Goal: Transaction & Acquisition: Purchase product/service

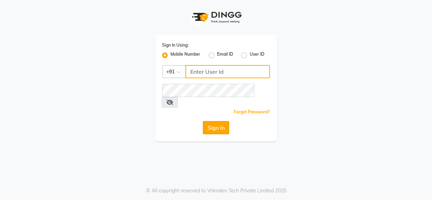
type input "9619165695"
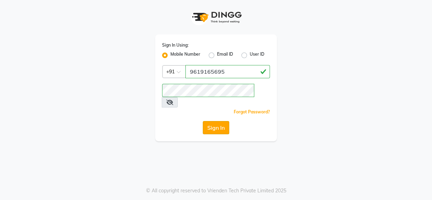
click at [221, 121] on button "Sign In" at bounding box center [216, 127] width 26 height 13
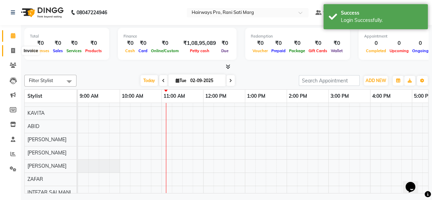
click at [11, 50] on icon at bounding box center [13, 50] width 4 height 5
select select "787"
select select "service"
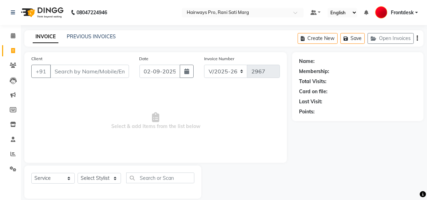
click at [12, 52] on icon at bounding box center [13, 50] width 4 height 5
select select "787"
select select "service"
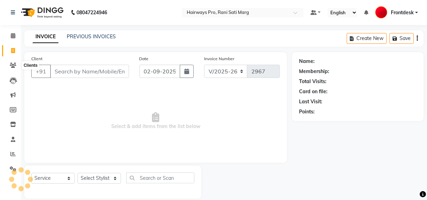
scroll to position [9, 0]
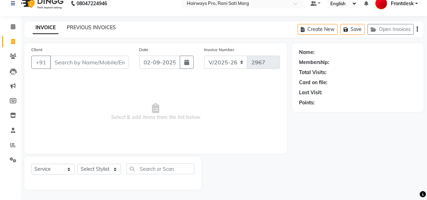
click at [103, 28] on link "PREVIOUS INVOICES" at bounding box center [91, 27] width 49 height 6
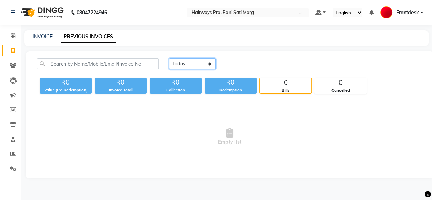
click at [205, 61] on select "Today Yesterday Custom Range" at bounding box center [192, 63] width 47 height 11
select select "range"
click at [169, 58] on select "Today Yesterday Custom Range" at bounding box center [192, 63] width 47 height 11
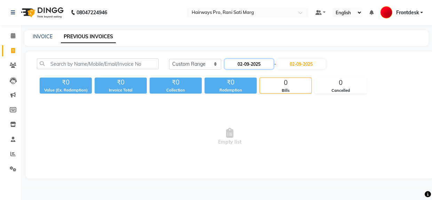
click at [261, 64] on input "02-09-2025" at bounding box center [249, 64] width 49 height 10
select select "9"
select select "2025"
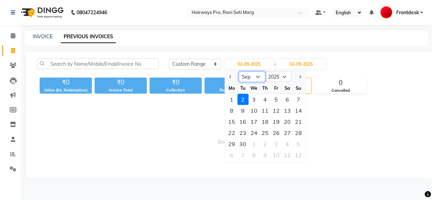
click at [255, 76] on select "Jan Feb Mar Apr May Jun Jul Aug Sep Oct Nov Dec" at bounding box center [252, 77] width 26 height 10
select select "8"
click at [239, 72] on select "Jan Feb Mar Apr May Jun Jul Aug Sep Oct Nov Dec" at bounding box center [252, 77] width 26 height 10
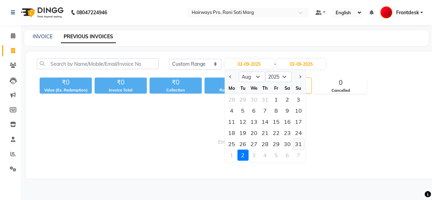
click at [298, 144] on div "31" at bounding box center [298, 144] width 11 height 11
type input "31-08-2025"
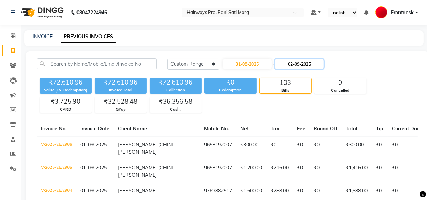
click at [304, 65] on input "02-09-2025" at bounding box center [299, 64] width 49 height 10
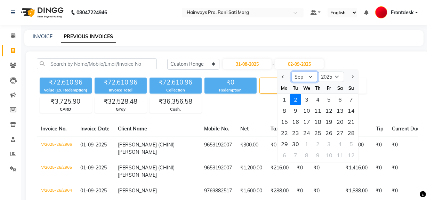
click at [304, 74] on select "Aug Sep Oct Nov Dec" at bounding box center [305, 77] width 26 height 10
select select "8"
click at [292, 72] on select "Aug Sep Oct Nov Dec" at bounding box center [305, 77] width 26 height 10
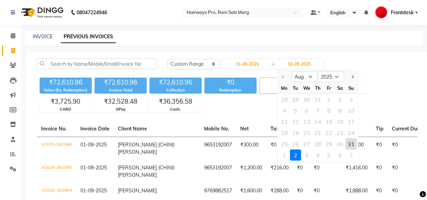
click at [351, 141] on div "31" at bounding box center [351, 144] width 11 height 11
type input "31-08-2025"
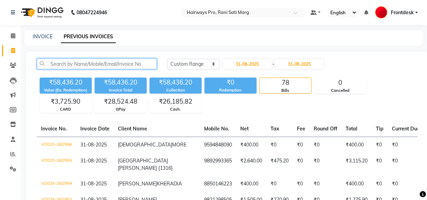
click at [63, 66] on input "text" at bounding box center [97, 63] width 120 height 11
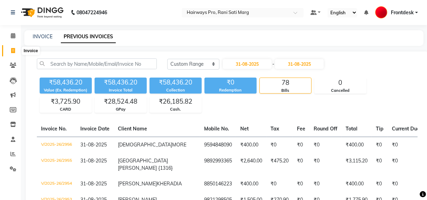
click at [11, 50] on icon at bounding box center [13, 50] width 4 height 5
select select "787"
select select "service"
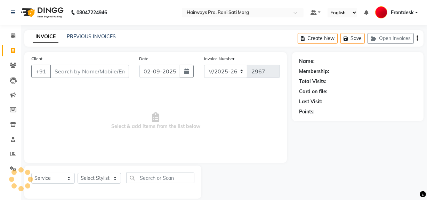
scroll to position [9, 0]
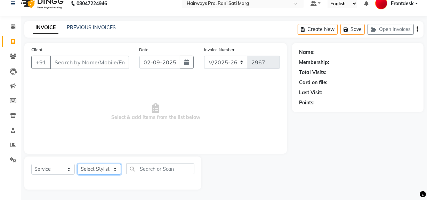
click at [107, 172] on select "Select Stylist ABID DANISH Faiz shaikh Frontdesk INTEZAR SALMANI JYOTI Kamal Sa…" at bounding box center [100, 169] width 44 height 11
select select "25114"
click at [78, 164] on select "Select Stylist ABID DANISH Faiz shaikh Frontdesk INTEZAR SALMANI JYOTI Kamal Sa…" at bounding box center [100, 169] width 44 height 11
click at [65, 170] on select "Select Service Product Membership Package Voucher Prepaid Gift Card" at bounding box center [53, 169] width 44 height 11
select select "product"
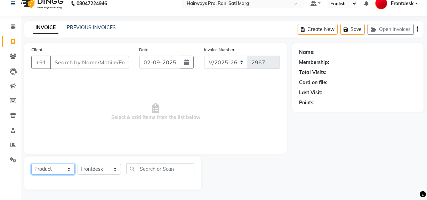
click at [31, 164] on select "Select Service Product Membership Package Voucher Prepaid Gift Card" at bounding box center [53, 169] width 44 height 11
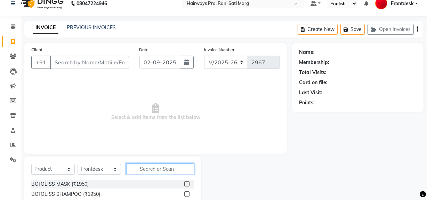
click at [139, 165] on input "text" at bounding box center [160, 169] width 68 height 11
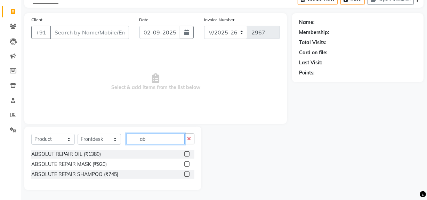
type input "ab"
click at [188, 173] on label at bounding box center [186, 174] width 5 height 5
click at [188, 173] on input "checkbox" at bounding box center [186, 174] width 5 height 5
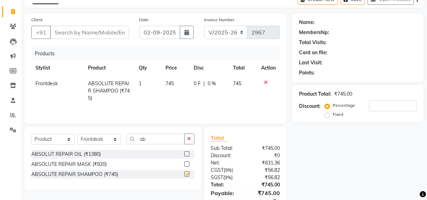
checkbox input "false"
click at [188, 163] on label at bounding box center [186, 164] width 5 height 5
click at [188, 163] on input "checkbox" at bounding box center [186, 164] width 5 height 5
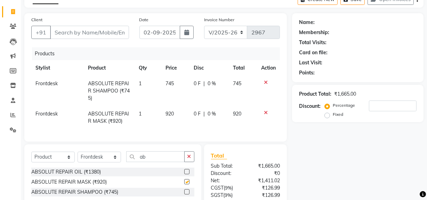
checkbox input "false"
click at [167, 91] on td "745" at bounding box center [176, 91] width 28 height 30
select select "25114"
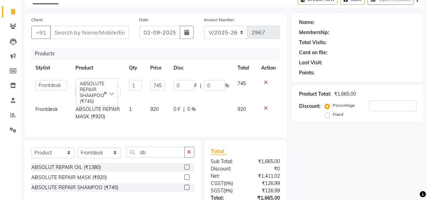
click at [166, 85] on td "745" at bounding box center [157, 89] width 23 height 26
click at [165, 83] on input "745" at bounding box center [157, 85] width 15 height 11
type input "7"
type input "675"
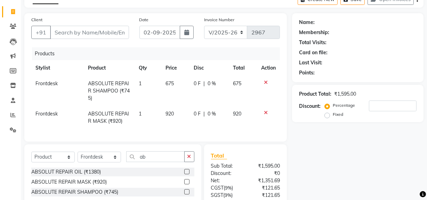
click at [169, 111] on tr "Frontdesk ABSOLUTE REPAIR MASK (₹920) 1 920 0 F | 0 % 920" at bounding box center [155, 117] width 249 height 23
click at [178, 111] on td "920" at bounding box center [176, 117] width 28 height 23
select select "25114"
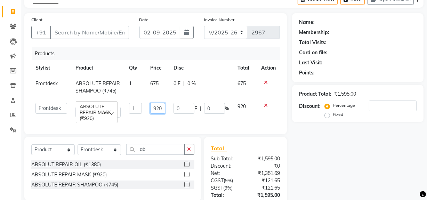
click at [164, 105] on input "920" at bounding box center [157, 108] width 15 height 11
type input "975"
click at [225, 91] on td "0 F | 0 %" at bounding box center [202, 87] width 64 height 23
select select "25114"
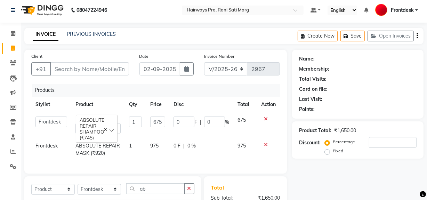
scroll to position [0, 0]
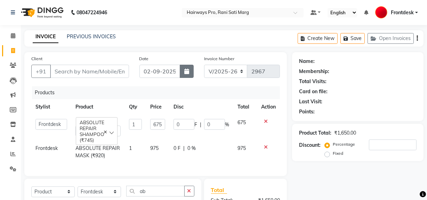
click at [188, 71] on icon "button" at bounding box center [186, 72] width 5 height 6
select select "9"
select select "2025"
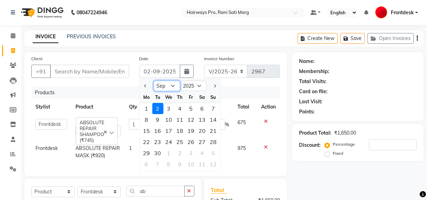
click at [171, 84] on select "Jan Feb Mar Apr May Jun Jul Aug Sep Oct Nov Dec" at bounding box center [167, 86] width 26 height 10
select select "8"
click at [154, 81] on select "Jan Feb Mar Apr May Jun Jul Aug Sep Oct Nov Dec" at bounding box center [167, 86] width 26 height 10
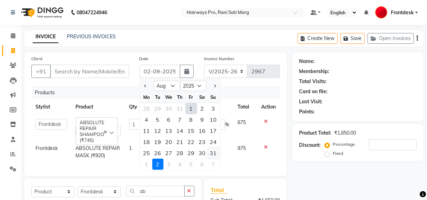
click at [215, 154] on div "31" at bounding box center [213, 153] width 11 height 11
type input "31-08-2025"
type input "0"
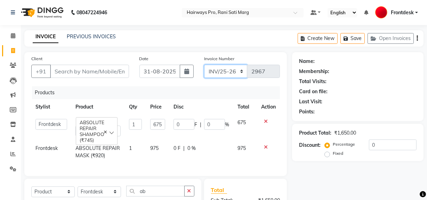
click at [234, 70] on select "INV/25-26 V/2025-26" at bounding box center [226, 71] width 44 height 13
select select "787"
click at [204, 65] on select "INV/25-26 V/2025-26" at bounding box center [226, 71] width 44 height 13
click at [109, 70] on input "Client" at bounding box center [89, 71] width 79 height 13
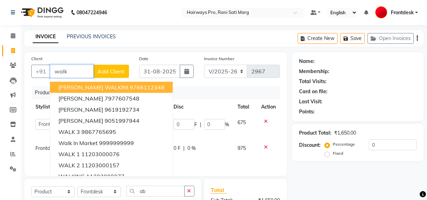
click at [116, 92] on button "DHANNYA WALKINI 9766112348" at bounding box center [111, 87] width 123 height 11
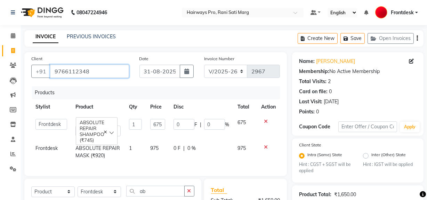
click at [118, 68] on input "9766112348" at bounding box center [89, 71] width 79 height 13
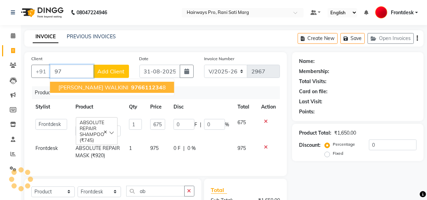
type input "9"
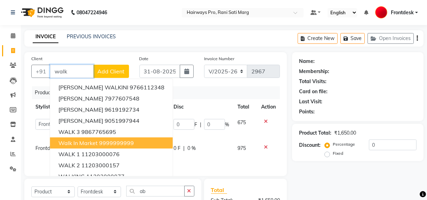
click at [87, 143] on span "Walk In Market" at bounding box center [77, 143] width 39 height 7
type input "9999999999"
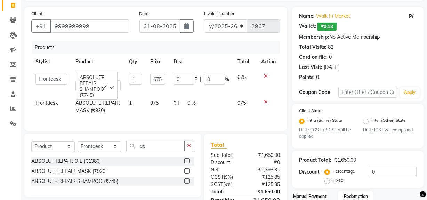
scroll to position [91, 0]
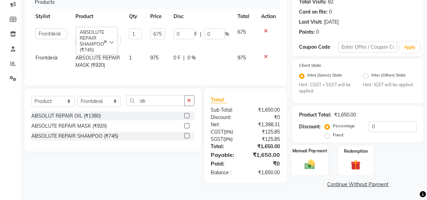
click at [307, 164] on img at bounding box center [310, 165] width 17 height 12
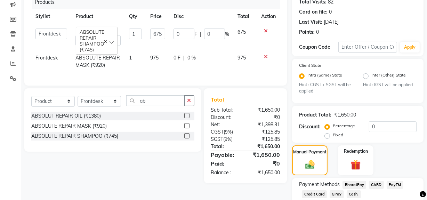
click at [379, 184] on span "CARD" at bounding box center [376, 185] width 15 height 8
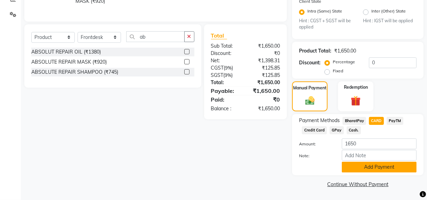
click at [376, 170] on button "Add Payment" at bounding box center [379, 167] width 75 height 11
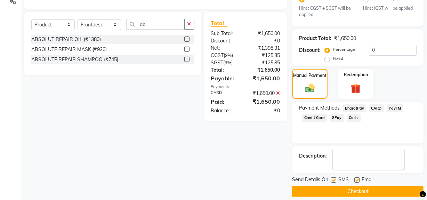
scroll to position [174, 0]
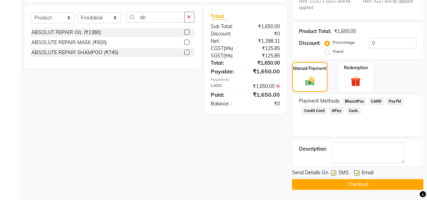
click at [333, 174] on label at bounding box center [333, 173] width 5 height 5
click at [333, 174] on input "checkbox" at bounding box center [333, 173] width 5 height 5
checkbox input "false"
click at [333, 186] on button "Checkout" at bounding box center [358, 184] width 132 height 11
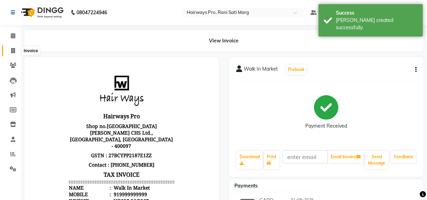
click at [11, 48] on icon at bounding box center [13, 50] width 4 height 5
select select "787"
select select "service"
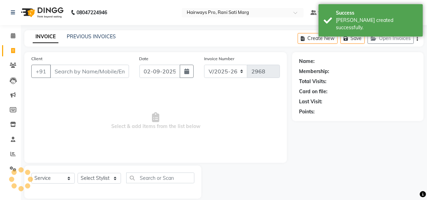
scroll to position [9, 0]
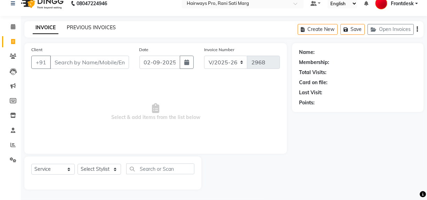
click at [96, 24] on link "PREVIOUS INVOICES" at bounding box center [91, 27] width 49 height 6
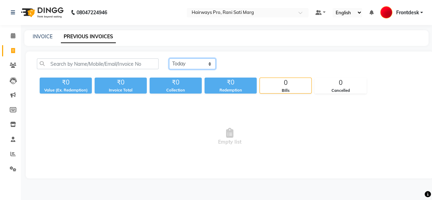
click at [206, 62] on select "Today Yesterday Custom Range" at bounding box center [192, 63] width 47 height 11
select select "yesterday"
click at [169, 58] on select "Today Yesterday Custom Range" at bounding box center [192, 63] width 47 height 11
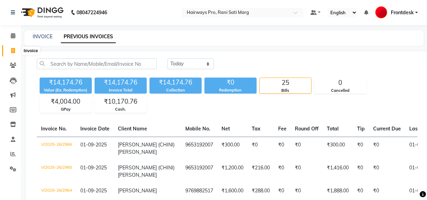
click at [11, 49] on icon at bounding box center [13, 50] width 4 height 5
select select "787"
select select "service"
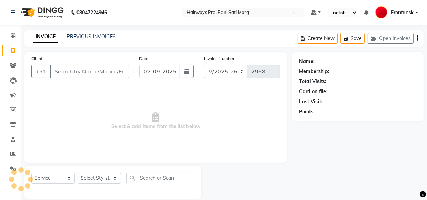
scroll to position [9, 0]
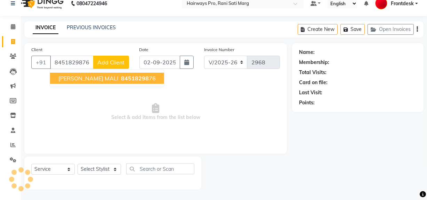
type input "8451829876"
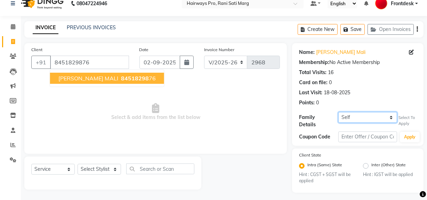
click at [393, 118] on select "Self PANKAJ MALI {1420}" at bounding box center [368, 117] width 59 height 11
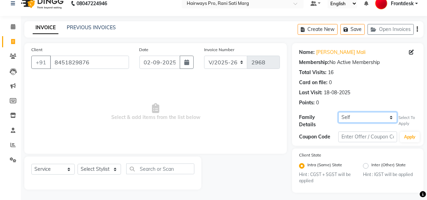
select select "1242803"
click at [339, 112] on select "Self PANKAJ MALI {1420}" at bounding box center [368, 117] width 59 height 11
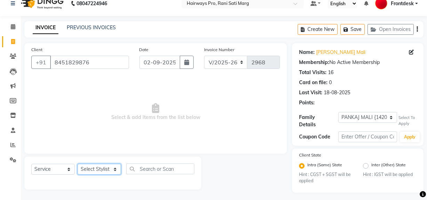
click at [94, 168] on select "Select Stylist ABID DANISH Faiz shaikh Frontdesk INTEZAR SALMANI JYOTI Kamal Sa…" at bounding box center [100, 169] width 44 height 11
select select "45602"
click at [78, 164] on select "Select Stylist ABID DANISH Faiz shaikh Frontdesk INTEZAR SALMANI JYOTI Kamal Sa…" at bounding box center [100, 169] width 44 height 11
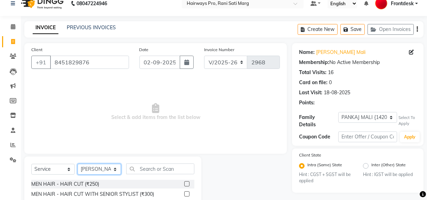
scroll to position [41, 0]
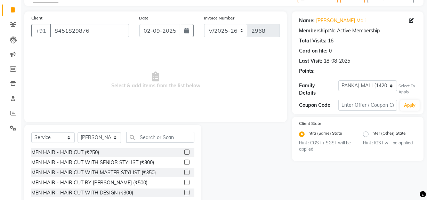
click at [184, 150] on label at bounding box center [186, 152] width 5 height 5
click at [184, 150] on input "checkbox" at bounding box center [186, 152] width 5 height 5
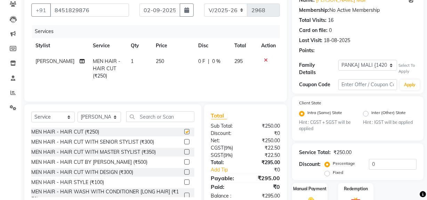
scroll to position [72, 0]
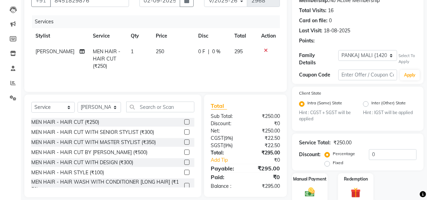
checkbox input "false"
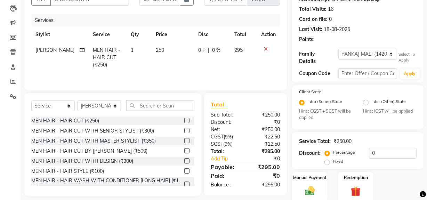
scroll to position [31, 0]
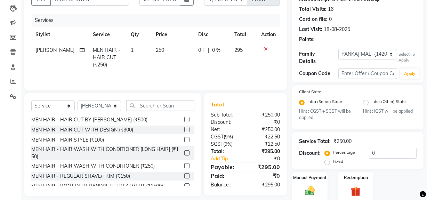
click at [184, 175] on label at bounding box center [186, 175] width 5 height 5
click at [184, 175] on input "checkbox" at bounding box center [186, 176] width 5 height 5
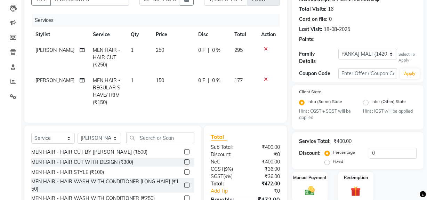
checkbox input "false"
click at [162, 143] on input "text" at bounding box center [160, 138] width 68 height 11
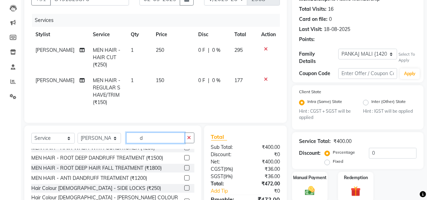
scroll to position [0, 0]
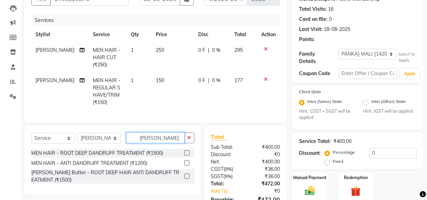
type input "dan"
click at [189, 156] on label at bounding box center [186, 152] width 5 height 5
click at [189, 156] on input "checkbox" at bounding box center [186, 153] width 5 height 5
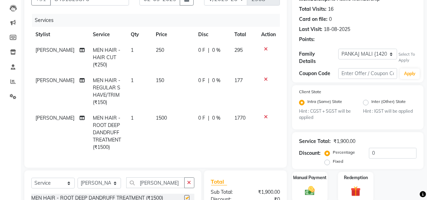
checkbox input "false"
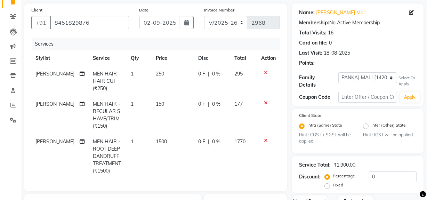
scroll to position [34, 0]
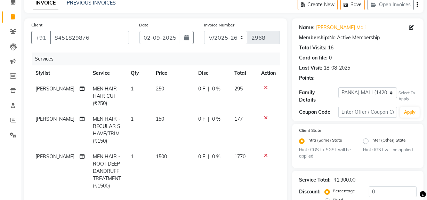
click at [172, 114] on td "150" at bounding box center [173, 130] width 43 height 38
select select "45602"
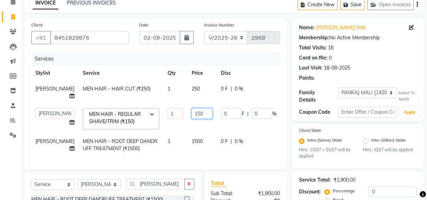
click at [192, 117] on input "150" at bounding box center [202, 113] width 21 height 11
type input "127"
click at [191, 92] on tr "Faiz shaikh MEN HAIR - HAIR CUT (₹250) 1 250 0 F | 0 % 295" at bounding box center [177, 92] width 293 height 23
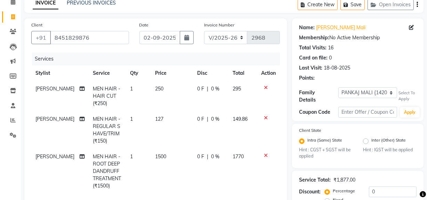
click at [172, 86] on td "250" at bounding box center [172, 96] width 42 height 30
select select "45602"
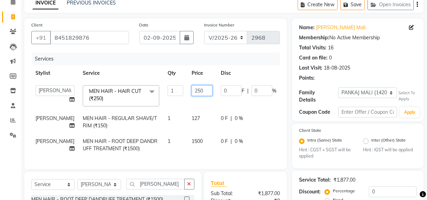
click at [192, 89] on input "250" at bounding box center [202, 90] width 21 height 11
type input "212"
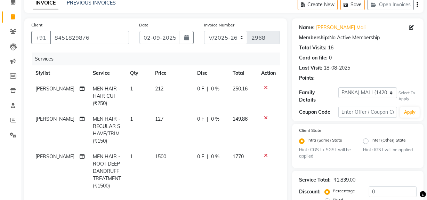
click at [204, 104] on td "0 F | 0 %" at bounding box center [211, 96] width 36 height 30
select select "45602"
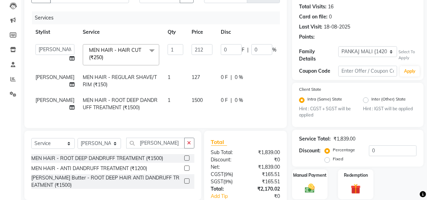
scroll to position [74, 0]
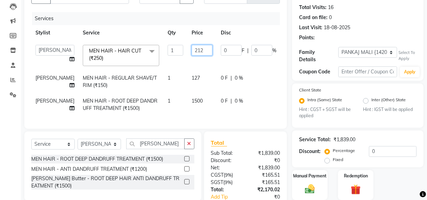
click at [192, 50] on input "212" at bounding box center [202, 50] width 21 height 11
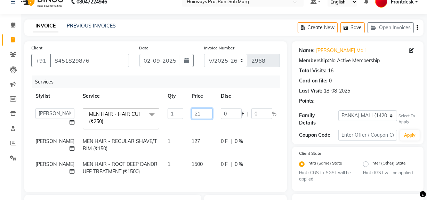
type input "2"
type input "170"
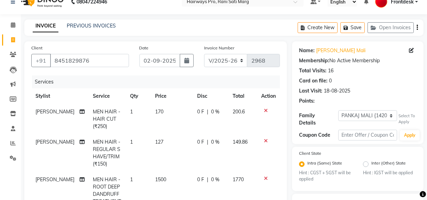
click at [182, 141] on td "127" at bounding box center [172, 153] width 42 height 38
select select "45602"
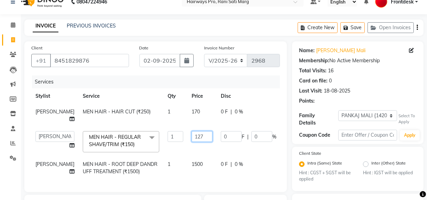
click at [192, 141] on input "127" at bounding box center [202, 136] width 21 height 11
type input "102"
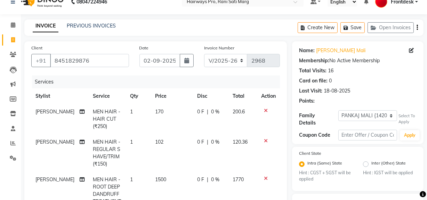
click at [179, 165] on tbody "Faiz shaikh MEN HAIR - HAIR CUT (₹250) 1 170 0 F | 0 % 200.6 Faiz shaikh MEN HA…" at bounding box center [155, 160] width 249 height 113
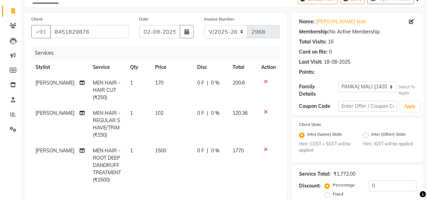
scroll to position [74, 0]
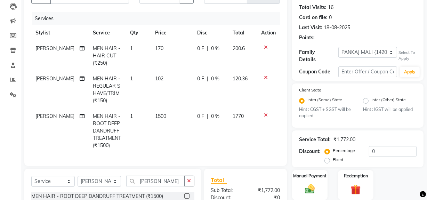
click at [226, 135] on td "0 F | 0 %" at bounding box center [211, 131] width 36 height 45
select select "45602"
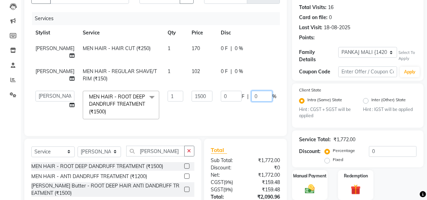
click at [252, 102] on input "0" at bounding box center [262, 96] width 21 height 11
type input "20"
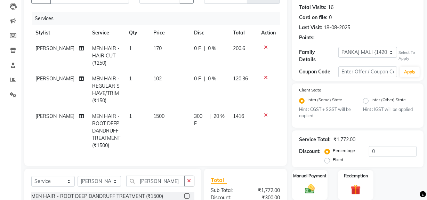
click at [237, 129] on tr "Faiz shaikh MEN HAIR - ROOT DEEP DANDRUFF TREATMENT (₹1500) 1 1500 300 F | 20 %…" at bounding box center [155, 131] width 249 height 45
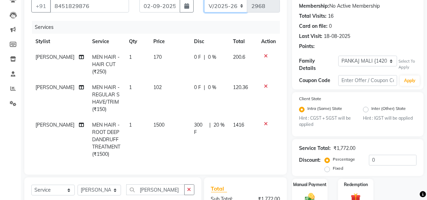
scroll to position [65, 0]
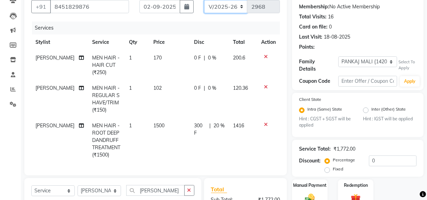
click at [237, 4] on select "INV/25-26 V/2025-26" at bounding box center [226, 6] width 44 height 13
select select "6960"
click at [204, 0] on select "INV/25-26 V/2025-26" at bounding box center [226, 6] width 44 height 13
type input "4180"
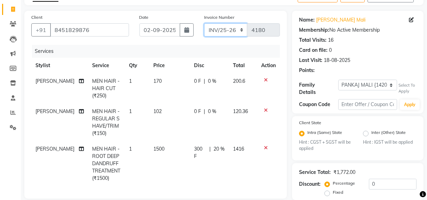
scroll to position [33, 0]
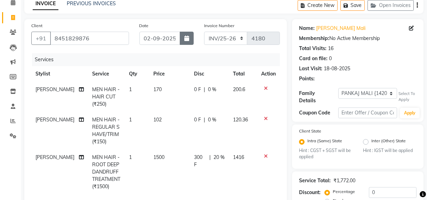
click at [187, 37] on icon "button" at bounding box center [186, 39] width 5 height 6
select select "9"
select select "2025"
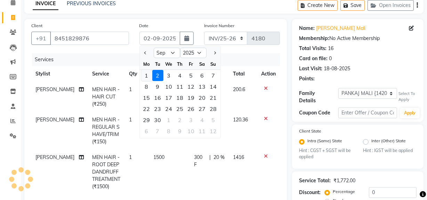
click at [148, 76] on div "1" at bounding box center [146, 75] width 11 height 11
type input "01-09-2025"
type input "2968"
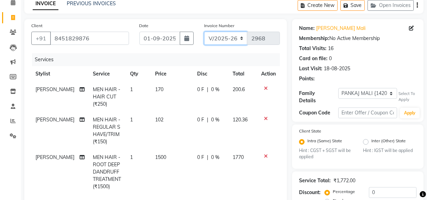
click at [238, 39] on select "INV/25-26 V/2025-26" at bounding box center [226, 38] width 44 height 13
select select "6960"
click at [204, 32] on select "INV/25-26 V/2025-26" at bounding box center [226, 38] width 44 height 13
type input "4180"
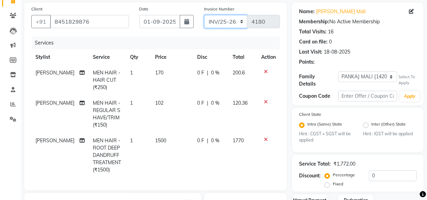
scroll to position [34, 0]
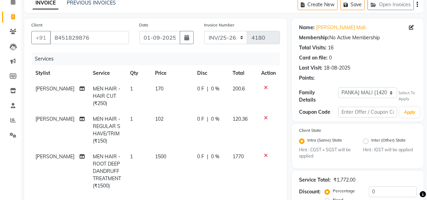
click at [209, 162] on td "0 F | 0 %" at bounding box center [211, 171] width 36 height 45
select select "45602"
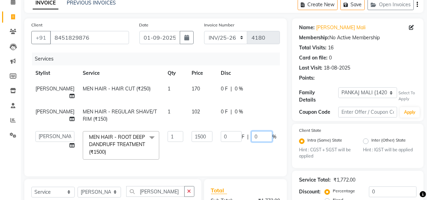
click at [252, 142] on input "0" at bounding box center [262, 136] width 21 height 11
type input "20"
click at [250, 164] on tr "ABID DANISH Faiz shaikh Frontdesk INTEZAR SALMANI JYOTI Kamal Salmani KAVITA MU…" at bounding box center [179, 145] width 296 height 37
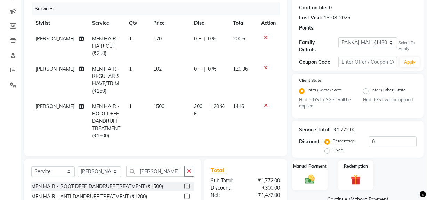
scroll to position [160, 0]
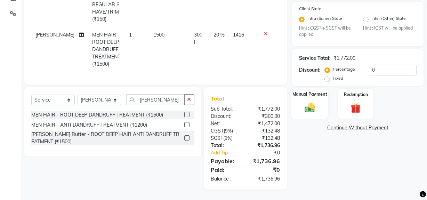
click at [321, 98] on div "Manual Payment" at bounding box center [310, 103] width 37 height 31
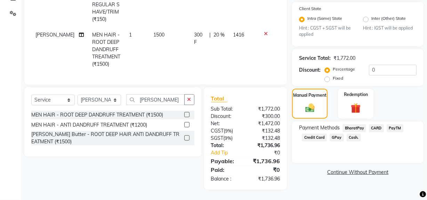
click at [358, 134] on span "Cash." at bounding box center [354, 138] width 14 height 8
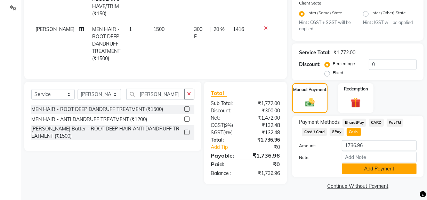
click at [355, 165] on button "Add Payment" at bounding box center [379, 169] width 75 height 11
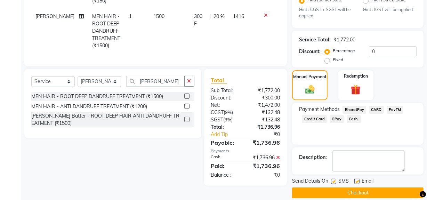
scroll to position [181, 0]
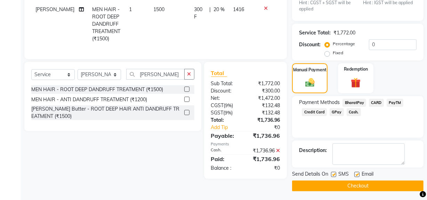
click at [336, 173] on label at bounding box center [333, 174] width 5 height 5
click at [336, 173] on input "checkbox" at bounding box center [333, 175] width 5 height 5
checkbox input "false"
click at [328, 184] on button "Checkout" at bounding box center [358, 186] width 132 height 11
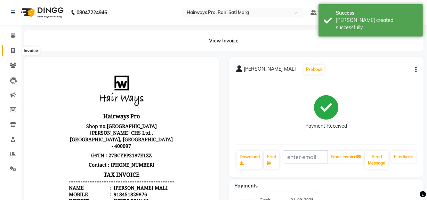
click at [14, 50] on icon at bounding box center [13, 50] width 4 height 5
select select "service"
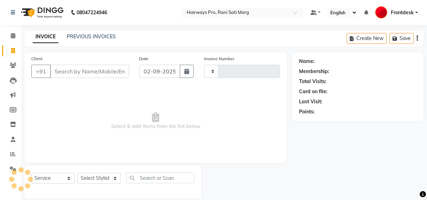
scroll to position [9, 0]
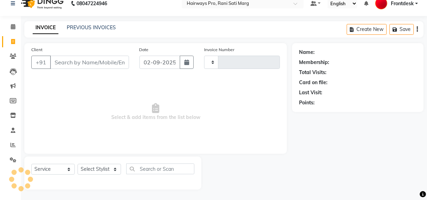
type input "2968"
select select "787"
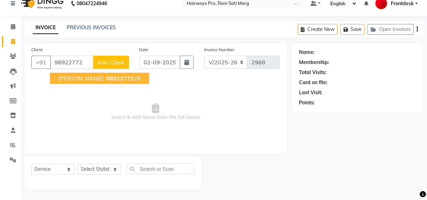
click at [140, 78] on ngb-highlight "98922772 26" at bounding box center [123, 78] width 36 height 7
type input "9892277226"
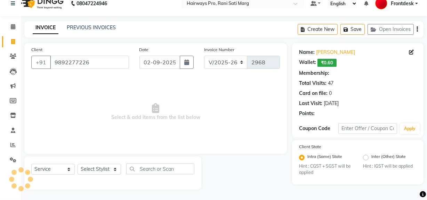
select select "1: Object"
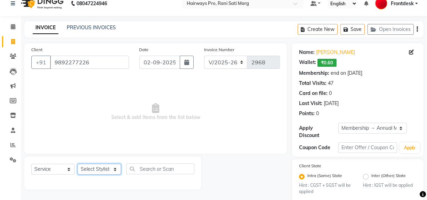
click at [108, 165] on select "Select Stylist ABID DANISH Faiz shaikh Frontdesk INTEZAR SALMANI JYOTI Kamal Sa…" at bounding box center [100, 169] width 44 height 11
select select "13188"
click at [78, 164] on select "Select Stylist ABID DANISH Faiz shaikh Frontdesk INTEZAR SALMANI JYOTI Kamal Sa…" at bounding box center [100, 169] width 44 height 11
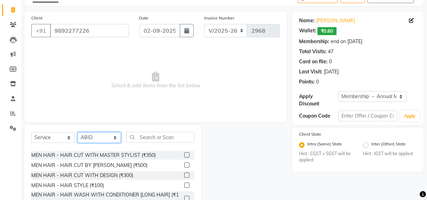
scroll to position [31, 0]
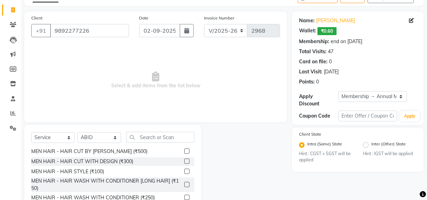
click at [184, 183] on label at bounding box center [186, 184] width 5 height 5
click at [184, 183] on input "checkbox" at bounding box center [186, 185] width 5 height 5
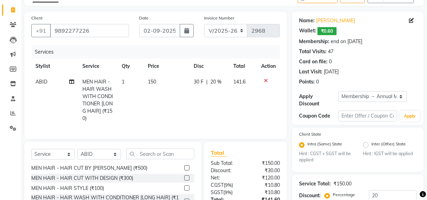
checkbox input "false"
click at [265, 79] on icon at bounding box center [266, 80] width 4 height 5
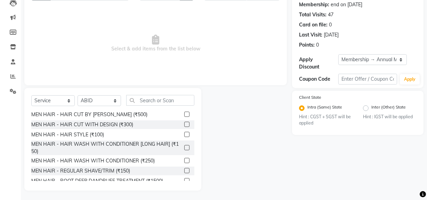
scroll to position [79, 0]
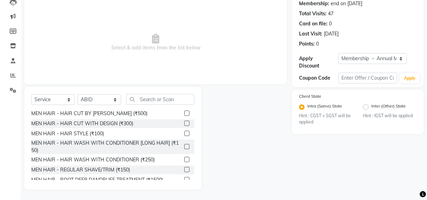
click at [184, 170] on label at bounding box center [186, 169] width 5 height 5
click at [184, 170] on input "checkbox" at bounding box center [186, 170] width 5 height 5
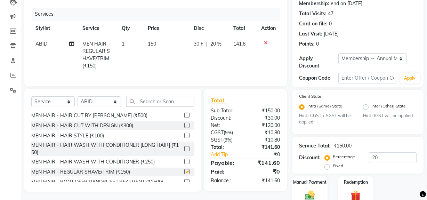
checkbox input "false"
click at [160, 107] on input "text" at bounding box center [160, 101] width 68 height 11
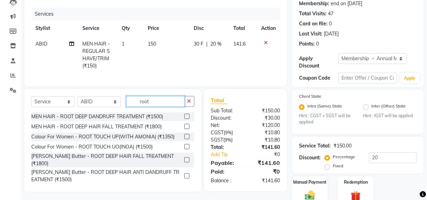
type input "root"
click at [188, 129] on label at bounding box center [186, 126] width 5 height 5
click at [188, 129] on input "checkbox" at bounding box center [186, 127] width 5 height 5
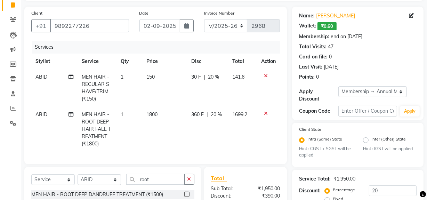
checkbox input "false"
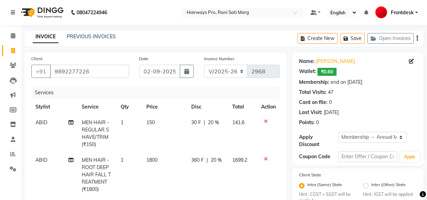
click at [210, 128] on td "30 F | 20 %" at bounding box center [207, 134] width 41 height 38
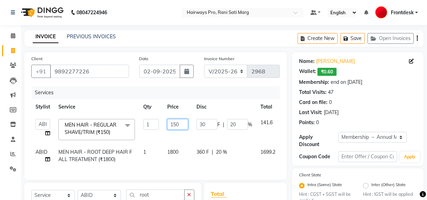
click at [186, 126] on input "150" at bounding box center [177, 124] width 21 height 11
type input "102"
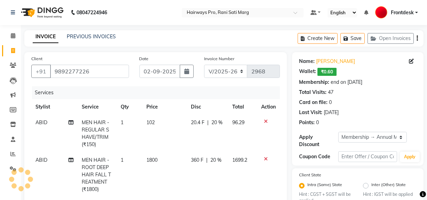
click at [238, 122] on span "96.29" at bounding box center [239, 122] width 12 height 6
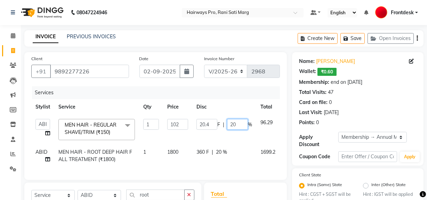
click at [238, 122] on input "20" at bounding box center [237, 124] width 21 height 11
type input "2"
click at [231, 136] on tr "ABID DANISH Faiz shaikh Frontdesk INTEZAR SALMANI JYOTI Kamal Salmani KAVITA MU…" at bounding box center [167, 130] width 272 height 30
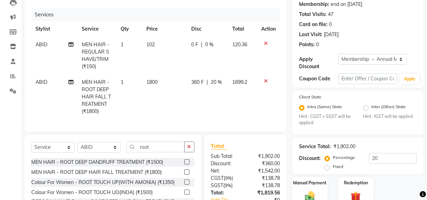
scroll to position [67, 0]
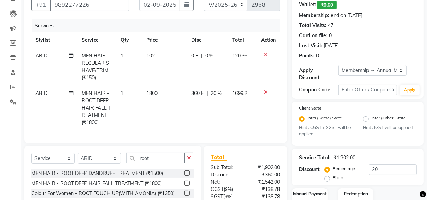
click at [174, 76] on td "102" at bounding box center [164, 67] width 45 height 38
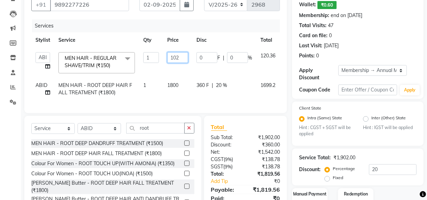
click at [182, 57] on input "102" at bounding box center [177, 57] width 21 height 11
type input "150"
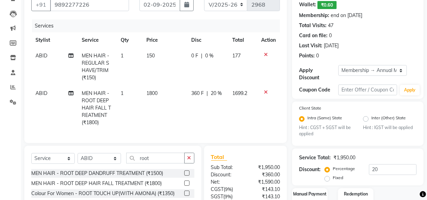
click at [176, 73] on td "150" at bounding box center [164, 67] width 45 height 38
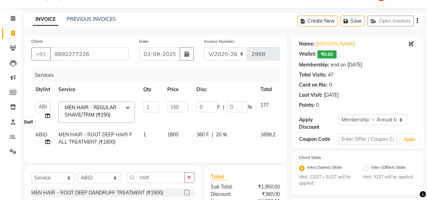
scroll to position [15, 0]
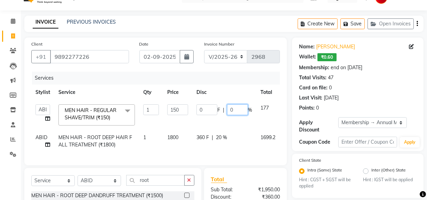
click at [243, 112] on input "0" at bounding box center [237, 109] width 21 height 11
type input "20"
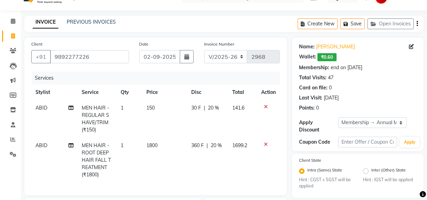
click at [241, 124] on tr "ABID MEN HAIR - REGULAR SHAVE/TRIM (₹150) 1 150 30 F | 20 % 141.6" at bounding box center [155, 119] width 249 height 38
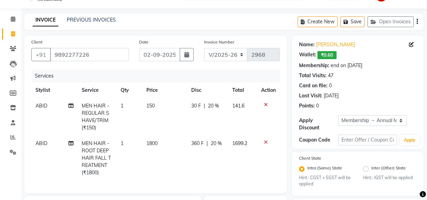
scroll to position [0, 0]
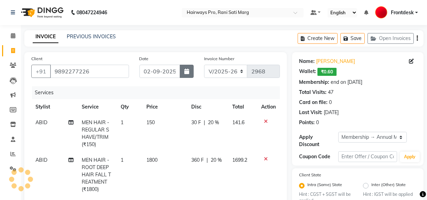
click at [189, 70] on button "button" at bounding box center [187, 71] width 14 height 13
select select "9"
select select "2025"
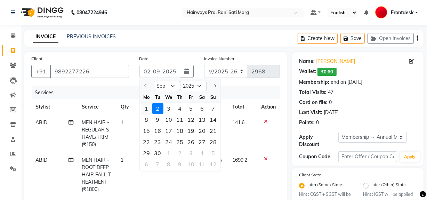
click at [143, 109] on div "1" at bounding box center [146, 108] width 11 height 11
type input "01-09-2025"
type input "0"
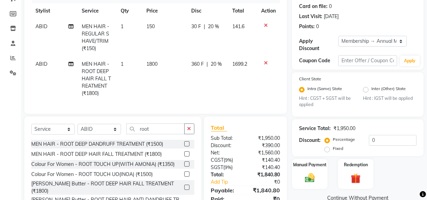
scroll to position [130, 0]
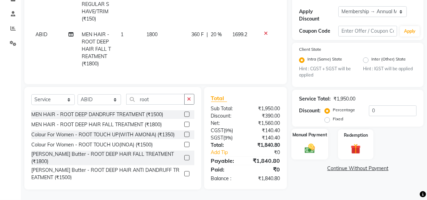
click at [316, 153] on div "Manual Payment" at bounding box center [310, 144] width 37 height 31
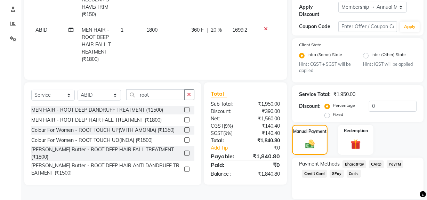
click at [352, 172] on span "Cash." at bounding box center [354, 174] width 14 height 8
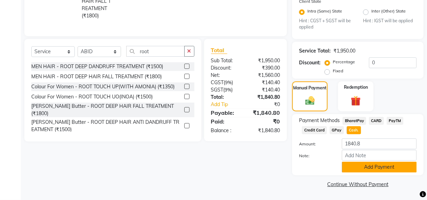
click at [355, 169] on button "Add Payment" at bounding box center [379, 167] width 75 height 11
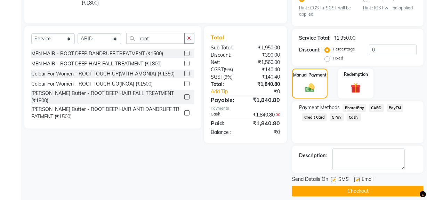
scroll to position [194, 0]
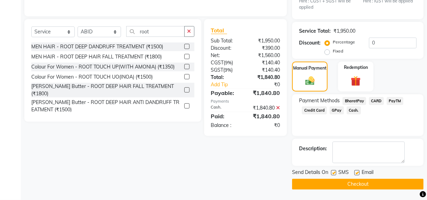
click at [336, 174] on label at bounding box center [333, 172] width 5 height 5
click at [336, 174] on input "checkbox" at bounding box center [333, 173] width 5 height 5
checkbox input "false"
click at [334, 186] on button "Checkout" at bounding box center [358, 184] width 132 height 11
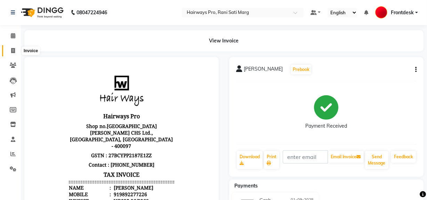
click at [15, 50] on icon at bounding box center [13, 50] width 4 height 5
select select "service"
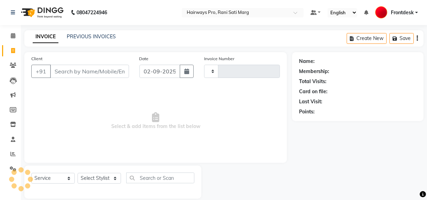
type input "2969"
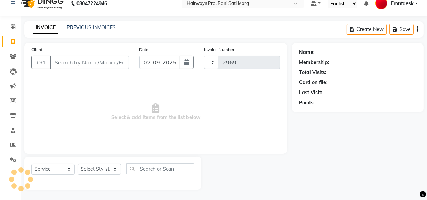
select select "787"
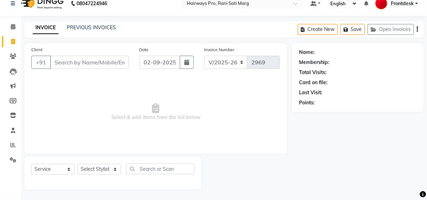
click at [98, 62] on input "Client" at bounding box center [89, 62] width 79 height 13
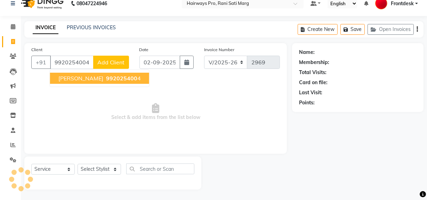
type input "9920254004"
select select "1: Object"
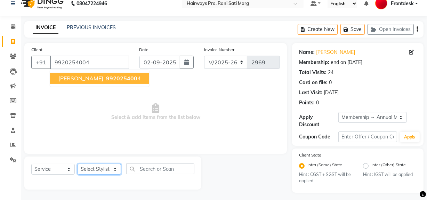
click at [106, 169] on select "Select Stylist ABID DANISH Faiz shaikh Frontdesk INTEZAR SALMANI JYOTI Kamal Sa…" at bounding box center [100, 169] width 44 height 11
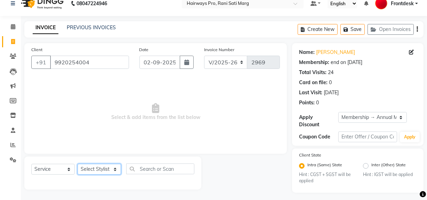
select select "13188"
click at [78, 164] on select "Select Stylist ABID DANISH Faiz shaikh Frontdesk INTEZAR SALMANI JYOTI Kamal Sa…" at bounding box center [100, 169] width 44 height 11
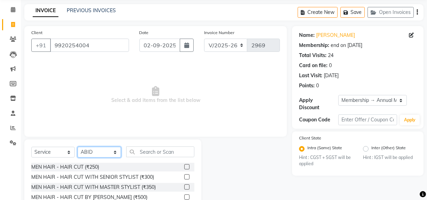
scroll to position [41, 0]
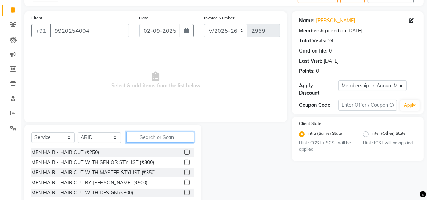
click at [149, 139] on input "text" at bounding box center [160, 137] width 68 height 11
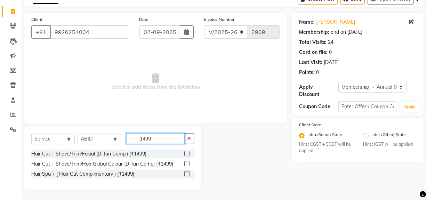
scroll to position [39, 0]
type input "1499"
click at [186, 163] on label at bounding box center [186, 164] width 5 height 5
click at [186, 163] on input "checkbox" at bounding box center [186, 164] width 5 height 5
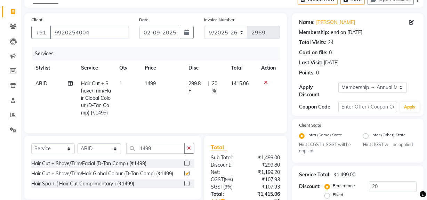
checkbox input "false"
click at [170, 154] on input "1499" at bounding box center [155, 148] width 58 height 11
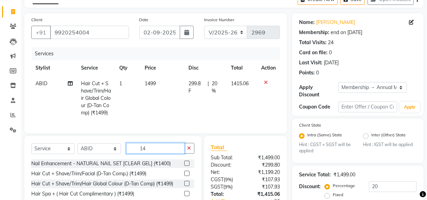
type input "1"
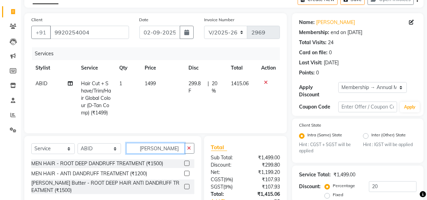
type input "dan"
click at [184, 166] on label at bounding box center [186, 163] width 5 height 5
click at [184, 166] on input "checkbox" at bounding box center [186, 164] width 5 height 5
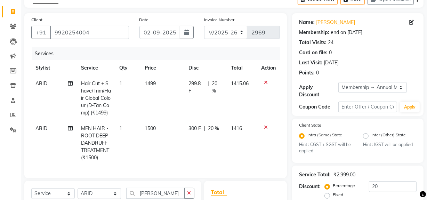
checkbox input "false"
click at [198, 112] on td "299.8 F | 20 %" at bounding box center [206, 98] width 42 height 45
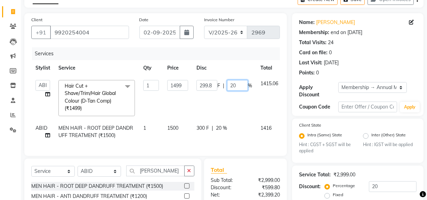
click at [243, 81] on input "20" at bounding box center [237, 85] width 21 height 11
type input "2"
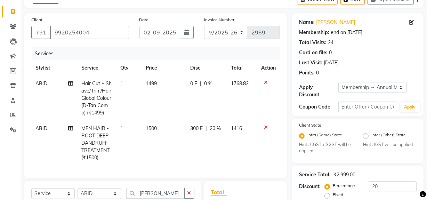
click at [160, 105] on tr "ABID Hair Cut + Shave/Trim/Hair Global Colour (D-Tan Comp) (₹1499) 1 1499 0 F |…" at bounding box center [155, 98] width 249 height 45
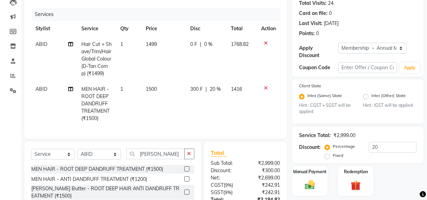
scroll to position [74, 0]
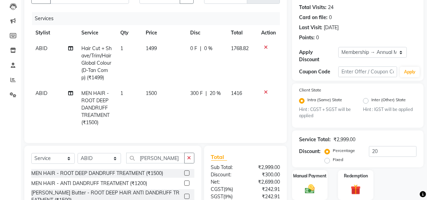
click at [164, 56] on td "1499" at bounding box center [164, 63] width 45 height 45
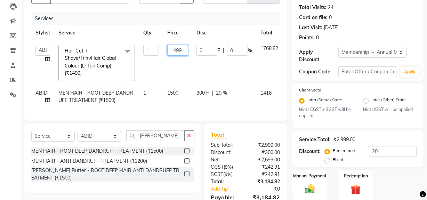
click at [184, 48] on input "1499" at bounding box center [177, 50] width 21 height 11
type input "1500"
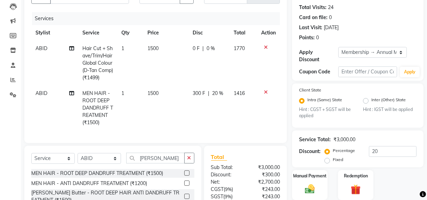
click at [184, 70] on td "1500" at bounding box center [165, 63] width 45 height 45
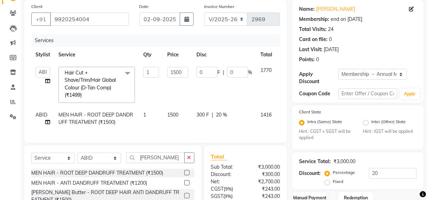
scroll to position [0, 0]
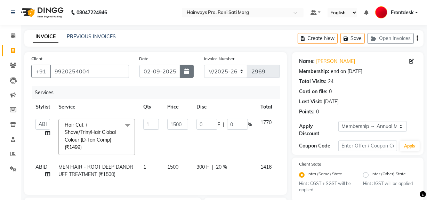
click at [186, 71] on icon "button" at bounding box center [186, 72] width 5 height 6
select select "9"
select select "2025"
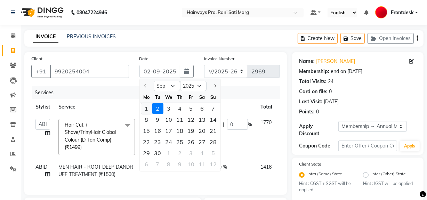
click at [150, 111] on div "1" at bounding box center [146, 108] width 11 height 11
type input "01-09-2025"
type input "0"
type input "300"
type input "20"
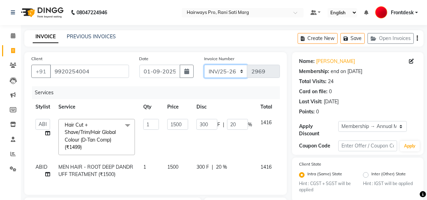
click at [229, 72] on select "INV/25-26 V/2025-26" at bounding box center [226, 71] width 44 height 13
select select "787"
click at [204, 65] on select "INV/25-26 V/2025-26" at bounding box center [226, 71] width 44 height 13
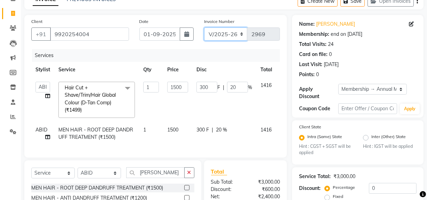
scroll to position [20, 0]
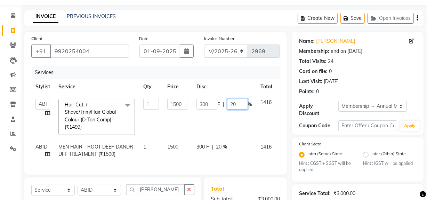
click at [246, 103] on input "20" at bounding box center [237, 104] width 21 height 11
type input "2"
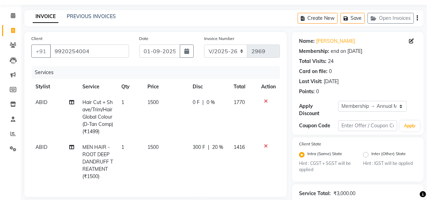
click at [247, 89] on tr "Stylist Service Qty Price Disc Total Action" at bounding box center [155, 87] width 249 height 16
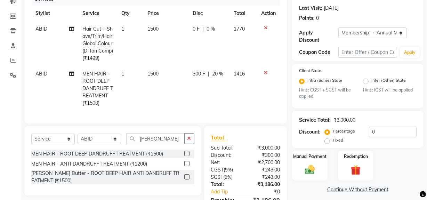
scroll to position [138, 0]
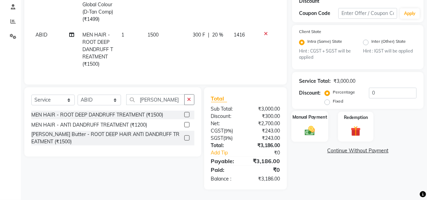
click at [304, 114] on label "Manual Payment" at bounding box center [310, 117] width 35 height 7
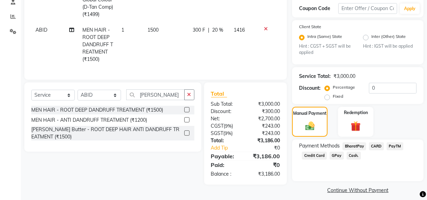
click at [334, 149] on span "Payment Methods" at bounding box center [319, 145] width 41 height 7
click at [334, 153] on span "GPay" at bounding box center [337, 156] width 14 height 8
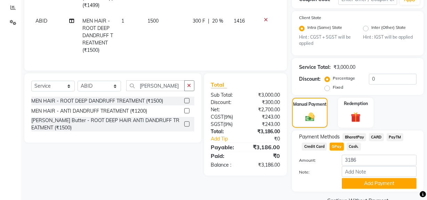
scroll to position [163, 0]
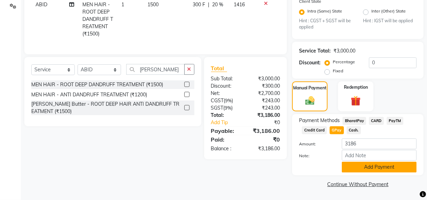
click at [355, 165] on button "Add Payment" at bounding box center [379, 167] width 75 height 11
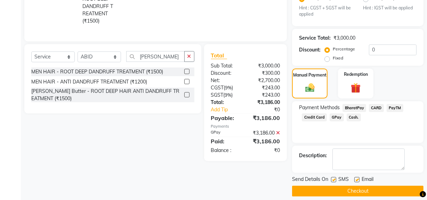
scroll to position [182, 0]
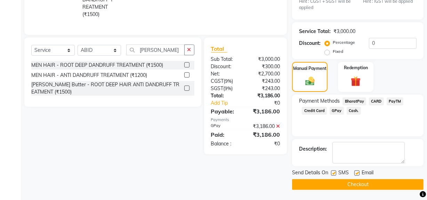
click at [346, 182] on button "Checkout" at bounding box center [358, 184] width 132 height 11
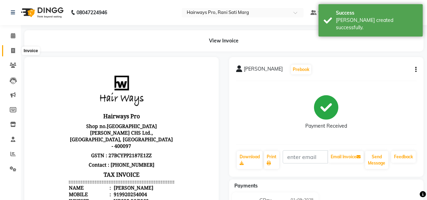
click at [13, 48] on icon at bounding box center [13, 50] width 4 height 5
select select "787"
select select "service"
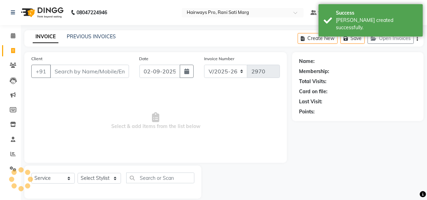
scroll to position [9, 0]
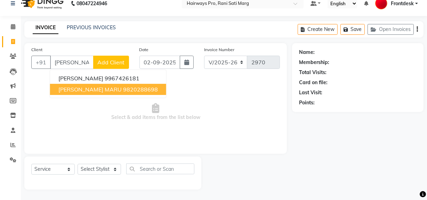
click at [80, 85] on button "NAINESH MARU 9820288698" at bounding box center [108, 89] width 116 height 11
type input "9820288698"
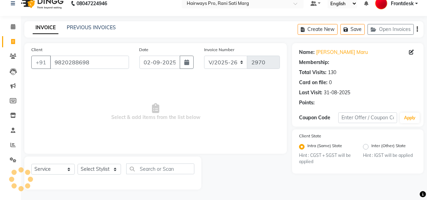
select select "1: Object"
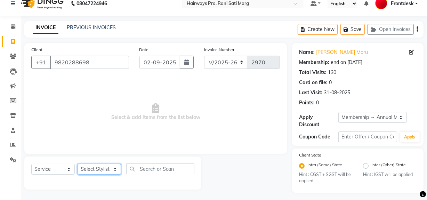
click at [109, 168] on select "Select Stylist ABID DANISH Faiz shaikh Frontdesk INTEZAR SALMANI JYOTI Kamal Sa…" at bounding box center [100, 169] width 44 height 11
select select "26153"
click at [78, 164] on select "Select Stylist ABID DANISH Faiz shaikh Frontdesk INTEZAR SALMANI JYOTI Kamal Sa…" at bounding box center [100, 169] width 44 height 11
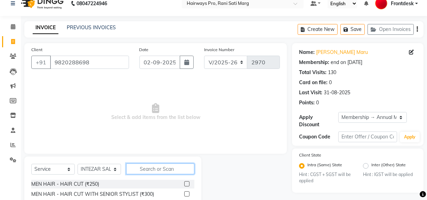
click at [156, 168] on input "text" at bounding box center [160, 169] width 68 height 11
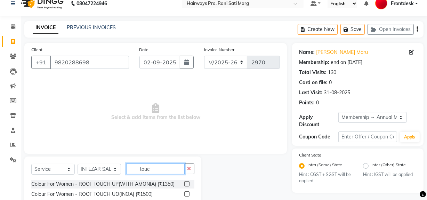
type input "touc"
click at [188, 192] on label at bounding box center [186, 193] width 5 height 5
click at [188, 192] on input "checkbox" at bounding box center [186, 194] width 5 height 5
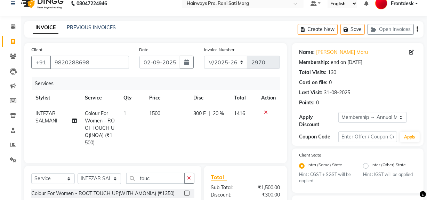
checkbox input "false"
click at [157, 183] on input "touc" at bounding box center [155, 178] width 58 height 11
type input "t"
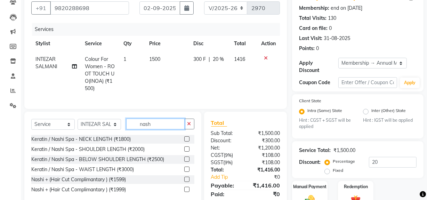
scroll to position [99, 0]
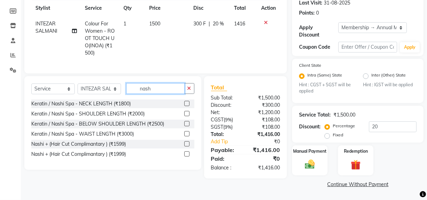
type input "nash"
click at [187, 126] on label at bounding box center [186, 123] width 5 height 5
click at [187, 126] on input "checkbox" at bounding box center [186, 124] width 5 height 5
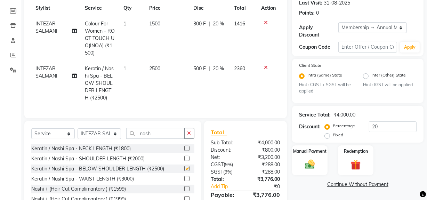
checkbox input "false"
click at [115, 139] on select "Select Stylist ABID DANISH Faiz shaikh Frontdesk INTEZAR SALMANI JYOTI Kamal Sa…" at bounding box center [100, 133] width 44 height 11
select select "13186"
click at [78, 133] on select "Select Stylist ABID DANISH Faiz shaikh Frontdesk INTEZAR SALMANI JYOTI Kamal Sa…" at bounding box center [100, 133] width 44 height 11
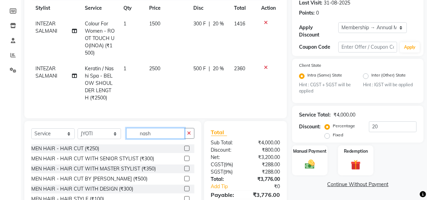
click at [159, 135] on input "nash" at bounding box center [155, 133] width 58 height 11
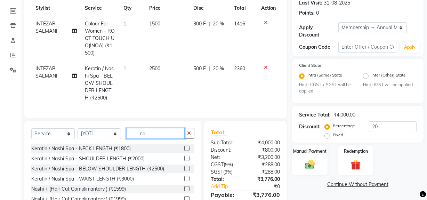
type input "n"
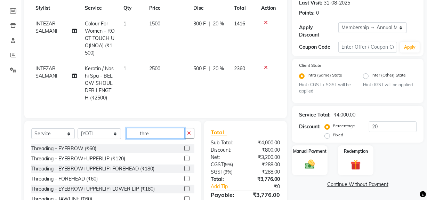
type input "thre"
click at [184, 161] on label at bounding box center [186, 158] width 5 height 5
click at [184, 161] on input "checkbox" at bounding box center [186, 159] width 5 height 5
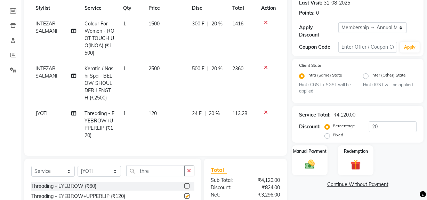
checkbox input "false"
click at [153, 176] on input "thre" at bounding box center [155, 171] width 58 height 11
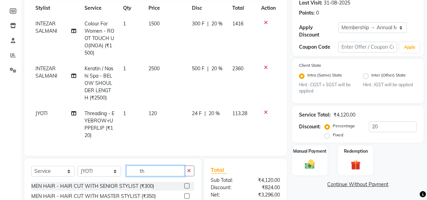
type input "t"
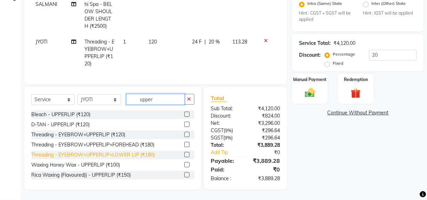
scroll to position [11, 0]
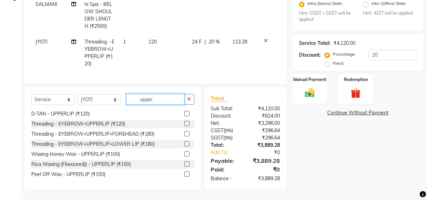
type input "upper"
click at [184, 174] on label at bounding box center [186, 174] width 5 height 5
click at [184, 174] on input "checkbox" at bounding box center [186, 174] width 5 height 5
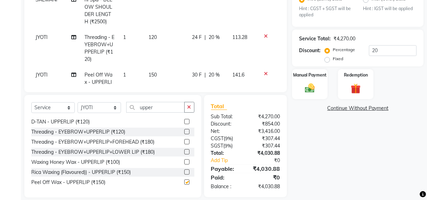
checkbox input "false"
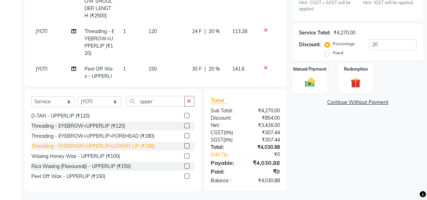
scroll to position [183, 0]
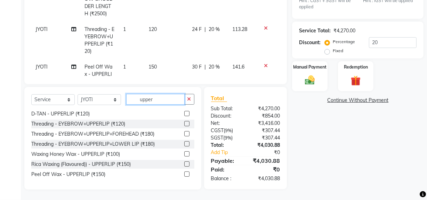
click at [163, 101] on input "upper" at bounding box center [155, 99] width 58 height 11
type input "u"
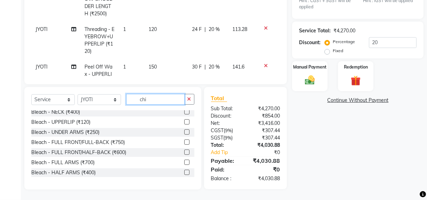
scroll to position [183, 0]
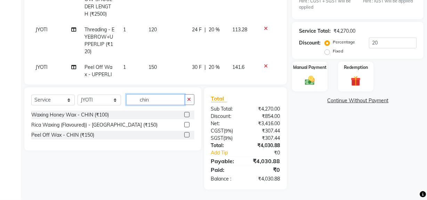
type input "chin"
click at [189, 135] on label at bounding box center [186, 134] width 5 height 5
click at [189, 135] on input "checkbox" at bounding box center [186, 135] width 5 height 5
checkbox input "false"
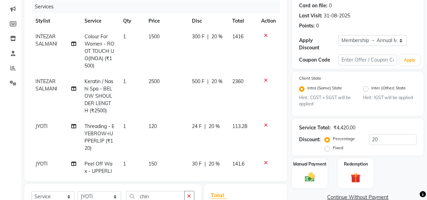
scroll to position [0, 0]
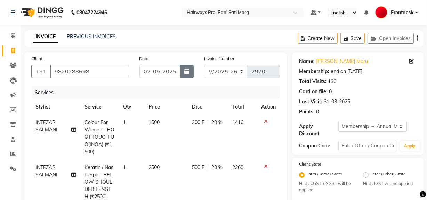
click at [184, 70] on button "button" at bounding box center [187, 71] width 14 height 13
select select "9"
select select "2025"
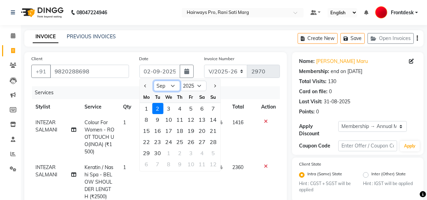
click at [172, 81] on select "Jan Feb Mar Apr May Jun Jul Aug Sep Oct Nov Dec" at bounding box center [167, 86] width 26 height 10
select select "8"
click at [154, 81] on select "Jan Feb Mar Apr May Jun Jul Aug Sep Oct Nov Dec" at bounding box center [167, 86] width 26 height 10
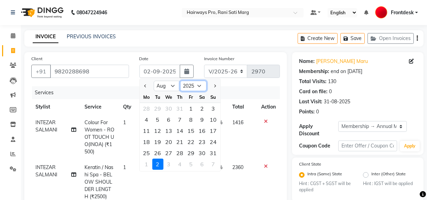
click at [199, 84] on select "2015 2016 2017 2018 2019 2020 2021 2022 2023 2024 2025 2026 2027 2028 2029 2030…" at bounding box center [193, 86] width 26 height 10
click at [167, 84] on select "Jan Feb Mar Apr May Jun Jul Aug Sep Oct Nov Dec" at bounding box center [167, 86] width 26 height 10
click at [231, 143] on td "1416" at bounding box center [242, 137] width 29 height 45
select select "26153"
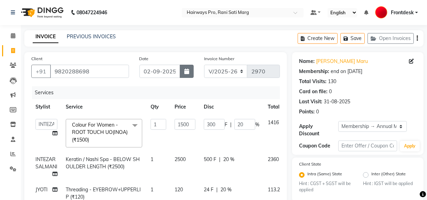
click at [182, 71] on button "button" at bounding box center [187, 71] width 14 height 13
select select "9"
select select "2025"
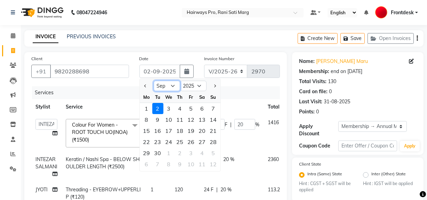
click at [174, 87] on select "Jan Feb Mar Apr May Jun Jul Aug Sep Oct Nov Dec" at bounding box center [167, 86] width 26 height 10
select select "8"
click at [154, 81] on select "Jan Feb Mar Apr May Jun Jul Aug Sep Oct Nov Dec" at bounding box center [167, 86] width 26 height 10
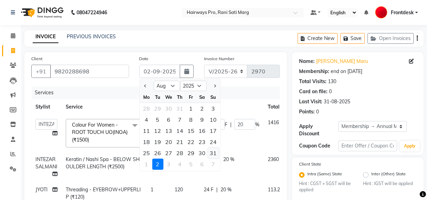
click at [212, 154] on div "31" at bounding box center [213, 153] width 11 height 11
type input "31-08-2025"
type input "0"
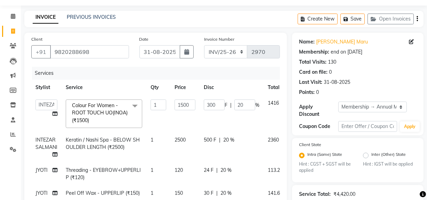
scroll to position [95, 0]
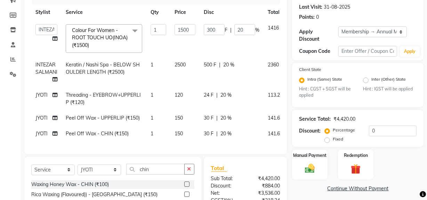
click at [196, 102] on td "120" at bounding box center [185, 98] width 29 height 23
select select "13186"
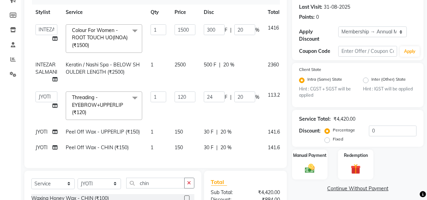
click at [197, 97] on td "120" at bounding box center [185, 105] width 29 height 37
click at [190, 97] on input "120" at bounding box center [185, 97] width 21 height 11
type input "1"
type input "81"
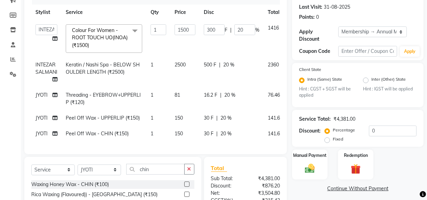
click at [245, 99] on td "16.2 F | 20 %" at bounding box center [232, 98] width 64 height 23
select select "13186"
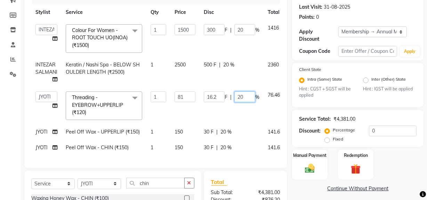
click at [249, 96] on input "20" at bounding box center [245, 97] width 21 height 11
type input "2"
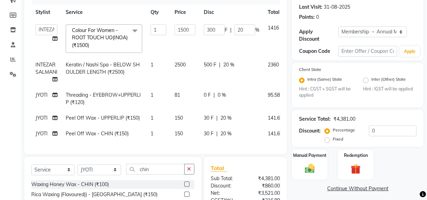
click at [195, 139] on tbody "ABID DANISH Faiz shaikh Frontdesk INTEZAR SALMANI JYOTI Kamal Salmani KAVITA MU…" at bounding box center [169, 80] width 276 height 121
click at [196, 121] on td "150" at bounding box center [185, 118] width 29 height 16
select select "13186"
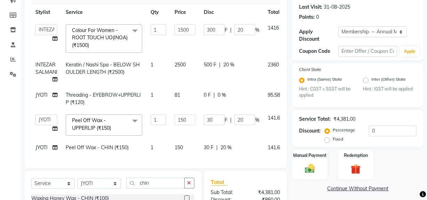
click at [196, 118] on td "150" at bounding box center [185, 125] width 29 height 30
click at [187, 118] on input "150" at bounding box center [185, 120] width 21 height 11
type input "102"
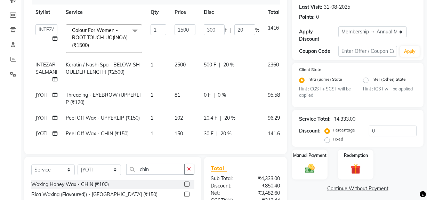
click at [249, 121] on div "20.4 F | 20 %" at bounding box center [232, 118] width 56 height 7
select select "13186"
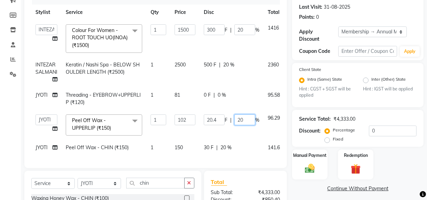
click at [249, 121] on input "20" at bounding box center [245, 120] width 21 height 11
type input "2"
click at [185, 141] on td "150" at bounding box center [185, 148] width 29 height 16
select select "13186"
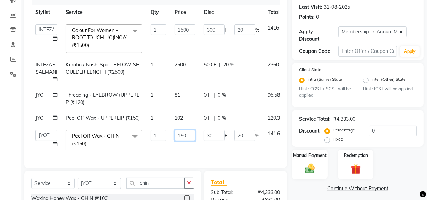
click at [191, 135] on input "150" at bounding box center [185, 135] width 21 height 11
type input "1"
type input "102"
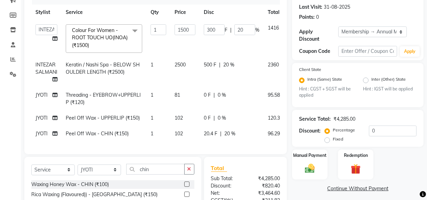
click at [241, 132] on div "20.4 F | 20 %" at bounding box center [232, 133] width 56 height 7
select select "13186"
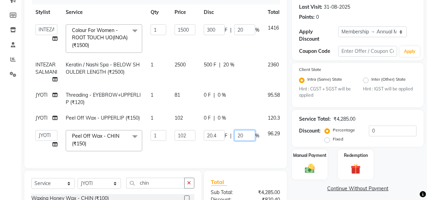
click at [245, 132] on input "20" at bounding box center [245, 135] width 21 height 11
type input "2"
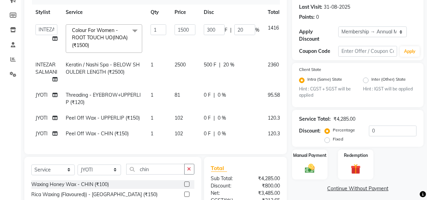
click at [260, 113] on td "0 F | 0 %" at bounding box center [232, 118] width 64 height 16
select select "13186"
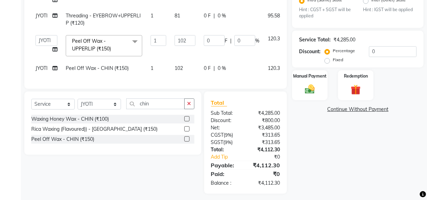
scroll to position [183, 0]
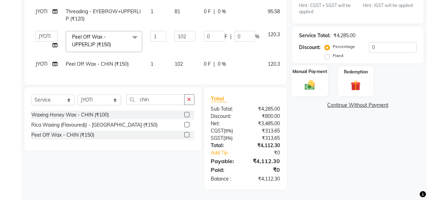
click at [309, 79] on img at bounding box center [310, 85] width 17 height 12
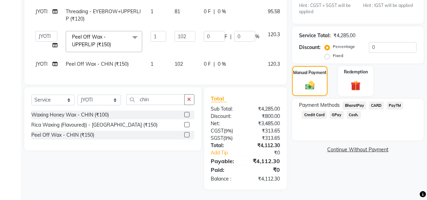
click at [351, 111] on span "Cash." at bounding box center [354, 115] width 14 height 8
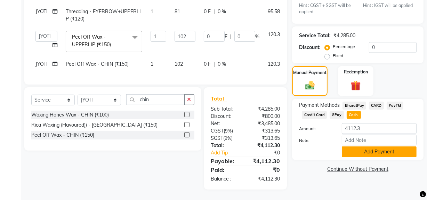
click at [353, 147] on button "Add Payment" at bounding box center [379, 152] width 75 height 11
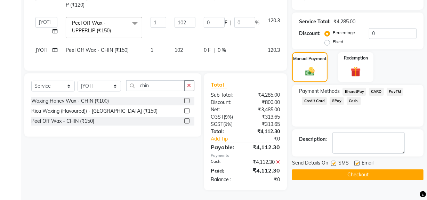
scroll to position [197, 0]
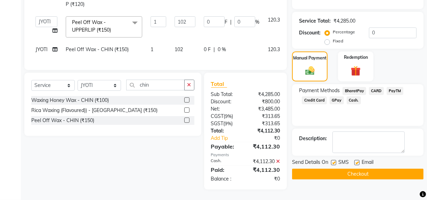
click at [337, 172] on button "Checkout" at bounding box center [358, 174] width 132 height 11
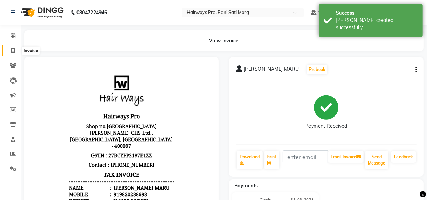
click at [10, 49] on span at bounding box center [13, 51] width 12 height 8
select select "787"
select select "service"
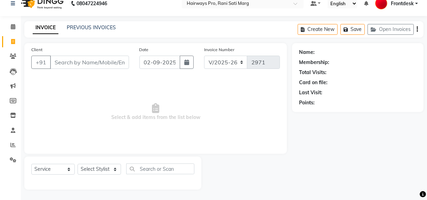
drag, startPoint x: 10, startPoint y: 49, endPoint x: 251, endPoint y: 123, distance: 251.5
click at [251, 124] on span "Select & add items from the list below" at bounding box center [155, 112] width 249 height 70
click at [63, 59] on input "Client" at bounding box center [89, 62] width 79 height 13
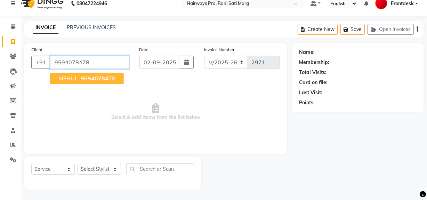
type input "9594078478"
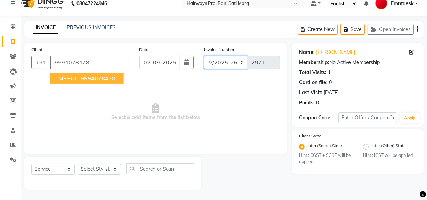
click at [234, 62] on select "INV/25-26 V/2025-26" at bounding box center [226, 62] width 44 height 13
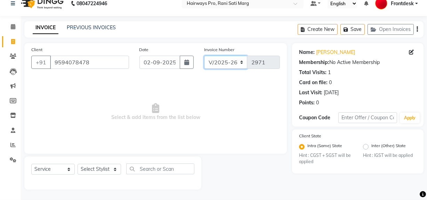
select select "6960"
click at [204, 56] on select "INV/25-26 V/2025-26" at bounding box center [226, 62] width 44 height 13
type input "4181"
click at [115, 170] on select "Select Stylist ABID DANISH Faiz shaikh Frontdesk INTEZAR SALMANI JYOTI Kamal Sa…" at bounding box center [100, 169] width 44 height 11
select select "86084"
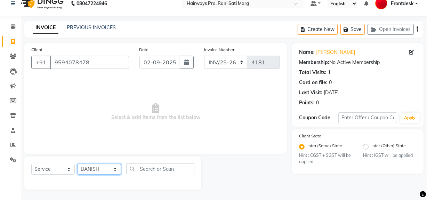
click at [78, 164] on select "Select Stylist ABID DANISH Faiz shaikh Frontdesk INTEZAR SALMANI JYOTI Kamal Sa…" at bounding box center [100, 169] width 44 height 11
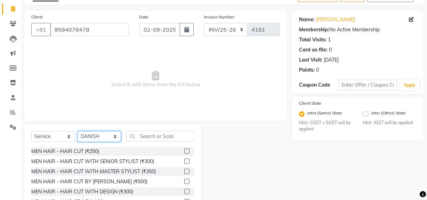
scroll to position [79, 0]
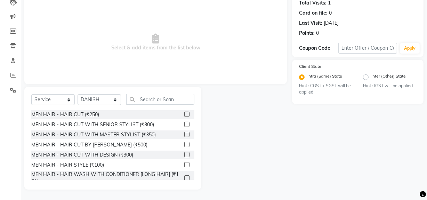
click at [184, 112] on label at bounding box center [186, 114] width 5 height 5
click at [184, 112] on input "checkbox" at bounding box center [186, 114] width 5 height 5
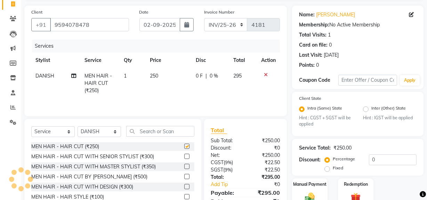
scroll to position [0, 0]
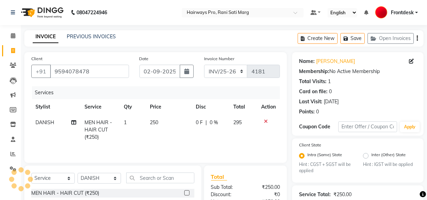
checkbox input "false"
click at [418, 38] on icon "button" at bounding box center [417, 38] width 1 height 0
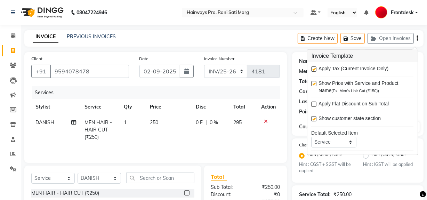
click at [313, 71] on label at bounding box center [314, 68] width 5 height 5
click at [313, 71] on input "checkbox" at bounding box center [314, 69] width 5 height 5
checkbox input "false"
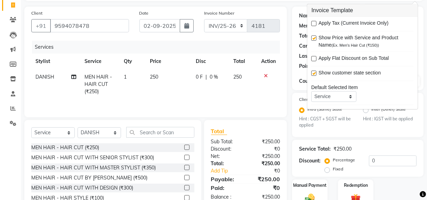
scroll to position [80, 0]
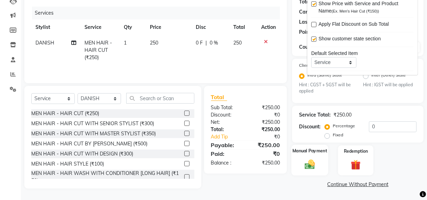
click at [314, 160] on img at bounding box center [310, 165] width 17 height 12
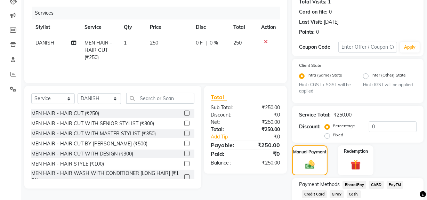
click at [351, 193] on span "Cash." at bounding box center [354, 194] width 14 height 8
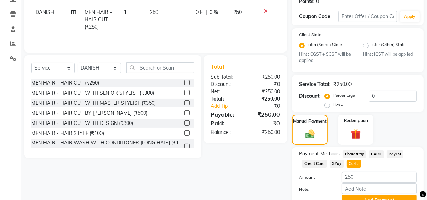
scroll to position [144, 0]
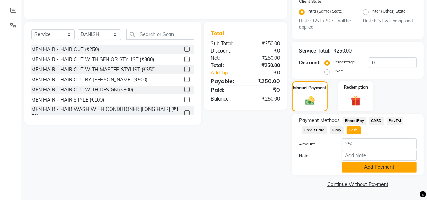
click at [359, 168] on button "Add Payment" at bounding box center [379, 167] width 75 height 11
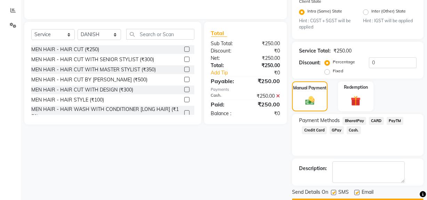
click at [335, 190] on label at bounding box center [333, 192] width 5 height 5
click at [335, 191] on input "checkbox" at bounding box center [333, 193] width 5 height 5
checkbox input "false"
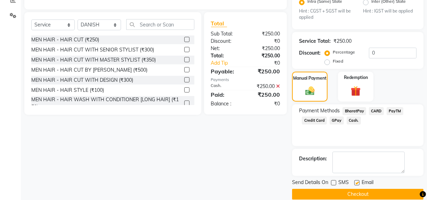
scroll to position [164, 0]
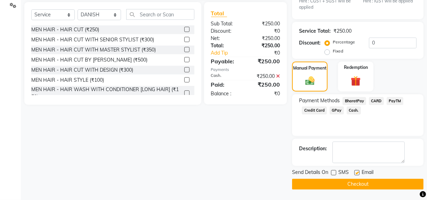
click at [336, 187] on button "Checkout" at bounding box center [358, 184] width 132 height 11
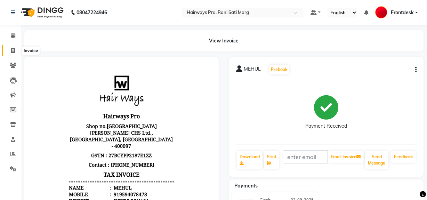
click at [11, 49] on icon at bounding box center [13, 50] width 4 height 5
select select "787"
select select "service"
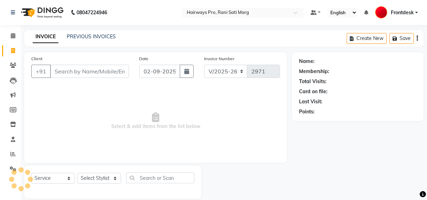
scroll to position [9, 0]
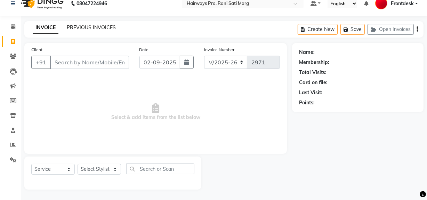
click at [89, 24] on link "PREVIOUS INVOICES" at bounding box center [91, 27] width 49 height 6
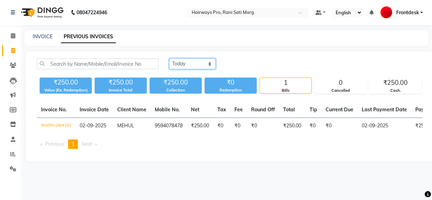
click at [195, 60] on select "Today Yesterday Custom Range" at bounding box center [192, 63] width 47 height 11
select select "yesterday"
click at [169, 58] on select "Today Yesterday Custom Range" at bounding box center [192, 63] width 47 height 11
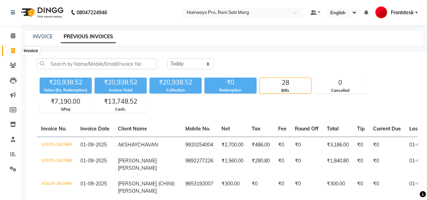
drag, startPoint x: 14, startPoint y: 48, endPoint x: 18, endPoint y: 56, distance: 8.9
click at [14, 49] on icon at bounding box center [13, 50] width 4 height 5
select select "787"
select select "service"
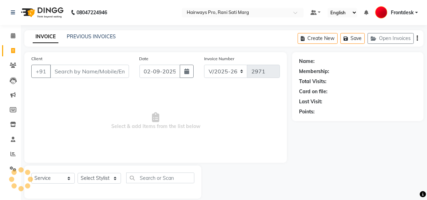
scroll to position [9, 0]
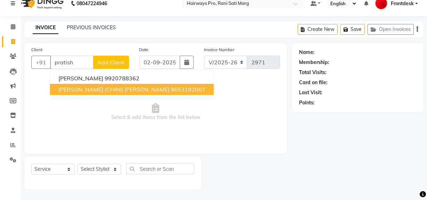
click at [104, 89] on span "PRATISH (CHINI) SONDAGAR" at bounding box center [113, 89] width 111 height 7
type input "9653192007"
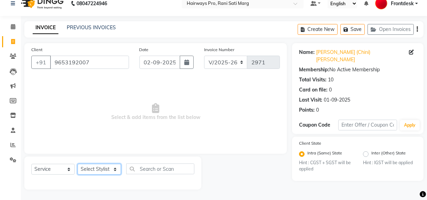
click at [108, 170] on select "Select Stylist ABID DANISH [PERSON_NAME] Frontdesk INTEZAR [PERSON_NAME] [PERSO…" at bounding box center [100, 169] width 44 height 11
select select "13192"
click at [78, 164] on select "Select Stylist ABID DANISH [PERSON_NAME] Frontdesk INTEZAR [PERSON_NAME] [PERSO…" at bounding box center [100, 169] width 44 height 11
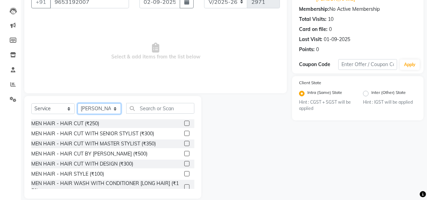
scroll to position [72, 0]
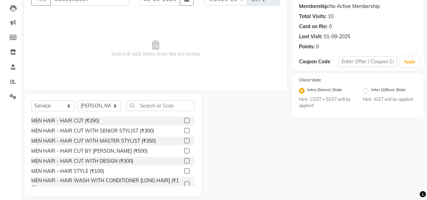
click at [184, 132] on label at bounding box center [186, 130] width 5 height 5
click at [184, 132] on input "checkbox" at bounding box center [186, 131] width 5 height 5
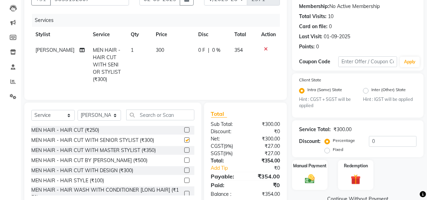
checkbox input "false"
click at [163, 120] on input "text" at bounding box center [160, 115] width 68 height 11
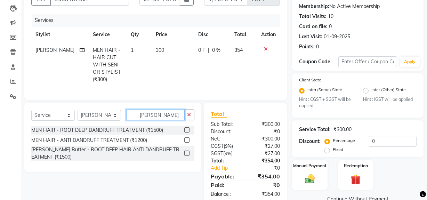
type input "dan"
click at [189, 133] on label at bounding box center [186, 129] width 5 height 5
click at [189, 133] on input "checkbox" at bounding box center [186, 130] width 5 height 5
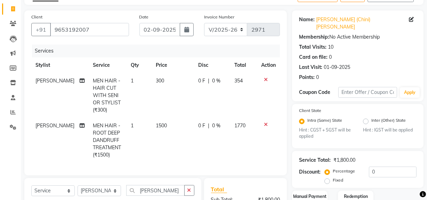
checkbox input "false"
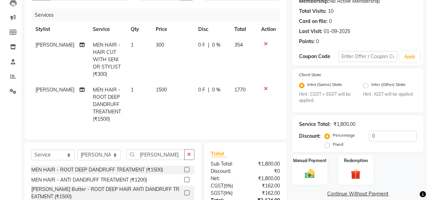
scroll to position [95, 0]
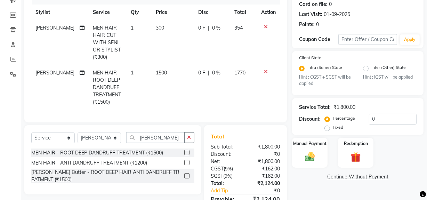
click at [190, 87] on td "1500" at bounding box center [173, 87] width 43 height 45
select select "13192"
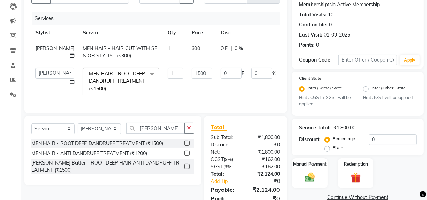
scroll to position [63, 0]
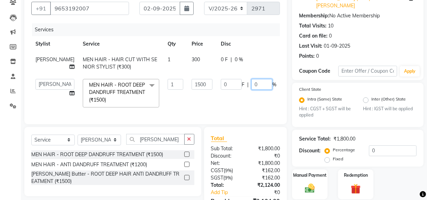
click at [252, 81] on input "0" at bounding box center [262, 84] width 21 height 11
type input "20"
click at [238, 105] on tr "ABID DANISH Faiz shaikh Frontdesk INTEZAR SALMANI JYOTI Kamal Salmani KAVITA MU…" at bounding box center [177, 93] width 293 height 37
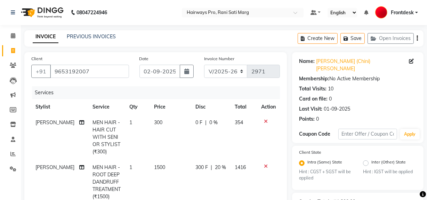
scroll to position [0, 0]
click at [186, 134] on td "300" at bounding box center [170, 137] width 41 height 45
select select "13192"
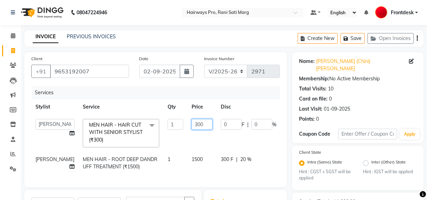
click at [194, 125] on input "300" at bounding box center [202, 124] width 21 height 11
type input "3"
type input "254"
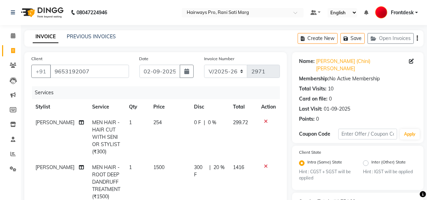
click at [210, 140] on td "0 F | 0 %" at bounding box center [209, 137] width 39 height 45
select select "13192"
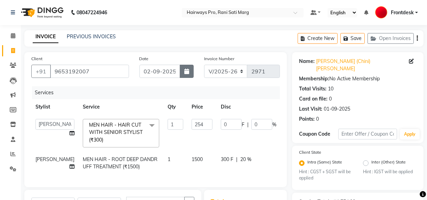
click at [189, 71] on icon "button" at bounding box center [186, 72] width 5 height 6
select select "9"
select select "2025"
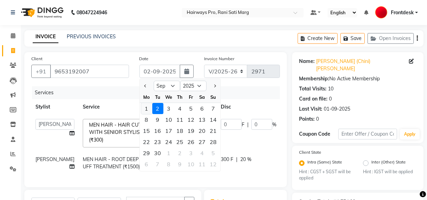
click at [148, 108] on div "1" at bounding box center [146, 108] width 11 height 11
type input "01-09-2025"
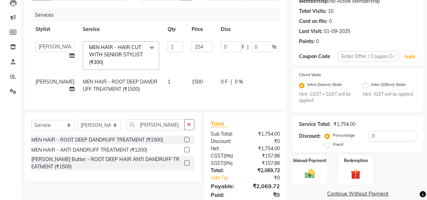
scroll to position [63, 0]
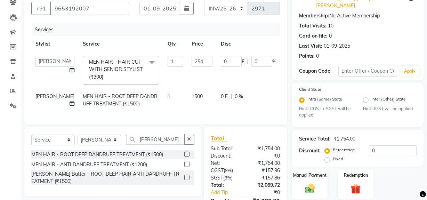
click at [239, 104] on td "0 F | 0 %" at bounding box center [249, 100] width 64 height 23
select select "13192"
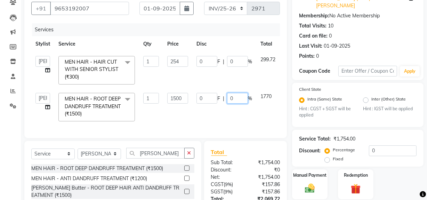
click at [240, 101] on input "0" at bounding box center [237, 98] width 21 height 11
type input "20"
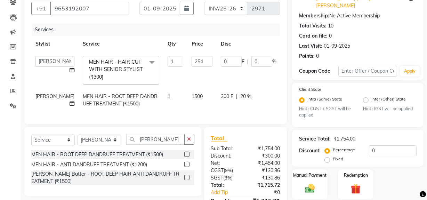
click at [230, 115] on div "Services Stylist Service Qty Price Disc Total Action ABID DANISH Faiz shaikh Fr…" at bounding box center [155, 70] width 249 height 94
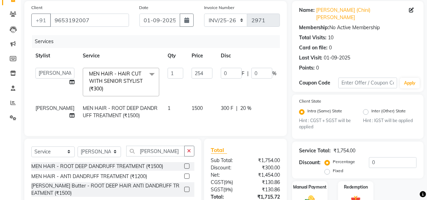
scroll to position [31, 0]
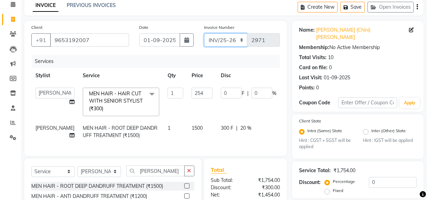
click at [241, 41] on select "INV/25-26 V/2025-26" at bounding box center [226, 39] width 44 height 13
select select "787"
click at [204, 33] on select "INV/25-26 V/2025-26" at bounding box center [226, 39] width 44 height 13
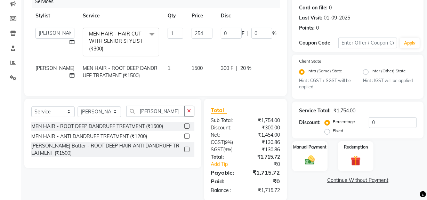
scroll to position [76, 0]
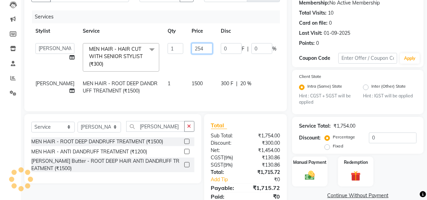
click at [192, 47] on input "254" at bounding box center [202, 48] width 21 height 11
type input "255"
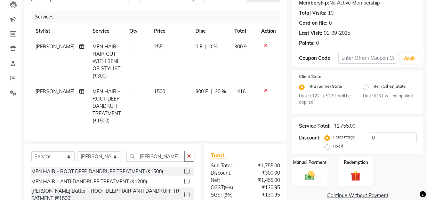
click at [205, 60] on td "0 F | 0 %" at bounding box center [210, 61] width 39 height 45
select select "13192"
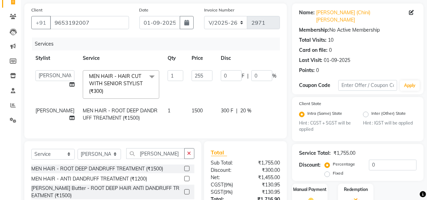
scroll to position [108, 0]
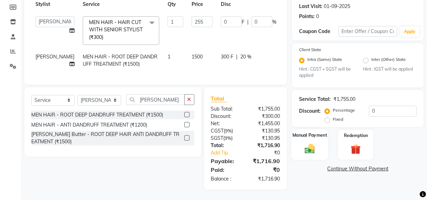
click at [318, 143] on img at bounding box center [310, 149] width 17 height 12
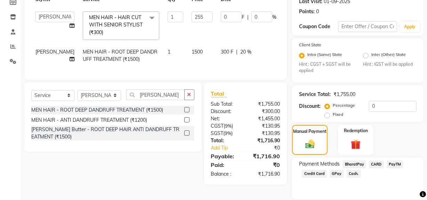
click at [341, 170] on span "GPay" at bounding box center [337, 174] width 14 height 8
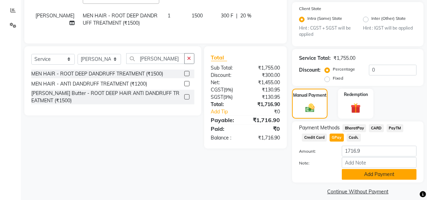
click at [367, 170] on button "Add Payment" at bounding box center [379, 174] width 75 height 11
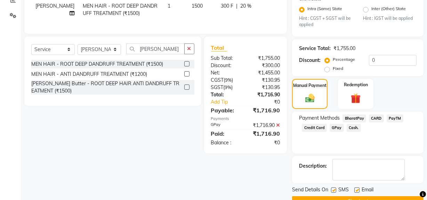
scroll to position [164, 0]
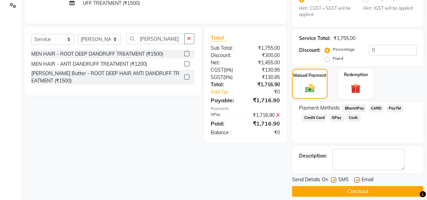
click at [351, 187] on button "Checkout" at bounding box center [358, 191] width 132 height 11
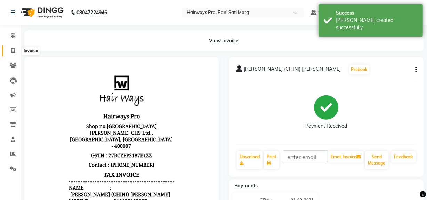
click at [13, 49] on icon at bounding box center [13, 50] width 4 height 5
select select "787"
select select "service"
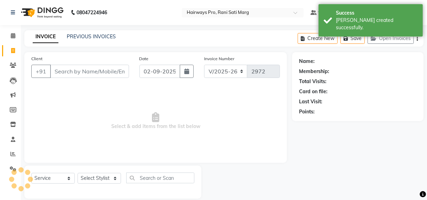
scroll to position [9, 0]
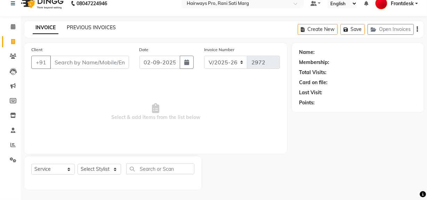
click at [91, 30] on link "PREVIOUS INVOICES" at bounding box center [91, 27] width 49 height 6
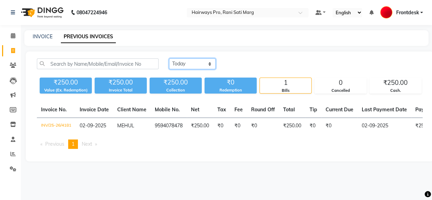
click at [200, 65] on select "Today Yesterday Custom Range" at bounding box center [192, 63] width 47 height 11
select select "yesterday"
click at [169, 58] on select "Today Yesterday Custom Range" at bounding box center [192, 63] width 47 height 11
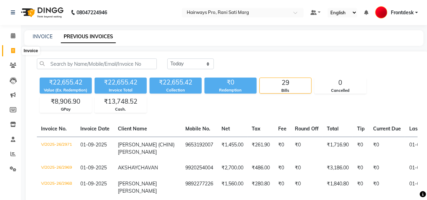
click at [12, 51] on icon at bounding box center [13, 50] width 4 height 5
select select "service"
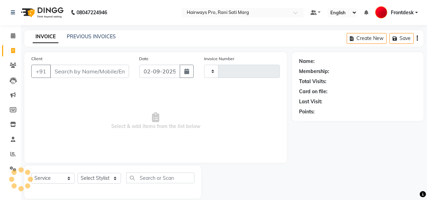
scroll to position [9, 0]
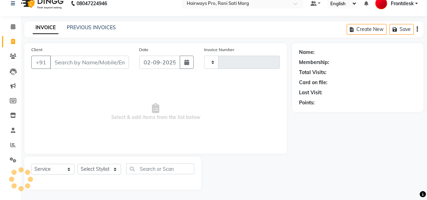
type input "2972"
select select "787"
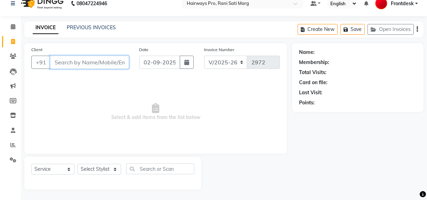
click at [77, 60] on input "Client" at bounding box center [89, 62] width 79 height 13
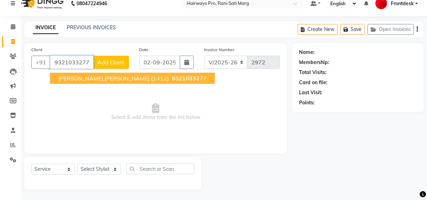
type input "9321033277"
select select "1: Object"
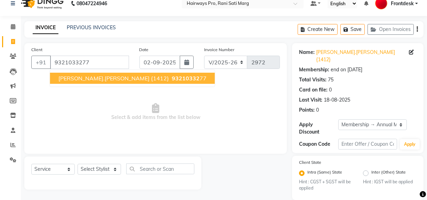
click at [172, 76] on span "93210332" at bounding box center [186, 78] width 28 height 7
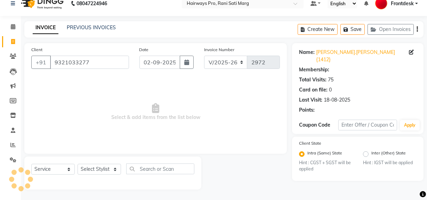
select select "1: Object"
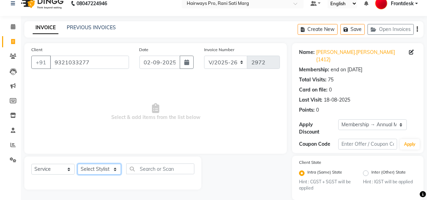
click at [109, 170] on select "Select Stylist ABID DANISH [PERSON_NAME] Frontdesk INTEZAR [PERSON_NAME] [PERSO…" at bounding box center [100, 169] width 44 height 11
click at [78, 164] on select "Select Stylist ABID DANISH [PERSON_NAME] Frontdesk INTEZAR [PERSON_NAME] [PERSO…" at bounding box center [100, 169] width 44 height 11
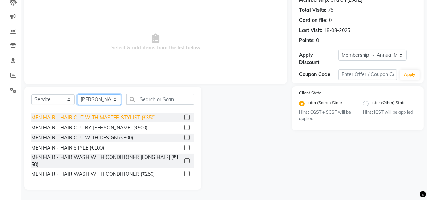
scroll to position [31, 0]
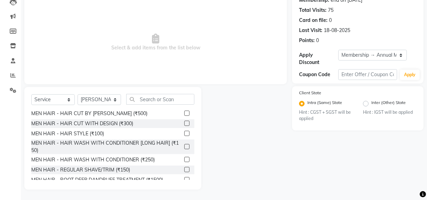
click at [184, 168] on label at bounding box center [186, 169] width 5 height 5
click at [184, 168] on input "checkbox" at bounding box center [186, 170] width 5 height 5
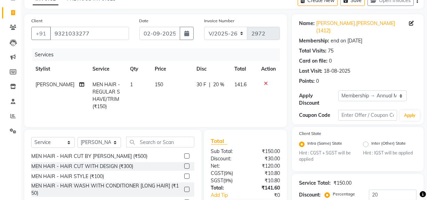
scroll to position [0, 0]
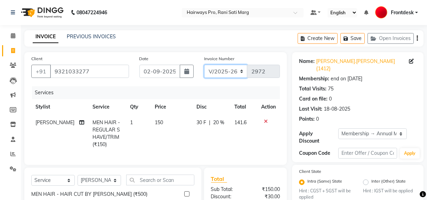
click at [236, 69] on select "INV/25-26 V/2025-26" at bounding box center [226, 71] width 44 height 13
click at [204, 65] on select "INV/25-26 V/2025-26" at bounding box center [226, 71] width 44 height 13
click at [418, 39] on button "button" at bounding box center [417, 38] width 1 height 16
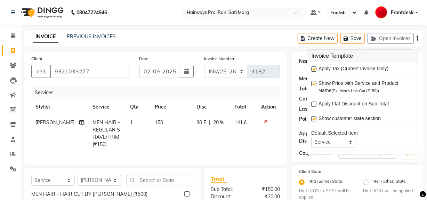
click at [313, 70] on label at bounding box center [314, 68] width 5 height 5
click at [313, 70] on input "checkbox" at bounding box center [314, 69] width 5 height 5
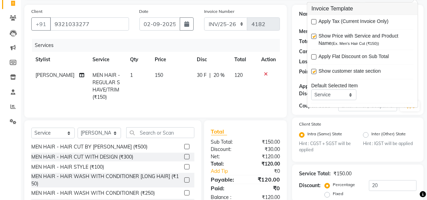
scroll to position [99, 0]
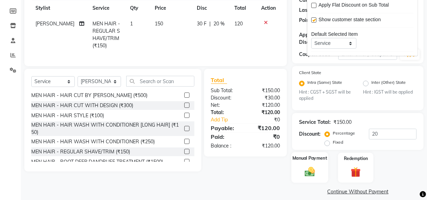
click at [316, 166] on img at bounding box center [310, 172] width 17 height 12
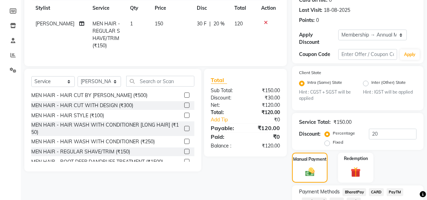
click at [354, 198] on span "Cash." at bounding box center [354, 202] width 14 height 8
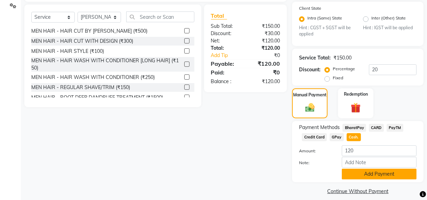
click at [355, 169] on button "Add Payment" at bounding box center [379, 174] width 75 height 11
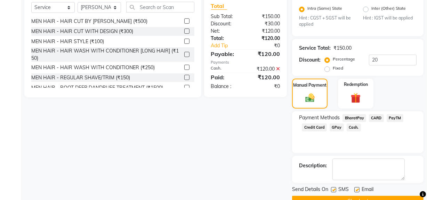
scroll to position [182, 0]
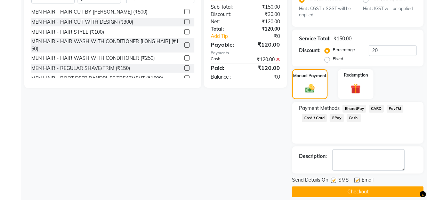
click at [333, 178] on label at bounding box center [333, 180] width 5 height 5
click at [333, 179] on input "checkbox" at bounding box center [333, 181] width 5 height 5
click at [335, 187] on button "Checkout" at bounding box center [358, 192] width 132 height 11
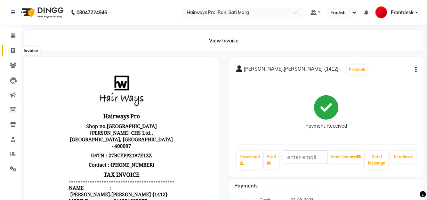
click at [13, 47] on span at bounding box center [13, 51] width 12 height 8
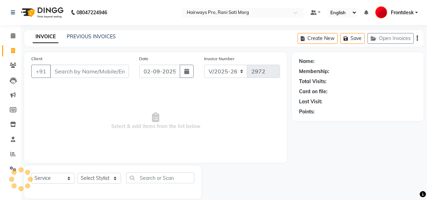
scroll to position [9, 0]
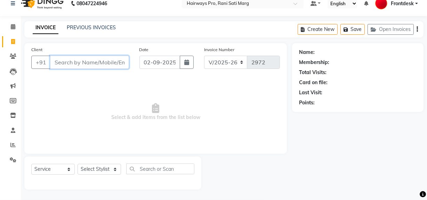
click at [96, 61] on input "Client" at bounding box center [89, 62] width 79 height 13
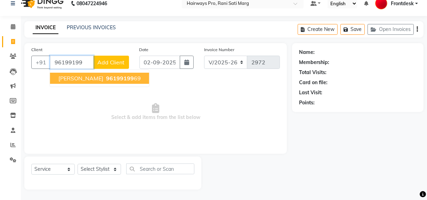
click at [106, 77] on span "96199199" at bounding box center [120, 78] width 28 height 7
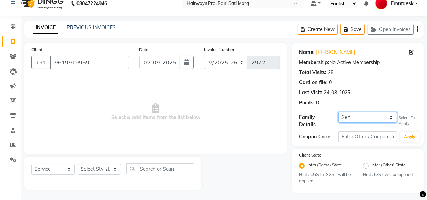
click at [382, 115] on select "Self NEEMESH SHAH {1256}" at bounding box center [368, 117] width 59 height 11
click at [339, 112] on select "Self NEEMESH SHAH {1256}" at bounding box center [368, 117] width 59 height 11
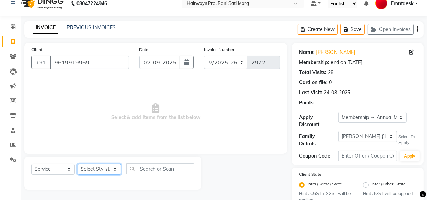
click at [111, 172] on select "Select Stylist ABID DANISH [PERSON_NAME] Frontdesk INTEZAR [PERSON_NAME] [PERSO…" at bounding box center [100, 169] width 44 height 11
click at [78, 164] on select "Select Stylist ABID DANISH [PERSON_NAME] Frontdesk INTEZAR [PERSON_NAME] [PERSO…" at bounding box center [100, 169] width 44 height 11
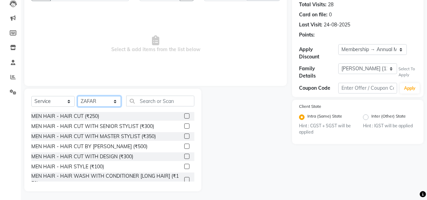
scroll to position [79, 0]
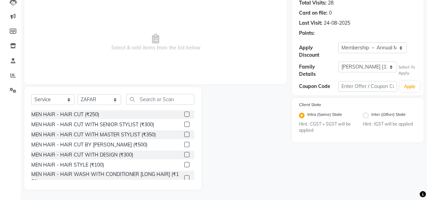
click at [184, 133] on label at bounding box center [186, 134] width 5 height 5
click at [184, 133] on input "checkbox" at bounding box center [186, 135] width 5 height 5
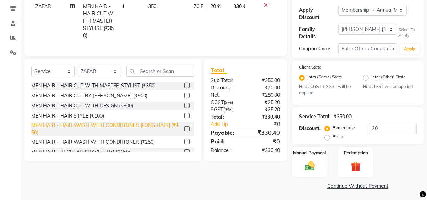
scroll to position [31, 0]
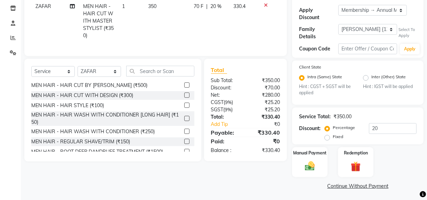
click at [184, 144] on label at bounding box center [186, 141] width 5 height 5
click at [184, 144] on input "checkbox" at bounding box center [186, 142] width 5 height 5
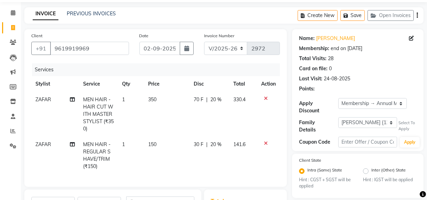
scroll to position [21, 0]
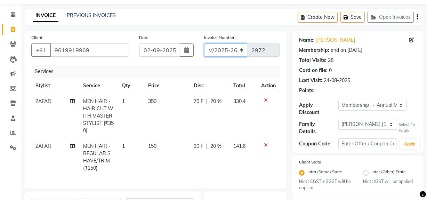
drag, startPoint x: 243, startPoint y: 45, endPoint x: 240, endPoint y: 48, distance: 3.7
click at [243, 45] on select "INV/25-26 V/2025-26" at bounding box center [226, 50] width 44 height 13
click at [204, 44] on select "INV/25-26 V/2025-26" at bounding box center [226, 50] width 44 height 13
click at [417, 18] on button "button" at bounding box center [417, 17] width 1 height 16
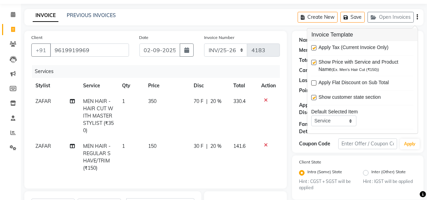
click at [313, 46] on label at bounding box center [314, 47] width 5 height 5
click at [313, 46] on input "checkbox" at bounding box center [314, 48] width 5 height 5
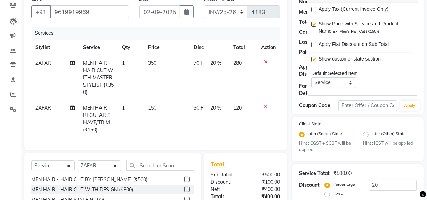
scroll to position [130, 0]
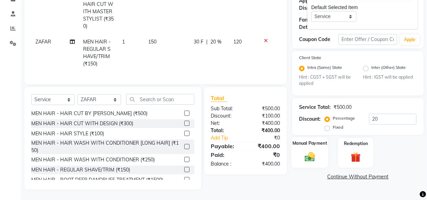
click at [309, 153] on img at bounding box center [310, 157] width 17 height 12
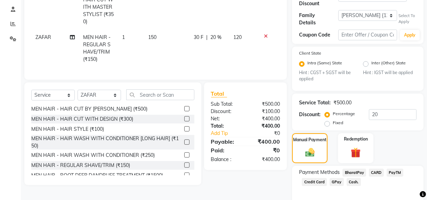
click at [354, 178] on span "Cash." at bounding box center [354, 182] width 14 height 8
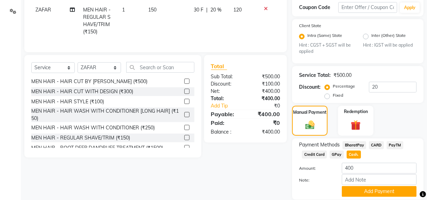
scroll to position [181, 0]
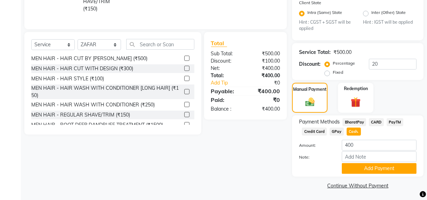
click at [368, 161] on div "Note:" at bounding box center [358, 157] width 128 height 12
click at [366, 170] on button "Add Payment" at bounding box center [379, 168] width 75 height 11
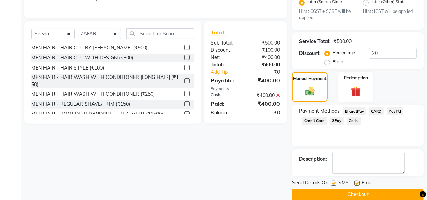
scroll to position [200, 0]
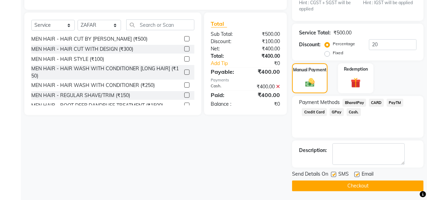
click at [335, 172] on label at bounding box center [333, 174] width 5 height 5
click at [335, 173] on input "checkbox" at bounding box center [333, 175] width 5 height 5
click at [340, 182] on button "Checkout" at bounding box center [358, 186] width 132 height 11
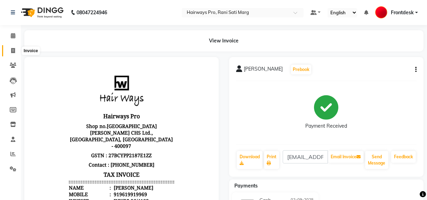
click at [12, 49] on icon at bounding box center [13, 50] width 4 height 5
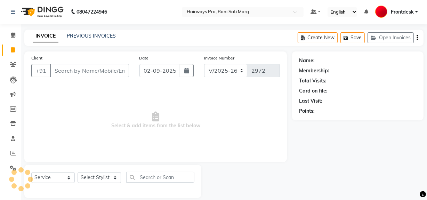
scroll to position [9, 0]
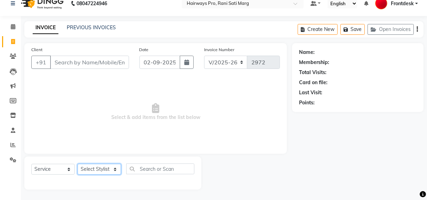
click at [112, 170] on select "Select Stylist" at bounding box center [100, 169] width 44 height 11
click at [78, 164] on select "Select Stylist ABID DANISH [PERSON_NAME] Frontdesk INTEZAR [PERSON_NAME] [PERSO…" at bounding box center [100, 169] width 44 height 11
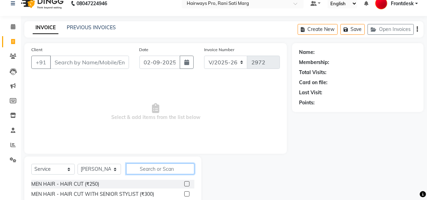
click at [148, 172] on input "text" at bounding box center [160, 169] width 68 height 11
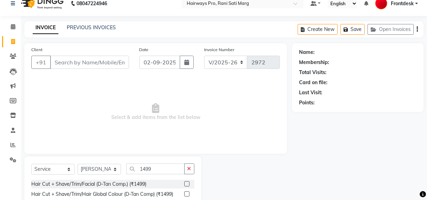
click at [188, 194] on label at bounding box center [186, 193] width 5 height 5
click at [188, 194] on input "checkbox" at bounding box center [186, 194] width 5 height 5
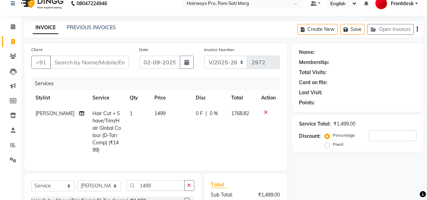
click at [184, 121] on td "1499" at bounding box center [171, 132] width 42 height 52
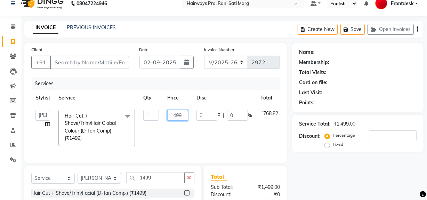
click at [185, 112] on input "1499" at bounding box center [177, 115] width 21 height 11
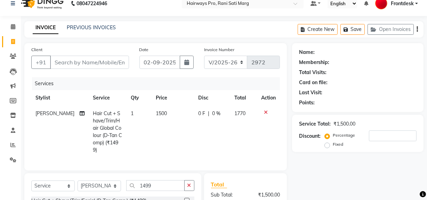
click at [223, 147] on td "0 F | 0 %" at bounding box center [212, 132] width 36 height 52
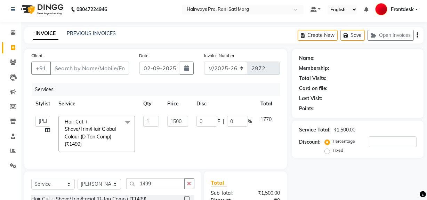
scroll to position [0, 0]
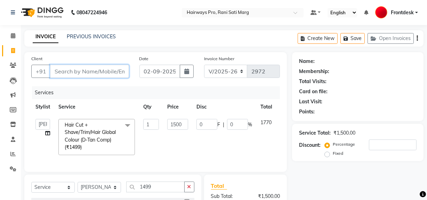
click at [108, 68] on input "Client" at bounding box center [89, 71] width 79 height 13
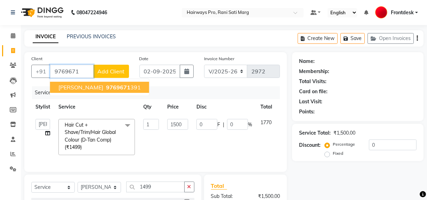
click at [119, 88] on span "9769671" at bounding box center [118, 87] width 24 height 7
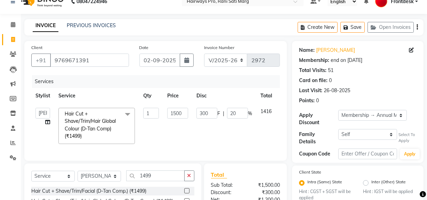
scroll to position [31, 0]
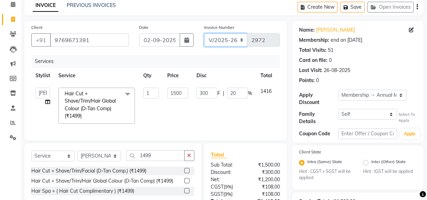
click at [237, 39] on select "INV/25-26 V/2025-26" at bounding box center [226, 39] width 44 height 13
click at [170, 73] on th "Price" at bounding box center [177, 76] width 29 height 16
click at [235, 94] on input "20" at bounding box center [237, 93] width 21 height 11
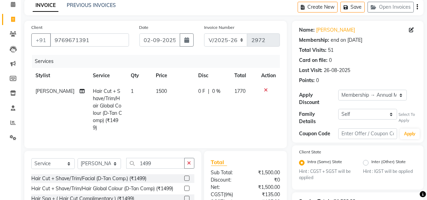
click at [236, 115] on tr "Faiz shaikh Hair Cut + Shave/Trim/Hair Global Colour (D-Tan Comp) (₹1499) 1 150…" at bounding box center [155, 110] width 249 height 52
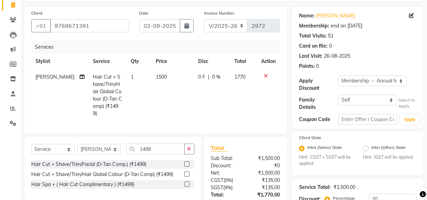
scroll to position [116, 0]
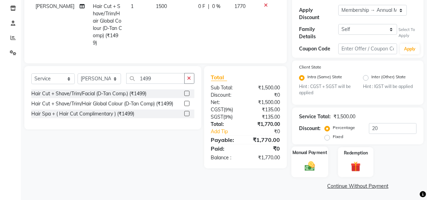
click at [308, 166] on img at bounding box center [310, 166] width 17 height 12
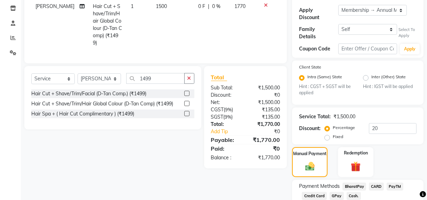
click at [337, 194] on span "GPay" at bounding box center [337, 196] width 14 height 8
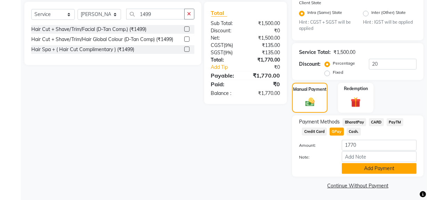
click at [364, 165] on button "Add Payment" at bounding box center [379, 168] width 75 height 11
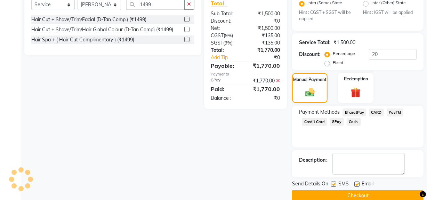
scroll to position [200, 0]
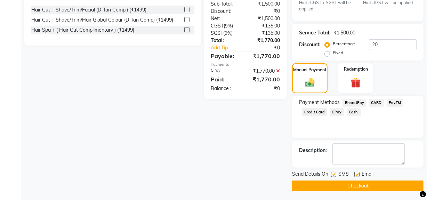
click at [351, 183] on button "Checkout" at bounding box center [358, 186] width 132 height 11
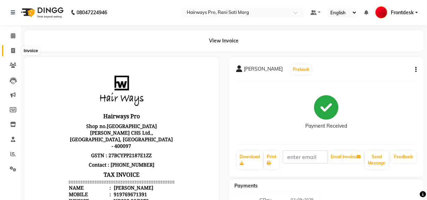
click at [15, 50] on icon at bounding box center [13, 50] width 4 height 5
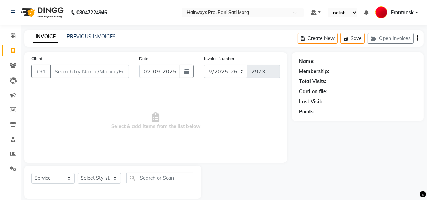
scroll to position [9, 0]
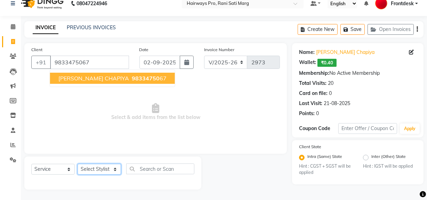
click at [111, 171] on select "Select Stylist ABID DANISH [PERSON_NAME] Frontdesk INTEZAR [PERSON_NAME] [PERSO…" at bounding box center [100, 169] width 44 height 11
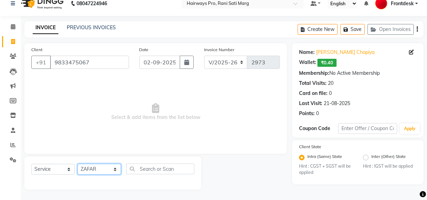
click at [78, 164] on select "Select Stylist ABID DANISH [PERSON_NAME] Frontdesk INTEZAR [PERSON_NAME] [PERSO…" at bounding box center [100, 169] width 44 height 11
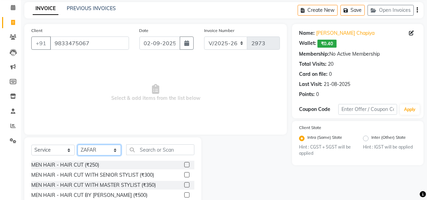
scroll to position [79, 0]
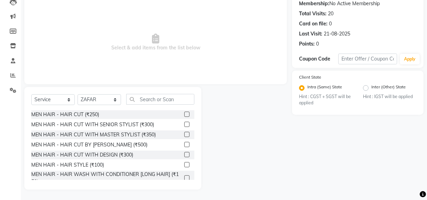
click at [184, 134] on label at bounding box center [186, 134] width 5 height 5
click at [184, 134] on input "checkbox" at bounding box center [186, 135] width 5 height 5
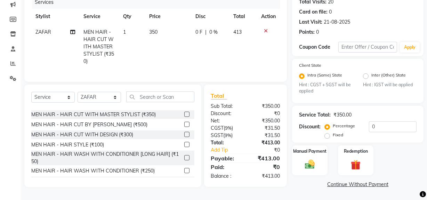
scroll to position [31, 0]
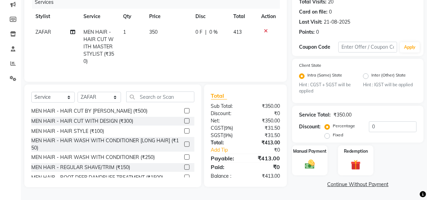
click at [184, 170] on label at bounding box center [186, 167] width 5 height 5
click at [184, 170] on input "checkbox" at bounding box center [186, 167] width 5 height 5
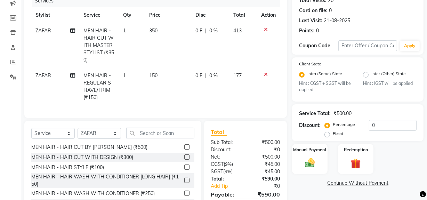
scroll to position [0, 0]
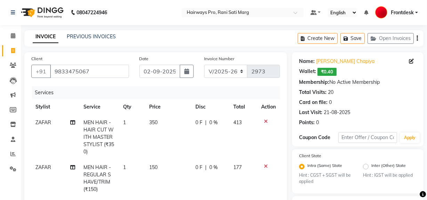
click at [417, 38] on icon "button" at bounding box center [417, 38] width 1 height 0
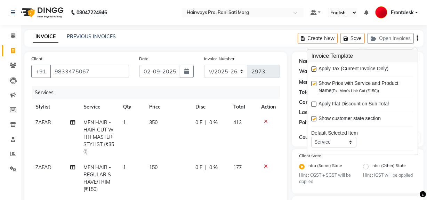
click at [313, 68] on label at bounding box center [314, 68] width 5 height 5
click at [313, 68] on input "checkbox" at bounding box center [314, 69] width 5 height 5
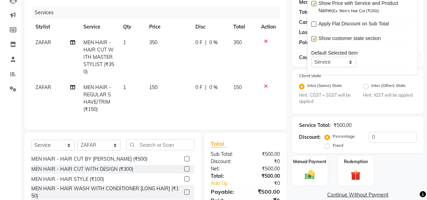
scroll to position [126, 0]
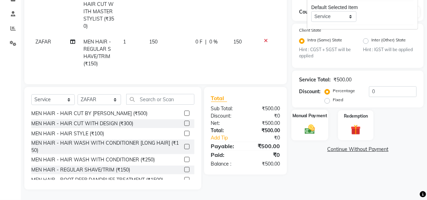
click at [312, 131] on img at bounding box center [310, 130] width 17 height 12
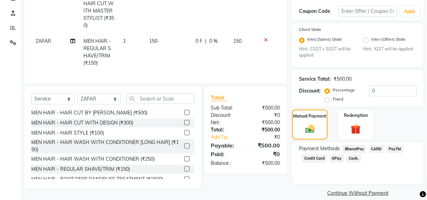
click at [337, 155] on span "GPay" at bounding box center [337, 159] width 14 height 8
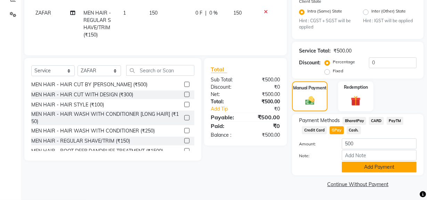
click at [355, 166] on button "Add Payment" at bounding box center [379, 167] width 75 height 11
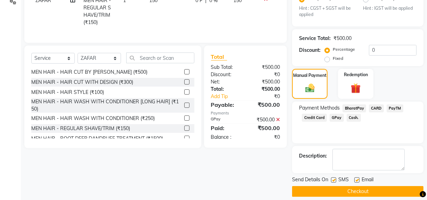
scroll to position [174, 0]
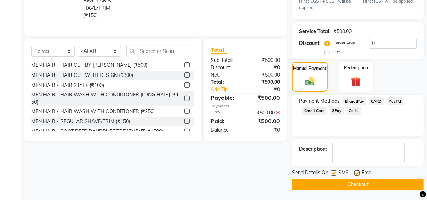
click at [351, 184] on button "Checkout" at bounding box center [358, 184] width 132 height 11
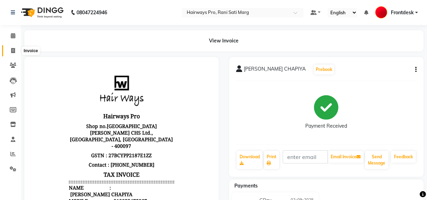
click at [8, 47] on span at bounding box center [13, 51] width 12 height 8
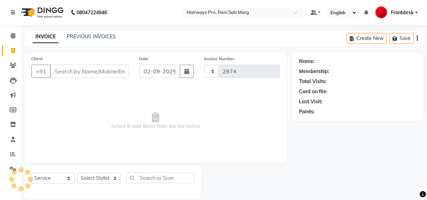
scroll to position [9, 0]
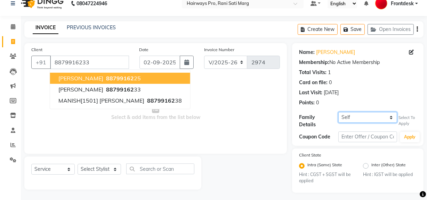
click at [376, 116] on select "Self RUSHABH PORANIYA {1406}" at bounding box center [368, 117] width 59 height 11
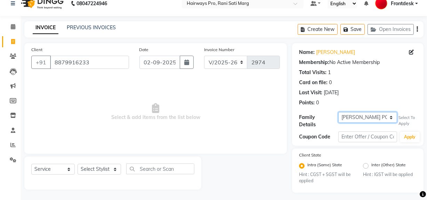
click at [339, 112] on select "Self RUSHABH PORANIYA {1406}" at bounding box center [368, 117] width 59 height 11
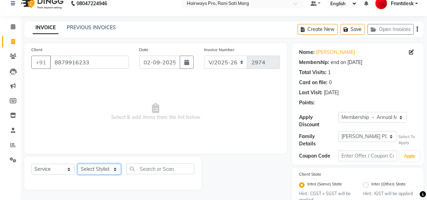
click at [119, 170] on select "Select Stylist ABID DANISH [PERSON_NAME] Frontdesk INTEZAR [PERSON_NAME] [PERSO…" at bounding box center [100, 169] width 44 height 11
click at [78, 164] on select "Select Stylist ABID DANISH [PERSON_NAME] Frontdesk INTEZAR [PERSON_NAME] [PERSO…" at bounding box center [100, 169] width 44 height 11
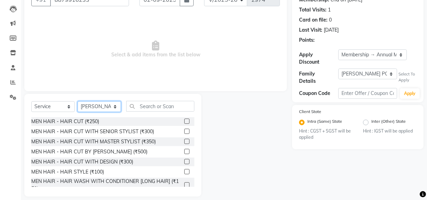
scroll to position [72, 0]
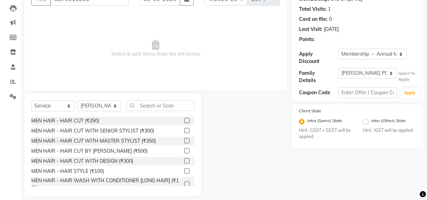
click at [184, 121] on label at bounding box center [186, 120] width 5 height 5
click at [184, 121] on input "checkbox" at bounding box center [186, 121] width 5 height 5
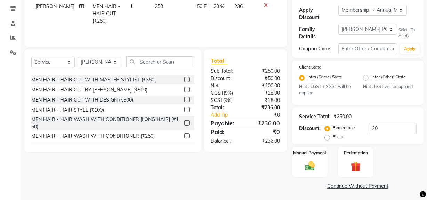
scroll to position [31, 0]
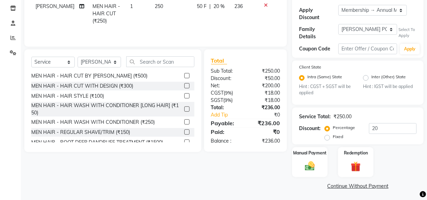
click at [184, 130] on label at bounding box center [186, 131] width 5 height 5
click at [184, 130] on input "checkbox" at bounding box center [186, 132] width 5 height 5
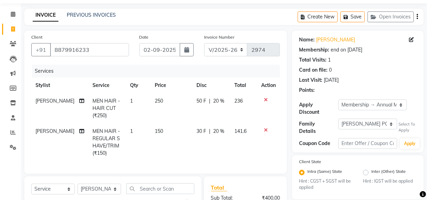
scroll to position [0, 0]
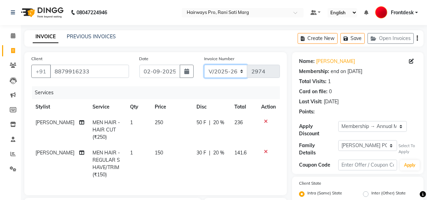
click at [240, 71] on select "INV/25-26 V/2025-26" at bounding box center [226, 71] width 44 height 13
click at [204, 65] on select "INV/25-26 V/2025-26" at bounding box center [226, 71] width 44 height 13
click at [237, 69] on select "INV/25-26 V/2025-26" at bounding box center [226, 71] width 44 height 13
click at [204, 65] on select "INV/25-26 V/2025-26" at bounding box center [226, 71] width 44 height 13
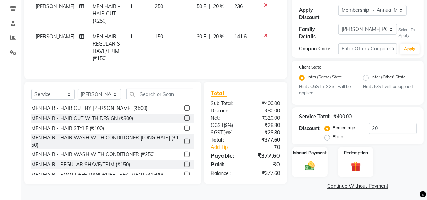
scroll to position [21, 0]
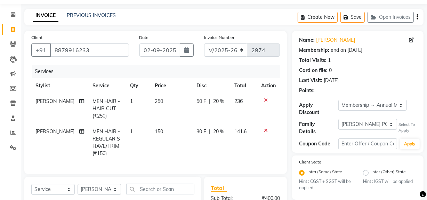
click at [418, 19] on button "button" at bounding box center [417, 17] width 1 height 16
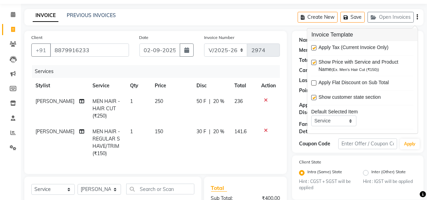
click at [314, 47] on label at bounding box center [314, 47] width 5 height 5
click at [314, 47] on input "checkbox" at bounding box center [314, 48] width 5 height 5
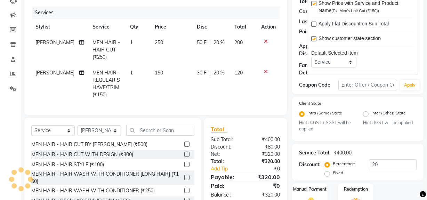
scroll to position [116, 0]
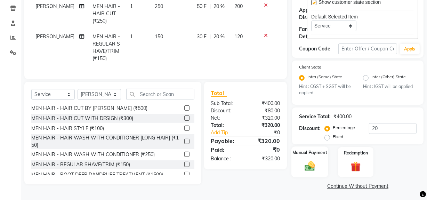
click at [306, 164] on img at bounding box center [310, 166] width 17 height 12
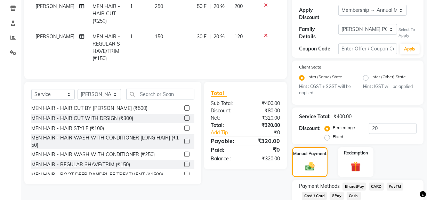
click at [334, 193] on span "GPay" at bounding box center [337, 196] width 14 height 8
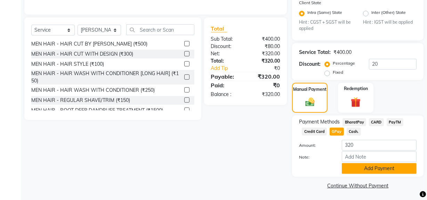
click at [355, 172] on button "Add Payment" at bounding box center [379, 168] width 75 height 11
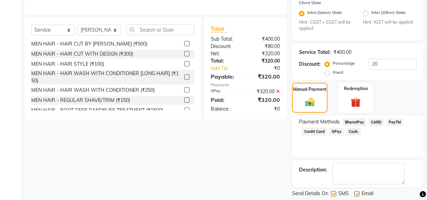
scroll to position [200, 0]
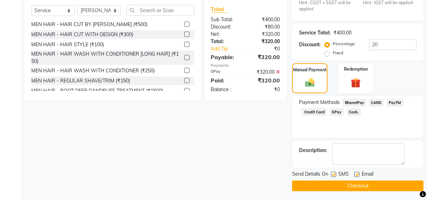
click at [340, 181] on button "Checkout" at bounding box center [358, 186] width 132 height 11
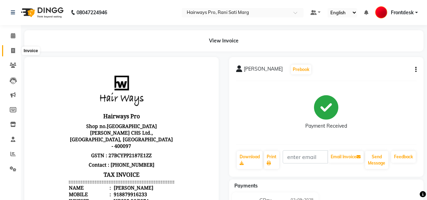
click at [13, 48] on icon at bounding box center [13, 50] width 4 height 5
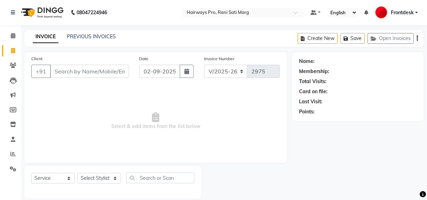
scroll to position [9, 0]
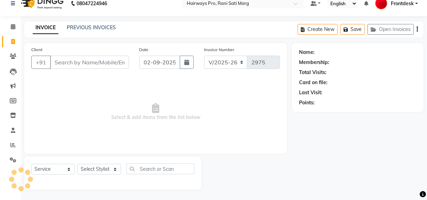
click at [114, 55] on div "Client +91" at bounding box center [80, 60] width 108 height 29
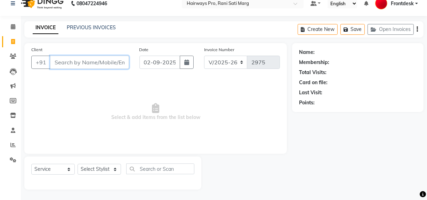
click at [81, 58] on input "Client" at bounding box center [89, 62] width 79 height 13
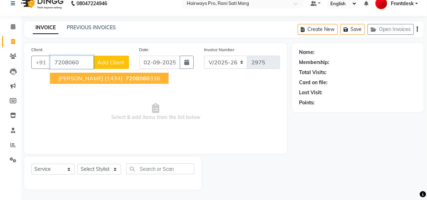
click at [77, 77] on span "JAS SHAH {1434}" at bounding box center [90, 78] width 64 height 7
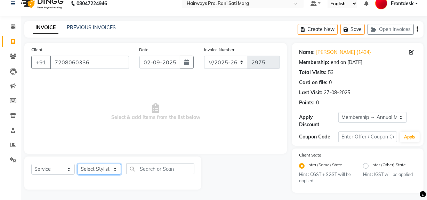
click at [92, 170] on select "Select Stylist ABID DANISH [PERSON_NAME] Frontdesk INTEZAR [PERSON_NAME] [PERSO…" at bounding box center [100, 169] width 44 height 11
click at [78, 164] on select "Select Stylist ABID DANISH [PERSON_NAME] Frontdesk INTEZAR [PERSON_NAME] [PERSO…" at bounding box center [100, 169] width 44 height 11
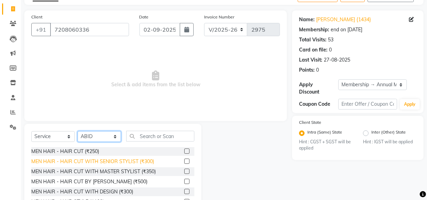
scroll to position [72, 0]
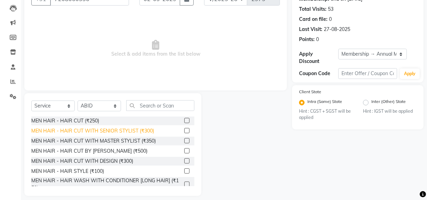
click at [96, 129] on div "MEN HAIR - HAIR CUT WITH SENIOR STYLIST (₹300)" at bounding box center [92, 130] width 123 height 7
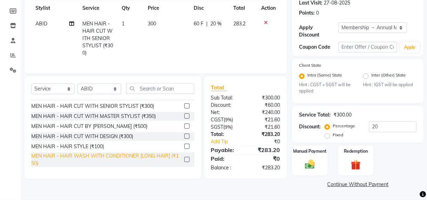
scroll to position [31, 0]
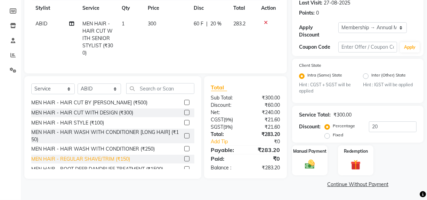
click at [109, 162] on div "MEN HAIR - REGULAR SHAVE/TRIM (₹150)" at bounding box center [80, 159] width 99 height 7
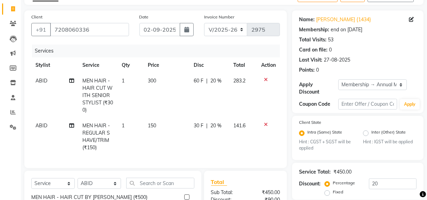
scroll to position [36, 0]
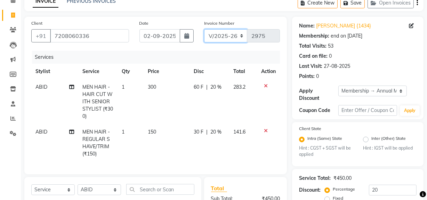
click at [224, 38] on select "INV/25-26 V/2025-26" at bounding box center [226, 35] width 44 height 13
click at [204, 29] on select "INV/25-26 V/2025-26" at bounding box center [226, 35] width 44 height 13
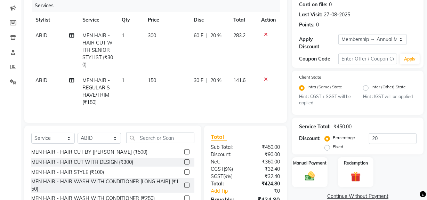
scroll to position [3, 0]
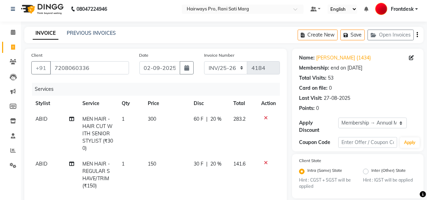
click at [417, 35] on icon "button" at bounding box center [417, 35] width 1 height 0
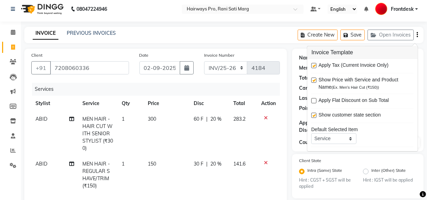
click at [315, 63] on label at bounding box center [314, 65] width 5 height 5
click at [315, 64] on input "checkbox" at bounding box center [314, 66] width 5 height 5
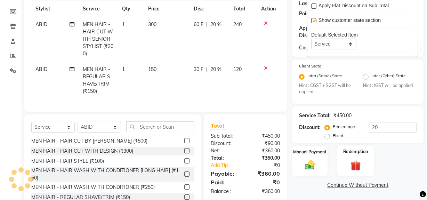
scroll to position [99, 0]
click at [313, 168] on img at bounding box center [310, 165] width 17 height 12
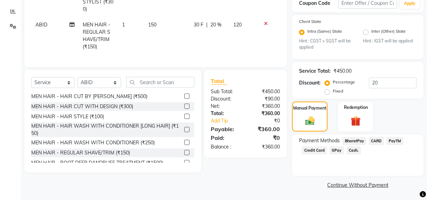
scroll to position [143, 0]
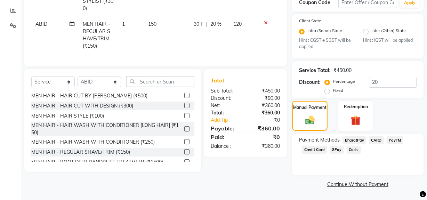
click at [355, 149] on span "Cash." at bounding box center [354, 150] width 14 height 8
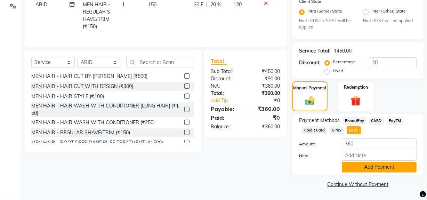
click at [352, 169] on button "Add Payment" at bounding box center [379, 167] width 75 height 11
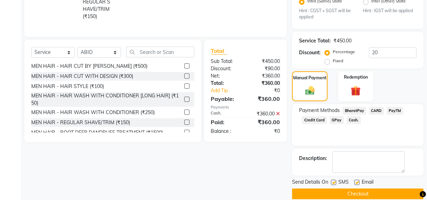
scroll to position [182, 0]
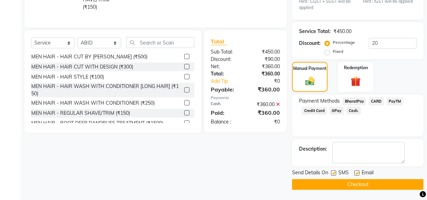
click at [333, 172] on label at bounding box center [333, 173] width 5 height 5
click at [333, 172] on input "checkbox" at bounding box center [333, 173] width 5 height 5
click at [333, 183] on button "Checkout" at bounding box center [358, 184] width 132 height 11
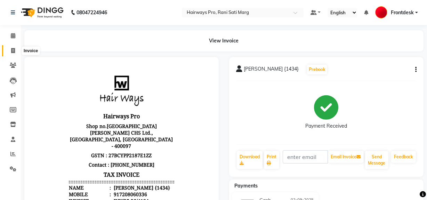
drag, startPoint x: 11, startPoint y: 52, endPoint x: 15, endPoint y: 53, distance: 4.4
click at [11, 52] on icon at bounding box center [13, 50] width 4 height 5
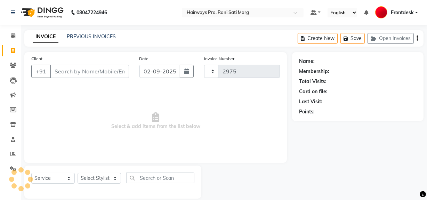
scroll to position [9, 0]
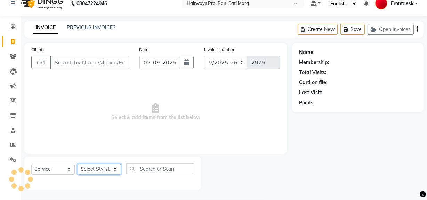
click at [112, 167] on select "Select Stylist" at bounding box center [100, 169] width 44 height 11
click at [78, 164] on select "Select Stylist ABID DANISH [PERSON_NAME] Frontdesk INTEZAR [PERSON_NAME] [PERSO…" at bounding box center [100, 169] width 44 height 11
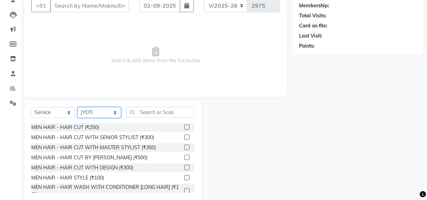
scroll to position [72, 0]
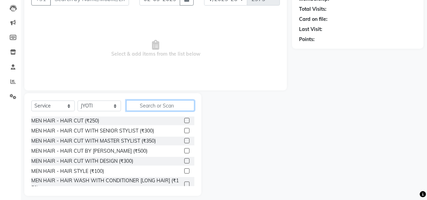
click at [167, 109] on input "text" at bounding box center [160, 105] width 68 height 11
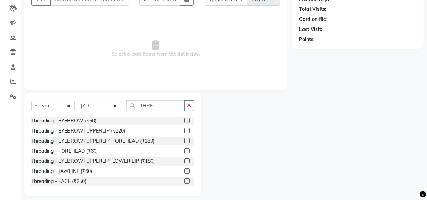
click at [184, 139] on label at bounding box center [186, 140] width 5 height 5
click at [184, 139] on input "checkbox" at bounding box center [186, 141] width 5 height 5
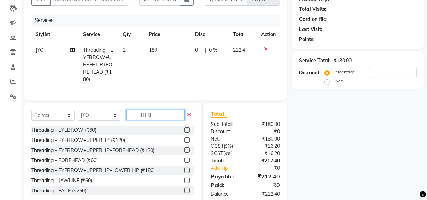
click at [168, 118] on input "THRE" at bounding box center [155, 115] width 58 height 11
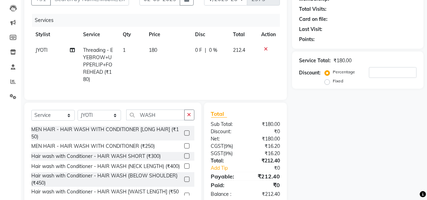
click at [184, 182] on label at bounding box center [186, 179] width 5 height 5
click at [184, 182] on input "checkbox" at bounding box center [186, 180] width 5 height 5
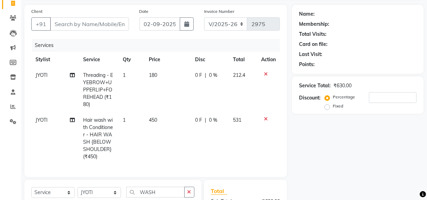
scroll to position [0, 0]
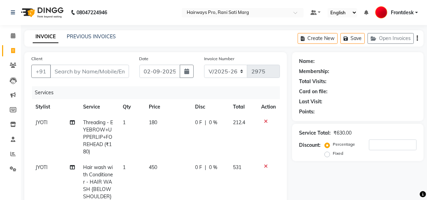
click at [417, 39] on button "button" at bounding box center [417, 38] width 1 height 16
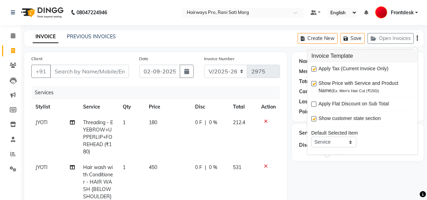
click at [313, 67] on label at bounding box center [314, 68] width 5 height 5
click at [313, 67] on input "checkbox" at bounding box center [314, 69] width 5 height 5
click at [63, 70] on input "Client" at bounding box center [89, 71] width 79 height 13
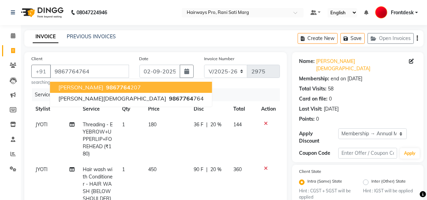
click at [266, 84] on div "Invoice Number INV/25-26 V/2025-26 2975" at bounding box center [242, 70] width 86 height 31
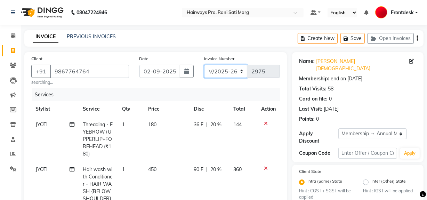
click at [237, 67] on select "INV/25-26 V/2025-26" at bounding box center [226, 71] width 44 height 13
click at [204, 65] on select "INV/25-26 V/2025-26" at bounding box center [226, 71] width 44 height 13
click at [418, 38] on icon "button" at bounding box center [417, 38] width 1 height 0
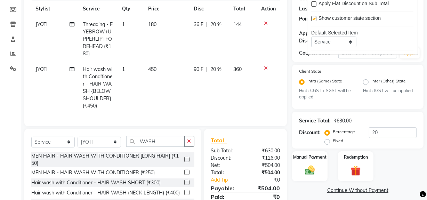
scroll to position [147, 0]
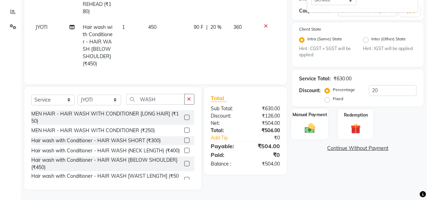
click at [312, 123] on img at bounding box center [310, 129] width 17 height 12
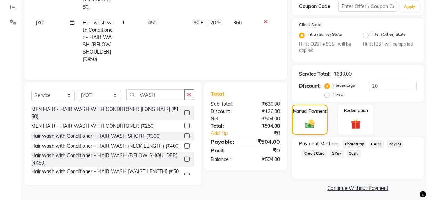
click at [354, 150] on span "Cash." at bounding box center [354, 154] width 14 height 8
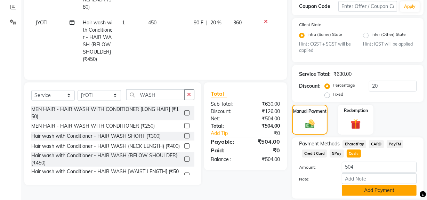
click at [350, 185] on button "Add Payment" at bounding box center [379, 190] width 75 height 11
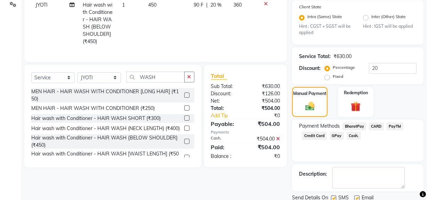
scroll to position [182, 0]
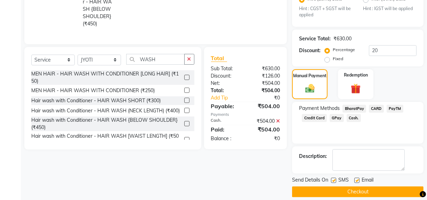
click at [334, 178] on label at bounding box center [333, 180] width 5 height 5
click at [334, 179] on input "checkbox" at bounding box center [333, 181] width 5 height 5
click at [337, 187] on button "Checkout" at bounding box center [358, 192] width 132 height 11
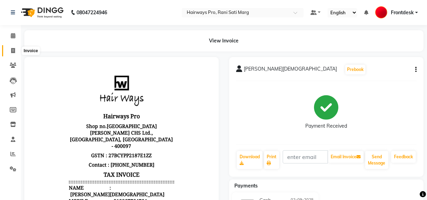
click at [15, 50] on span at bounding box center [13, 51] width 12 height 8
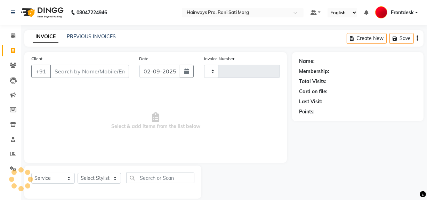
scroll to position [9, 0]
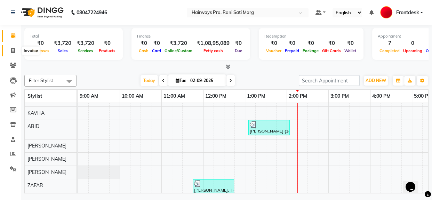
click at [11, 52] on icon at bounding box center [13, 50] width 4 height 5
select select "787"
select select "service"
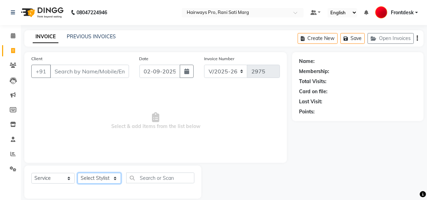
click at [110, 182] on select "Select Stylist ABID DANISH Faiz shaikh Frontdesk INTEZAR SALMANI JYOTI Kamal Sa…" at bounding box center [100, 178] width 44 height 11
select select "13190"
click at [78, 173] on select "Select Stylist ABID DANISH Faiz shaikh Frontdesk INTEZAR SALMANI JYOTI Kamal Sa…" at bounding box center [100, 178] width 44 height 11
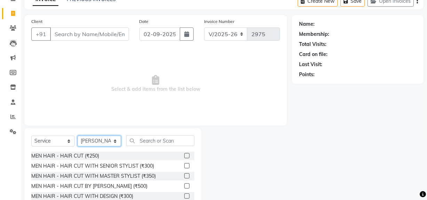
scroll to position [79, 0]
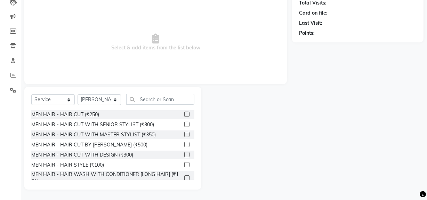
click at [184, 133] on label at bounding box center [186, 134] width 5 height 5
click at [184, 133] on input "checkbox" at bounding box center [186, 135] width 5 height 5
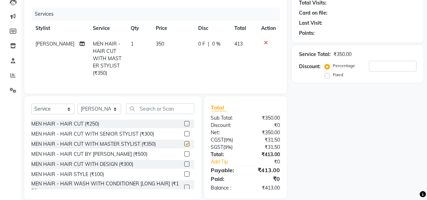
scroll to position [93, 0]
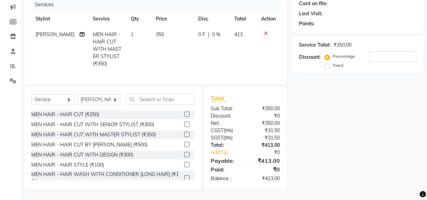
checkbox input "false"
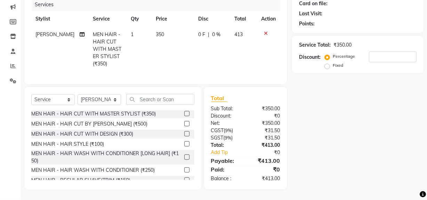
scroll to position [31, 0]
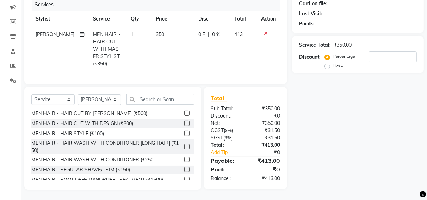
click at [184, 167] on label at bounding box center [186, 169] width 5 height 5
click at [184, 168] on input "checkbox" at bounding box center [186, 170] width 5 height 5
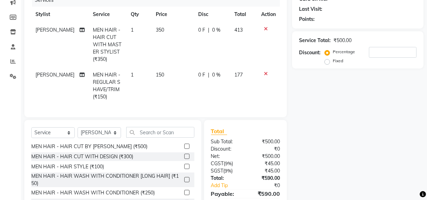
scroll to position [10, 0]
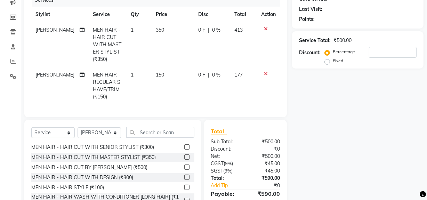
checkbox input "false"
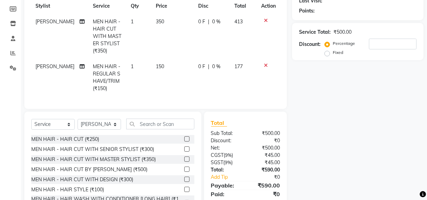
scroll to position [126, 0]
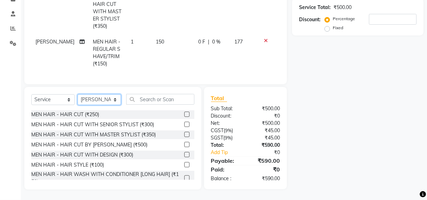
click at [111, 105] on select "Select Stylist ABID DANISH Faiz shaikh Frontdesk INTEZAR SALMANI JYOTI Kamal Sa…" at bounding box center [100, 99] width 44 height 11
select select "13187"
click at [78, 98] on select "Select Stylist ABID DANISH Faiz shaikh Frontdesk INTEZAR SALMANI JYOTI Kamal Sa…" at bounding box center [100, 99] width 44 height 11
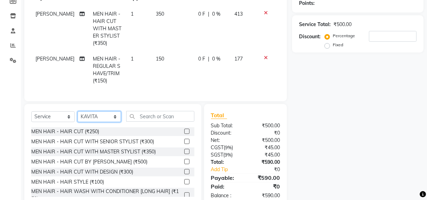
scroll to position [130, 0]
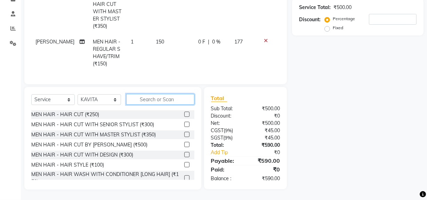
click at [149, 99] on input "text" at bounding box center [160, 99] width 68 height 11
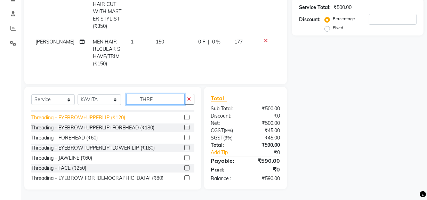
scroll to position [11, 0]
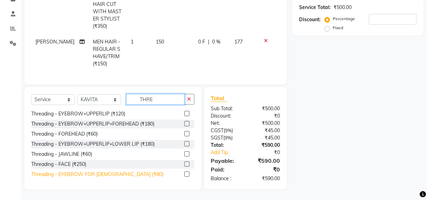
type input "THRE"
click at [101, 177] on div "Threading - EYEBROW FOR MALE (₹80)" at bounding box center [97, 174] width 132 height 7
checkbox input "false"
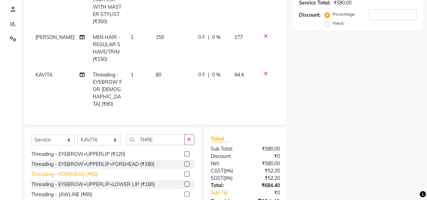
click at [79, 171] on div "Threading - FOREHEAD (₹60)" at bounding box center [64, 174] width 66 height 7
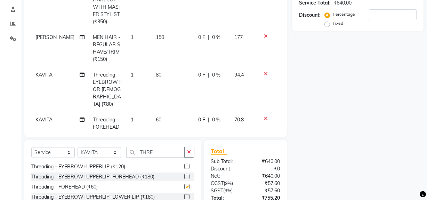
checkbox input "false"
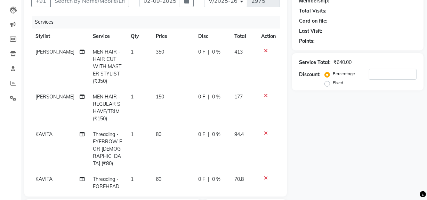
scroll to position [0, 0]
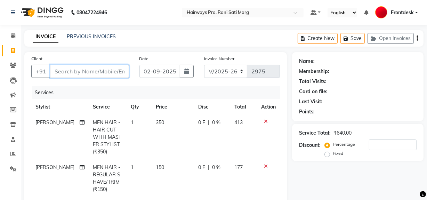
click at [68, 72] on input "Client" at bounding box center [89, 71] width 79 height 13
type input "N"
type input "0"
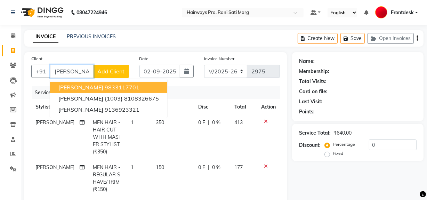
click at [83, 89] on span "[PERSON_NAME]" at bounding box center [80, 87] width 45 height 7
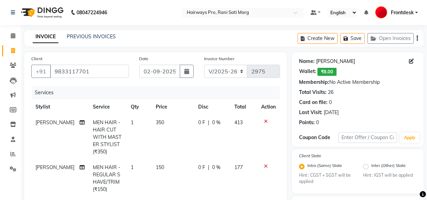
click at [327, 59] on link "Naved Siddique" at bounding box center [335, 61] width 39 height 7
click at [107, 75] on input "9833117701" at bounding box center [89, 71] width 79 height 13
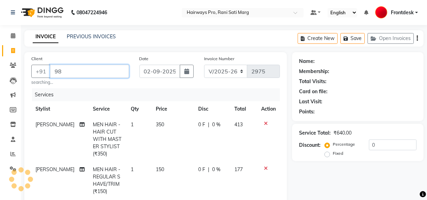
type input "9"
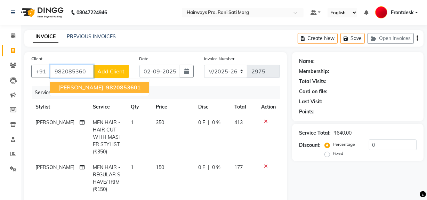
click at [107, 89] on span "982085360" at bounding box center [121, 87] width 31 height 7
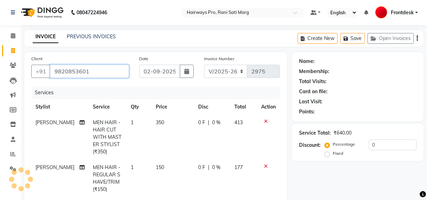
type input "9820853601"
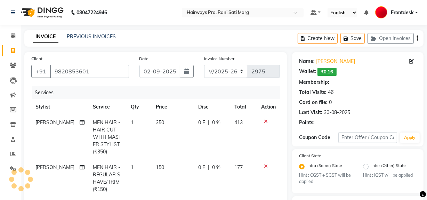
select select "1: Object"
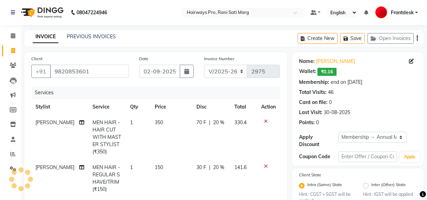
type input "20"
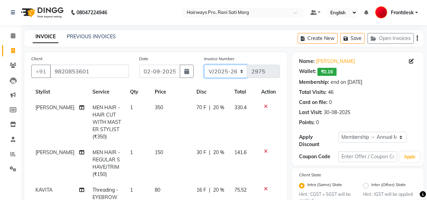
click at [222, 73] on select "INV/25-26 V/2025-26" at bounding box center [226, 71] width 44 height 13
select select "6960"
click at [204, 65] on select "INV/25-26 V/2025-26" at bounding box center [226, 71] width 44 height 13
type input "4185"
click at [418, 38] on button "button" at bounding box center [417, 38] width 1 height 16
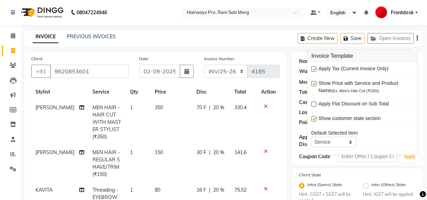
click at [316, 69] on label at bounding box center [314, 68] width 5 height 5
click at [316, 69] on input "checkbox" at bounding box center [314, 69] width 5 height 5
checkbox input "false"
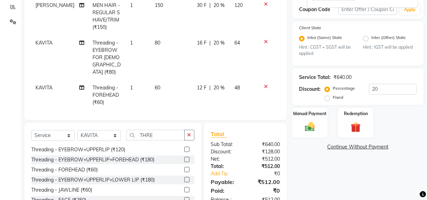
scroll to position [183, 0]
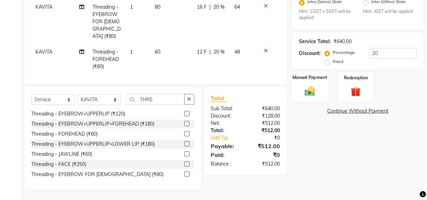
click at [309, 92] on img at bounding box center [310, 91] width 17 height 12
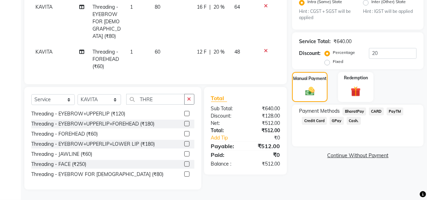
click at [354, 120] on span "Cash." at bounding box center [354, 121] width 14 height 8
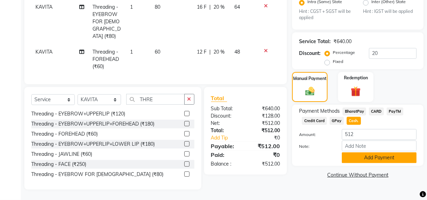
click at [358, 155] on button "Add Payment" at bounding box center [379, 157] width 75 height 11
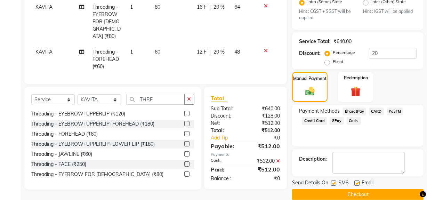
click at [333, 183] on label at bounding box center [333, 183] width 5 height 5
click at [333, 183] on input "checkbox" at bounding box center [333, 183] width 5 height 5
checkbox input "false"
click at [339, 195] on button "Checkout" at bounding box center [358, 194] width 132 height 11
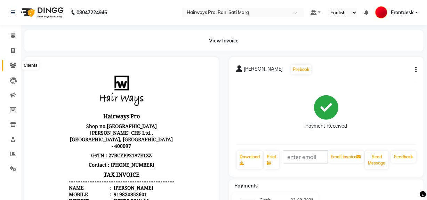
click at [11, 64] on icon at bounding box center [13, 65] width 7 height 5
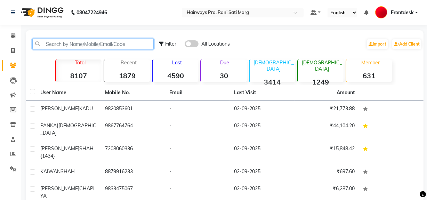
click at [90, 43] on input "text" at bounding box center [92, 44] width 121 height 11
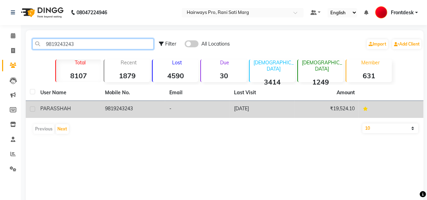
type input "9819243243"
click at [33, 111] on label at bounding box center [32, 109] width 5 height 5
click at [33, 111] on input "checkbox" at bounding box center [32, 109] width 5 height 5
checkbox input "true"
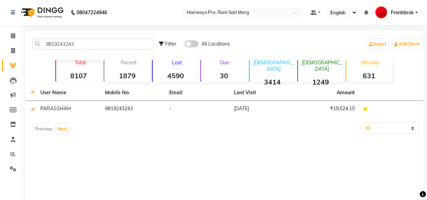
checkbox input "true"
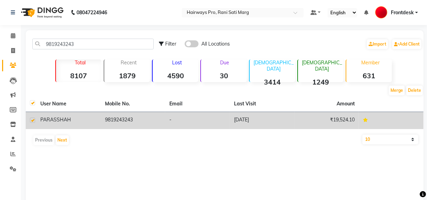
click at [50, 119] on span "PARAS" at bounding box center [48, 120] width 16 height 6
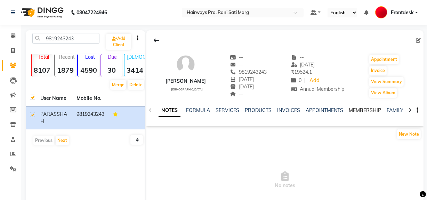
click at [364, 110] on link "MEMBERSHIP" at bounding box center [365, 110] width 32 height 6
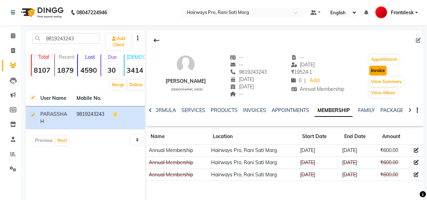
click at [375, 70] on button "Invoice" at bounding box center [378, 71] width 17 height 10
select select "service"
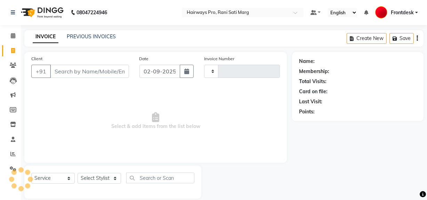
scroll to position [9, 0]
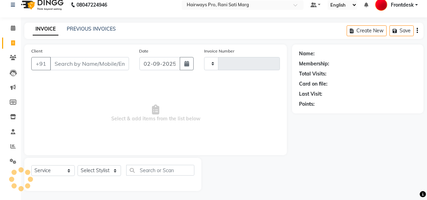
type input "2975"
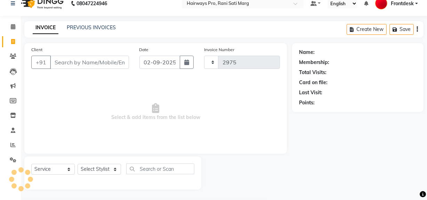
select select "787"
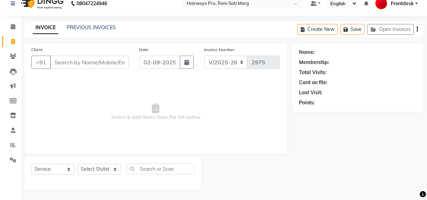
type input "9819243243"
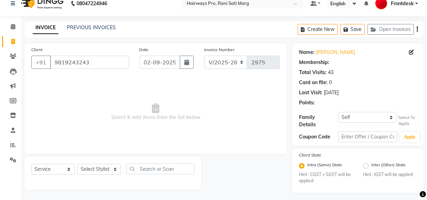
select select "1: Object"
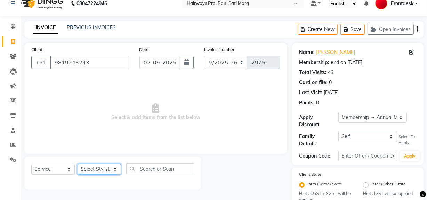
click at [115, 165] on select "Select Stylist ABID DANISH Faiz shaikh Frontdesk INTEZAR SALMANI JYOTI Kamal Sa…" at bounding box center [100, 169] width 44 height 11
select select "45602"
click at [78, 164] on select "Select Stylist ABID DANISH Faiz shaikh Frontdesk INTEZAR SALMANI JYOTI Kamal Sa…" at bounding box center [100, 169] width 44 height 11
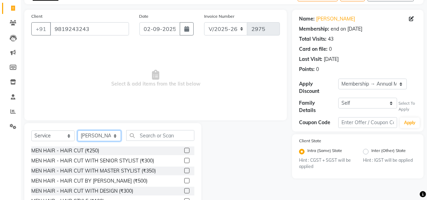
scroll to position [79, 0]
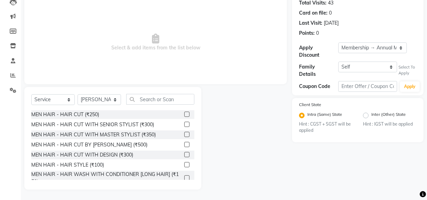
click at [184, 115] on label at bounding box center [186, 114] width 5 height 5
click at [184, 115] on input "checkbox" at bounding box center [186, 114] width 5 height 5
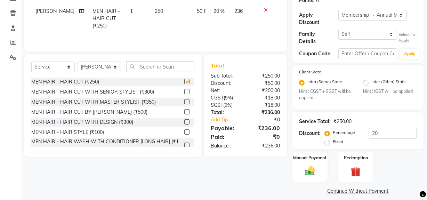
checkbox input "false"
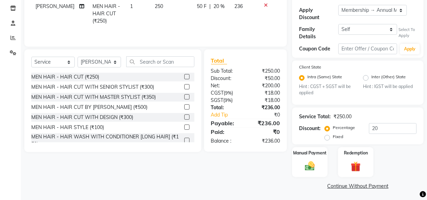
scroll to position [31, 0]
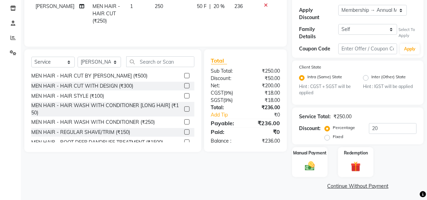
click at [184, 132] on label at bounding box center [186, 131] width 5 height 5
click at [184, 132] on input "checkbox" at bounding box center [186, 132] width 5 height 5
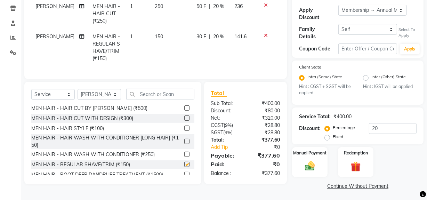
scroll to position [0, 0]
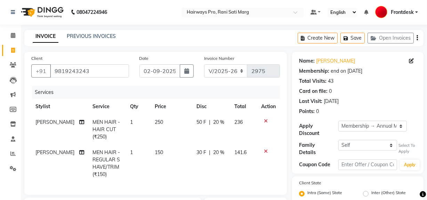
checkbox input "false"
click at [238, 66] on select "INV/25-26 V/2025-26" at bounding box center [226, 71] width 44 height 13
select select "6960"
click at [204, 65] on select "INV/25-26 V/2025-26" at bounding box center [226, 71] width 44 height 13
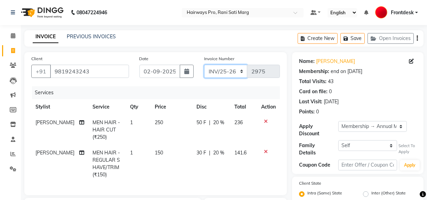
type input "4187"
click at [417, 39] on icon "button" at bounding box center [417, 38] width 1 height 0
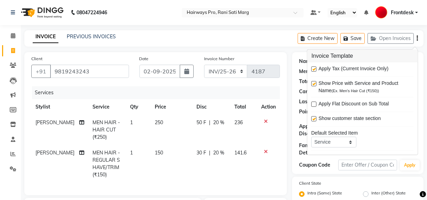
click at [311, 70] on div "Apply Tax (Current Invoice Only) Show Price with Service and Product Name (Ex. …" at bounding box center [363, 108] width 111 height 93
click at [313, 69] on label at bounding box center [314, 68] width 5 height 5
click at [313, 69] on input "checkbox" at bounding box center [314, 69] width 5 height 5
checkbox input "false"
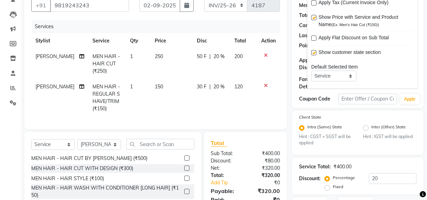
scroll to position [116, 0]
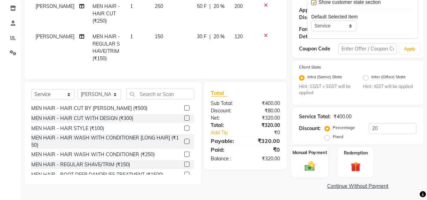
click at [311, 165] on img at bounding box center [310, 166] width 17 height 12
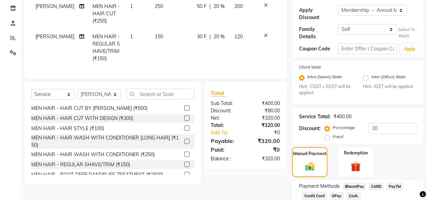
click at [353, 197] on span "Cash." at bounding box center [354, 196] width 14 height 8
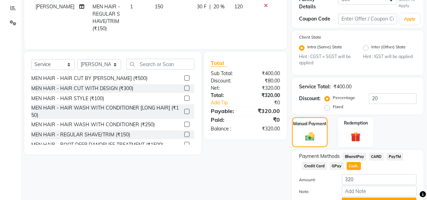
scroll to position [181, 0]
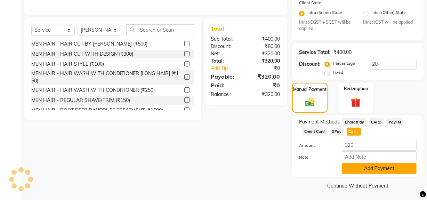
click at [369, 167] on button "Add Payment" at bounding box center [379, 168] width 75 height 11
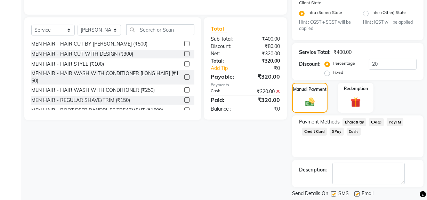
click at [334, 194] on label at bounding box center [333, 193] width 5 height 5
click at [334, 194] on input "checkbox" at bounding box center [333, 194] width 5 height 5
checkbox input "false"
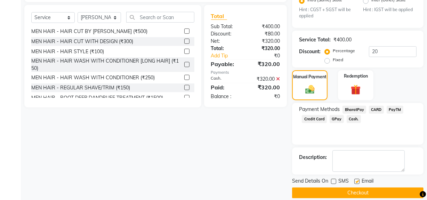
scroll to position [200, 0]
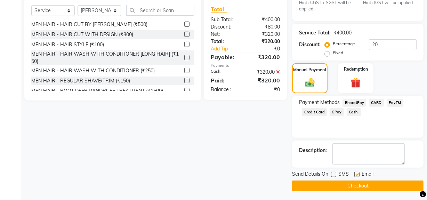
click at [338, 184] on button "Checkout" at bounding box center [358, 186] width 132 height 11
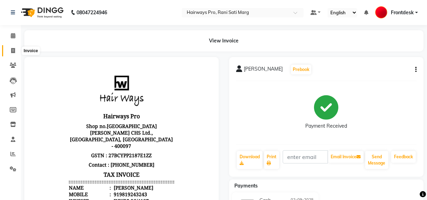
click at [7, 48] on span at bounding box center [13, 51] width 12 height 8
select select "service"
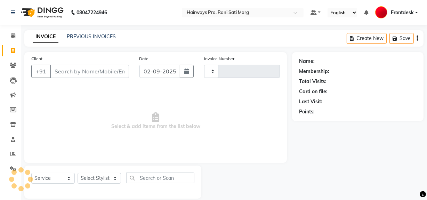
scroll to position [9, 0]
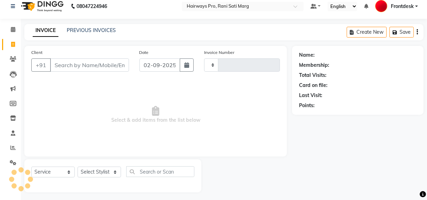
type input "2975"
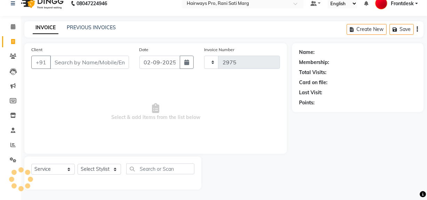
select select "787"
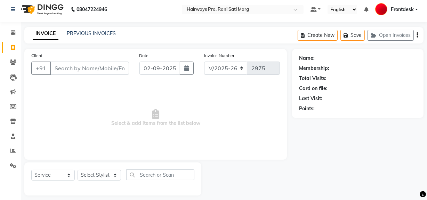
scroll to position [0, 0]
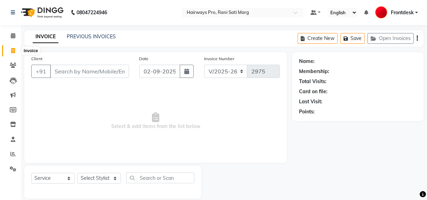
click at [10, 53] on span at bounding box center [13, 51] width 12 height 8
select select "service"
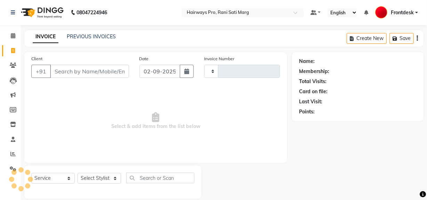
scroll to position [9, 0]
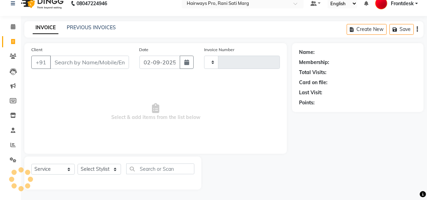
type input "2975"
select select "787"
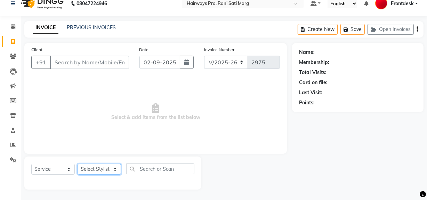
click at [104, 168] on select "Select Stylist ABID DANISH Faiz shaikh Frontdesk INTEZAR SALMANI JYOTI Kamal Sa…" at bounding box center [100, 169] width 44 height 11
select select "17690"
click at [78, 164] on select "Select Stylist ABID DANISH Faiz shaikh Frontdesk INTEZAR SALMANI JYOTI Kamal Sa…" at bounding box center [100, 169] width 44 height 11
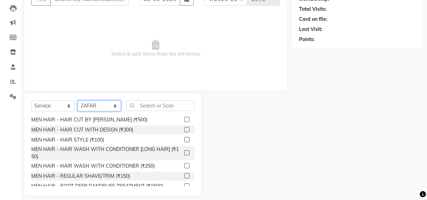
scroll to position [0, 0]
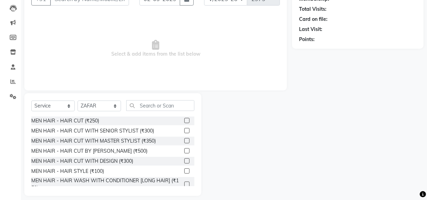
click at [184, 141] on label at bounding box center [186, 140] width 5 height 5
click at [184, 141] on input "checkbox" at bounding box center [186, 141] width 5 height 5
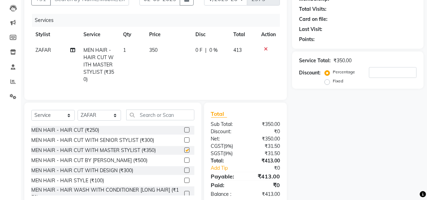
checkbox input "false"
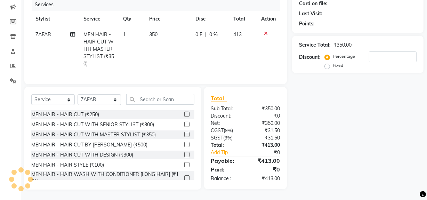
scroll to position [31, 0]
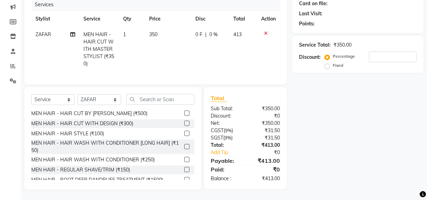
click at [184, 170] on label at bounding box center [186, 169] width 5 height 5
click at [184, 170] on input "checkbox" at bounding box center [186, 170] width 5 height 5
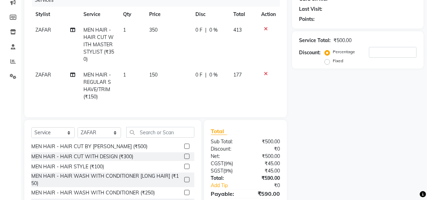
checkbox input "false"
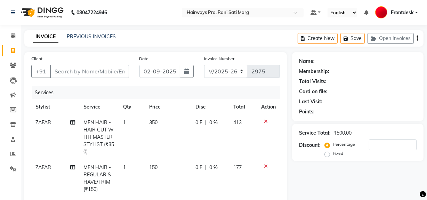
click at [418, 39] on icon "button" at bounding box center [417, 38] width 1 height 0
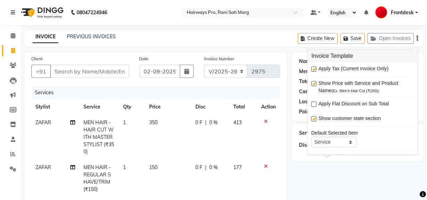
click at [315, 68] on label at bounding box center [314, 68] width 5 height 5
click at [315, 68] on input "checkbox" at bounding box center [314, 69] width 5 height 5
checkbox input "false"
click at [240, 70] on select "INV/25-26 V/2025-26" at bounding box center [226, 71] width 44 height 13
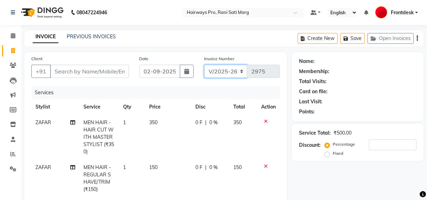
select select "6960"
click at [204, 65] on select "INV/25-26 V/2025-26" at bounding box center [226, 71] width 44 height 13
type input "4188"
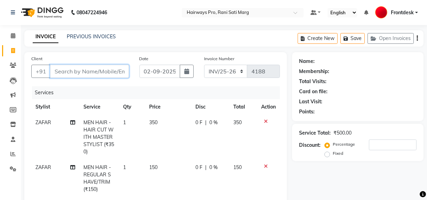
click at [118, 66] on input "Client" at bounding box center [89, 71] width 79 height 13
type input "9"
type input "0"
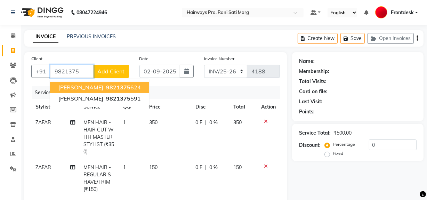
click at [125, 85] on span "9821375" at bounding box center [118, 87] width 24 height 7
type input "9821375624"
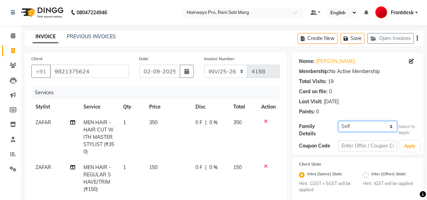
drag, startPoint x: 378, startPoint y: 122, endPoint x: 376, endPoint y: 127, distance: 5.3
click at [379, 122] on select "Self DARSHIT SHAH {1255}" at bounding box center [368, 126] width 59 height 11
select select "1240043"
click at [339, 121] on select "Self DARSHIT SHAH {1255}" at bounding box center [368, 126] width 59 height 11
type input "20"
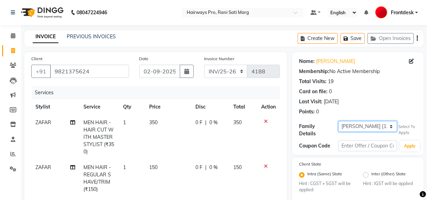
select select "1: Object"
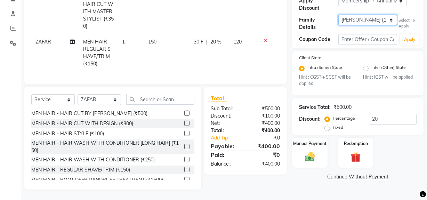
scroll to position [130, 0]
click at [307, 151] on img at bounding box center [310, 157] width 17 height 12
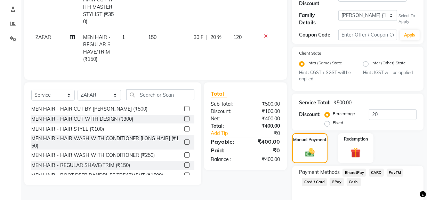
click at [351, 180] on span "Cash." at bounding box center [354, 182] width 14 height 8
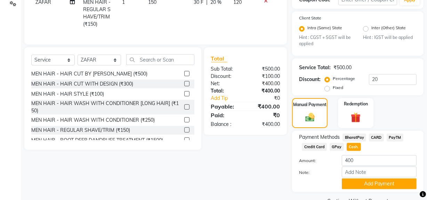
scroll to position [181, 0]
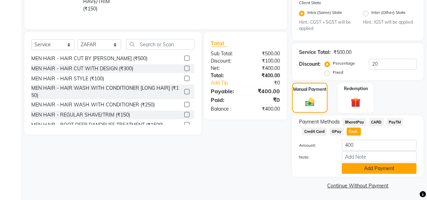
click at [357, 168] on button "Add Payment" at bounding box center [379, 168] width 75 height 11
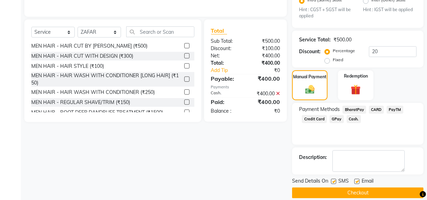
scroll to position [200, 0]
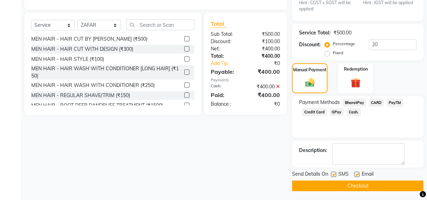
click at [333, 172] on label at bounding box center [333, 174] width 5 height 5
click at [333, 173] on input "checkbox" at bounding box center [333, 175] width 5 height 5
checkbox input "false"
click at [333, 186] on button "Checkout" at bounding box center [358, 186] width 132 height 11
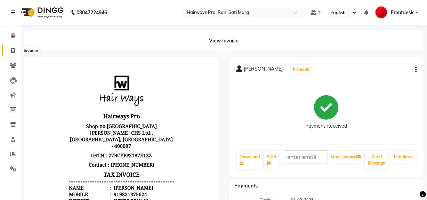
click at [13, 53] on icon at bounding box center [13, 50] width 4 height 5
select select "service"
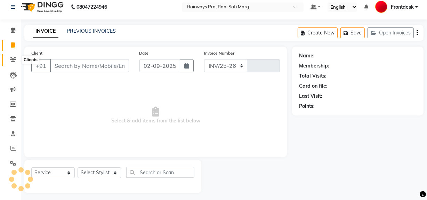
select select "787"
type input "2975"
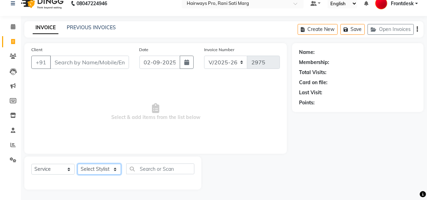
click at [112, 166] on select "Select Stylist ABID DANISH [PERSON_NAME] Frontdesk INTEZAR [PERSON_NAME] [PERSO…" at bounding box center [100, 169] width 44 height 11
select select "45602"
click at [78, 164] on select "Select Stylist ABID DANISH [PERSON_NAME] Frontdesk INTEZAR [PERSON_NAME] [PERSO…" at bounding box center [100, 169] width 44 height 11
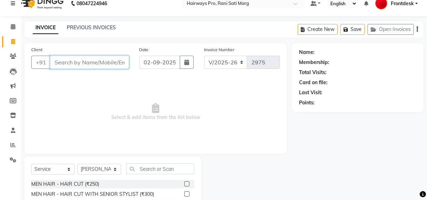
click at [101, 62] on input "Client" at bounding box center [89, 62] width 79 height 13
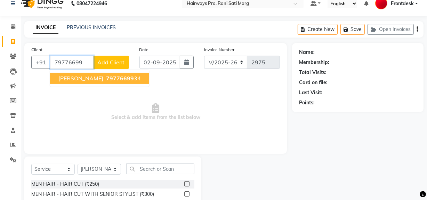
click at [112, 82] on button "ARADHYA 79776699 34" at bounding box center [99, 78] width 99 height 11
type input "7977669934"
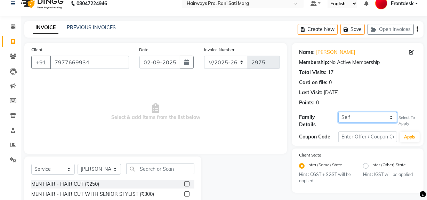
click at [383, 120] on select "Self SOHAM GULHANE {1291}" at bounding box center [368, 117] width 59 height 11
select select "1244725"
click at [339, 112] on select "Self SOHAM GULHANE {1291}" at bounding box center [368, 117] width 59 height 11
select select "1: Object"
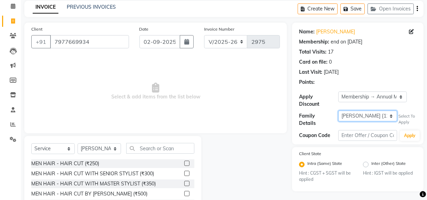
scroll to position [41, 0]
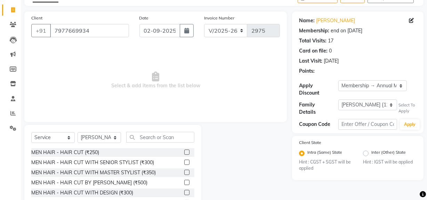
click at [184, 150] on label at bounding box center [186, 152] width 5 height 5
click at [184, 150] on input "checkbox" at bounding box center [186, 152] width 5 height 5
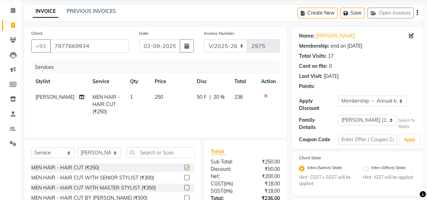
checkbox input "false"
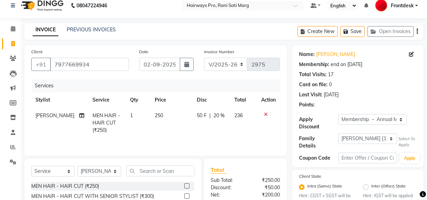
scroll to position [0, 0]
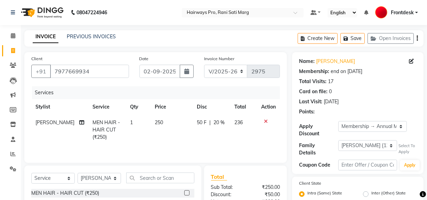
click at [418, 39] on button "button" at bounding box center [417, 38] width 1 height 16
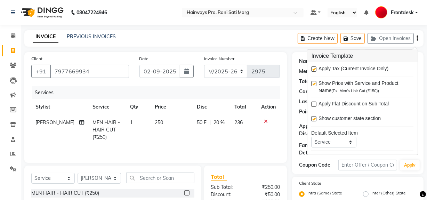
click at [314, 67] on label at bounding box center [314, 68] width 5 height 5
click at [314, 67] on input "checkbox" at bounding box center [314, 69] width 5 height 5
checkbox input "false"
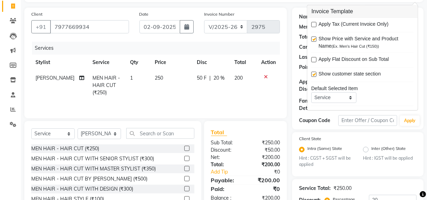
scroll to position [116, 0]
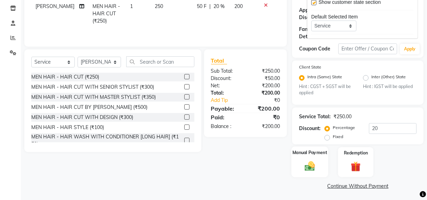
click at [307, 169] on img at bounding box center [310, 166] width 17 height 12
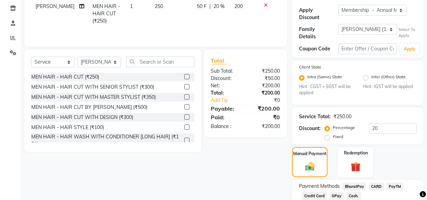
click at [351, 193] on span "Cash." at bounding box center [354, 196] width 14 height 8
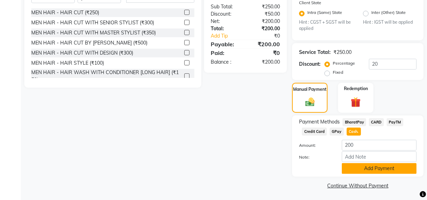
click at [360, 163] on button "Add Payment" at bounding box center [379, 168] width 75 height 11
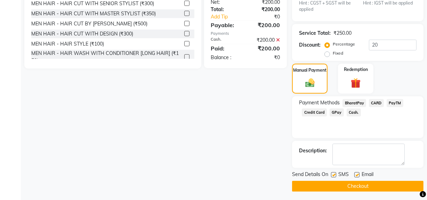
scroll to position [200, 0]
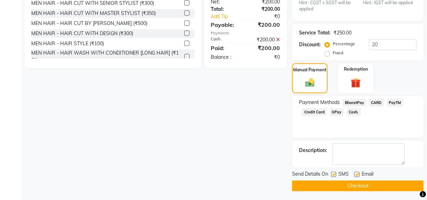
click at [334, 173] on label at bounding box center [333, 174] width 5 height 5
click at [334, 173] on input "checkbox" at bounding box center [333, 175] width 5 height 5
checkbox input "false"
click at [337, 181] on button "Checkout" at bounding box center [358, 186] width 132 height 11
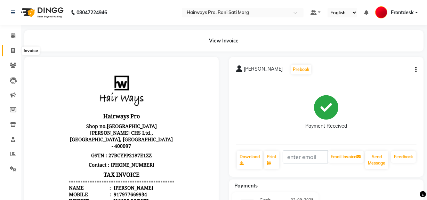
click at [17, 49] on span at bounding box center [13, 51] width 12 height 8
select select "service"
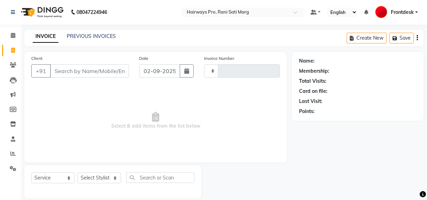
type input "2976"
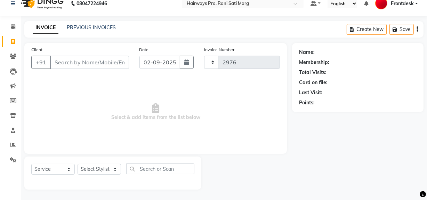
select select "787"
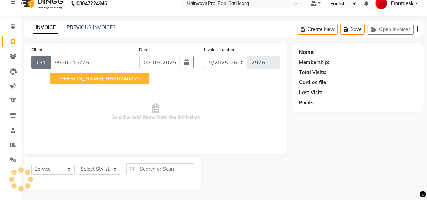
type input "9920240775"
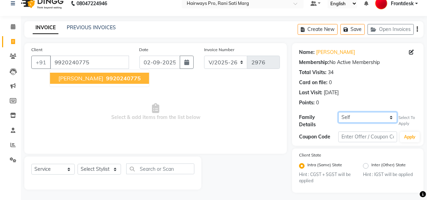
click at [389, 114] on select "Self DARSHIT MEHTA JIMISH MEHTA" at bounding box center [368, 117] width 59 height 11
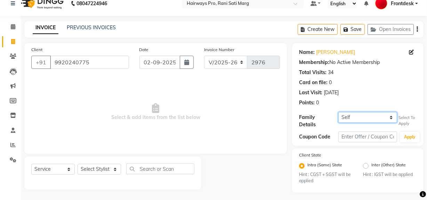
select select "1240042"
click at [339, 112] on select "Self DARSHIT MEHTA JIMISH MEHTA" at bounding box center [368, 117] width 59 height 11
select select "1: Object"
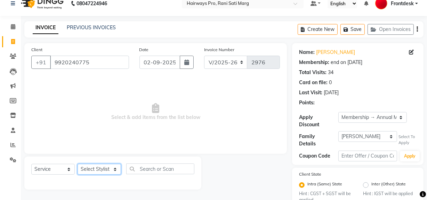
click at [109, 167] on select "Select Stylist ABID DANISH [PERSON_NAME] Frontdesk INTEZAR [PERSON_NAME] [PERSO…" at bounding box center [100, 169] width 44 height 11
select select "17690"
click at [78, 164] on select "Select Stylist ABID DANISH [PERSON_NAME] Frontdesk INTEZAR [PERSON_NAME] [PERSO…" at bounding box center [100, 169] width 44 height 11
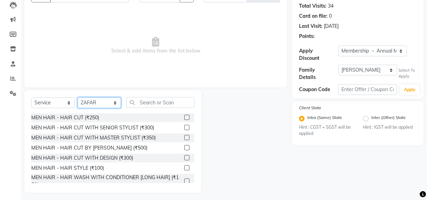
scroll to position [79, 0]
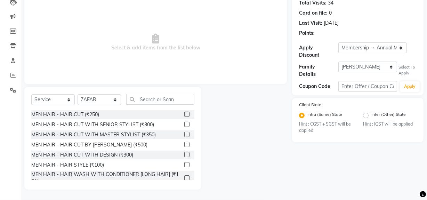
click at [184, 136] on label at bounding box center [186, 134] width 5 height 5
click at [184, 136] on input "checkbox" at bounding box center [186, 135] width 5 height 5
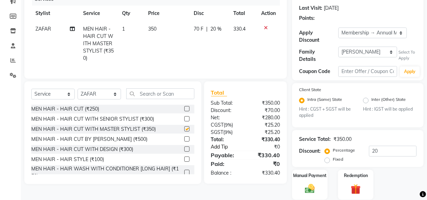
checkbox input "false"
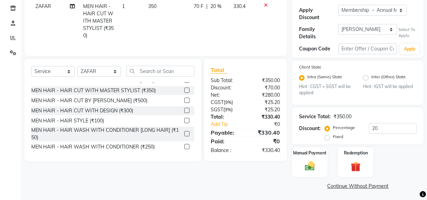
scroll to position [31, 0]
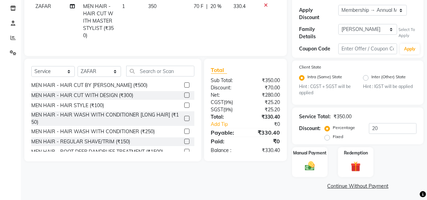
click at [184, 143] on label at bounding box center [186, 141] width 5 height 5
click at [184, 143] on input "checkbox" at bounding box center [186, 142] width 5 height 5
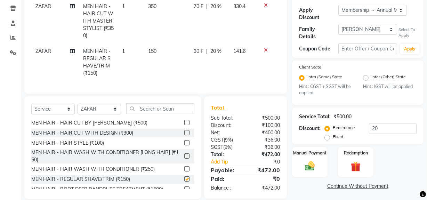
scroll to position [0, 0]
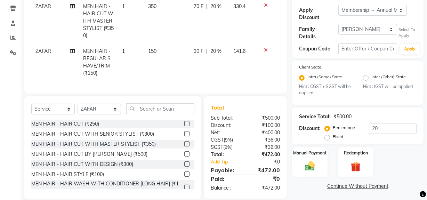
checkbox input "false"
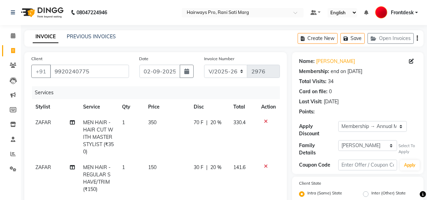
click at [417, 38] on icon "button" at bounding box center [417, 38] width 1 height 0
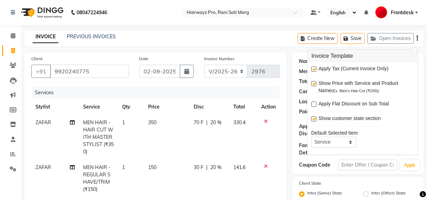
click at [315, 67] on label at bounding box center [314, 68] width 5 height 5
click at [315, 67] on input "checkbox" at bounding box center [314, 69] width 5 height 5
checkbox input "false"
click at [243, 67] on select "INV/25-26 V/2025-26" at bounding box center [226, 71] width 44 height 13
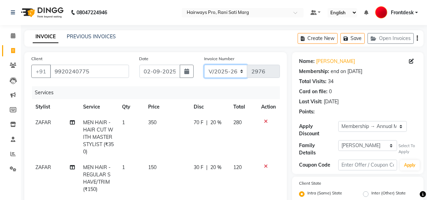
select select "6960"
click at [204, 65] on select "INV/25-26 V/2025-26" at bounding box center [226, 71] width 44 height 13
type input "4190"
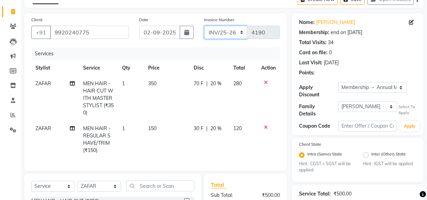
scroll to position [126, 0]
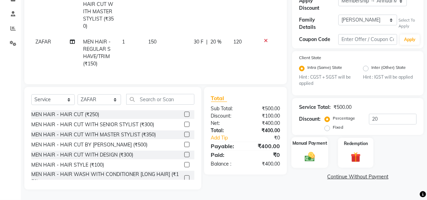
click at [309, 155] on img at bounding box center [310, 157] width 17 height 12
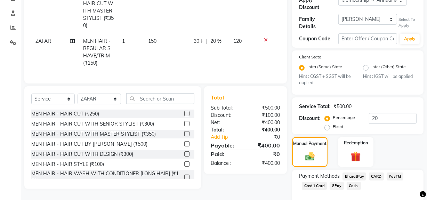
click at [350, 182] on span "Cash." at bounding box center [354, 186] width 14 height 8
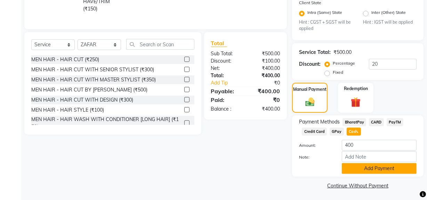
click at [359, 163] on button "Add Payment" at bounding box center [379, 168] width 75 height 11
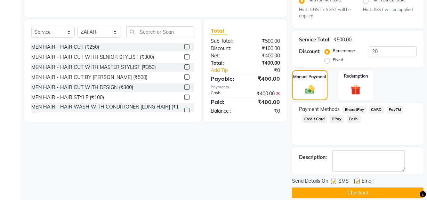
scroll to position [200, 0]
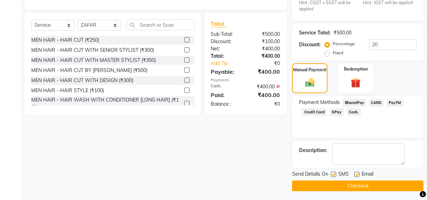
click at [335, 173] on label at bounding box center [333, 174] width 5 height 5
click at [335, 173] on input "checkbox" at bounding box center [333, 175] width 5 height 5
checkbox input "false"
click at [341, 184] on button "Checkout" at bounding box center [358, 186] width 132 height 11
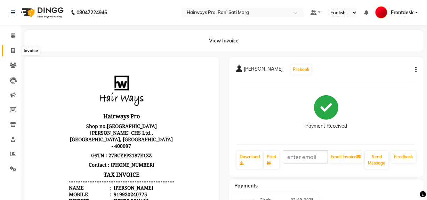
click at [14, 49] on icon at bounding box center [13, 50] width 4 height 5
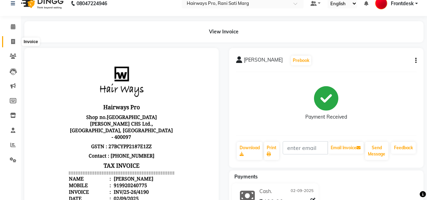
select select "787"
select select "service"
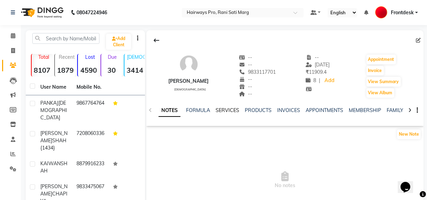
click at [218, 110] on link "SERVICES" at bounding box center [228, 110] width 24 height 6
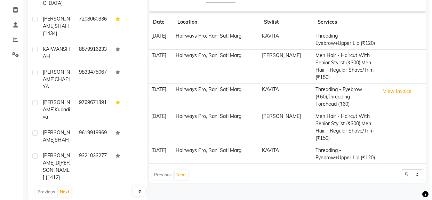
scroll to position [125, 0]
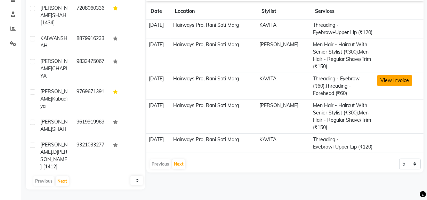
click at [383, 79] on button "View Invoice" at bounding box center [395, 80] width 35 height 11
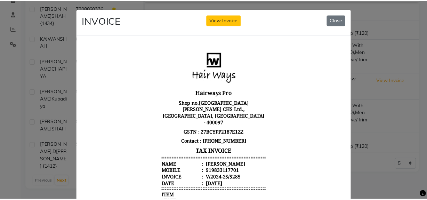
scroll to position [0, 0]
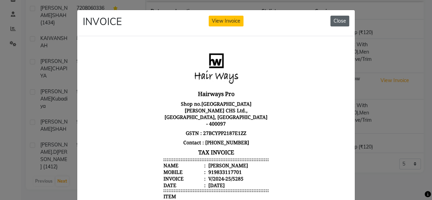
click at [332, 19] on button "Close" at bounding box center [340, 21] width 19 height 11
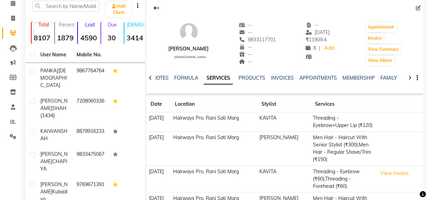
scroll to position [95, 0]
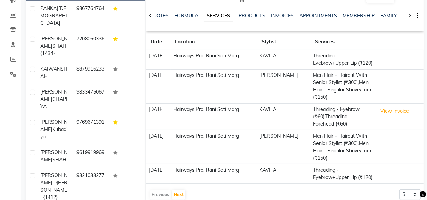
click at [380, 82] on td at bounding box center [400, 86] width 48 height 34
click at [258, 89] on td "Hairways Pro, Rani Sati Marg" at bounding box center [214, 86] width 87 height 34
click at [202, 77] on td "Hairways Pro, Rani Sati Marg" at bounding box center [214, 86] width 87 height 34
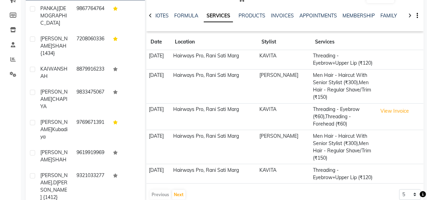
click at [171, 88] on td "[DATE]" at bounding box center [159, 86] width 24 height 34
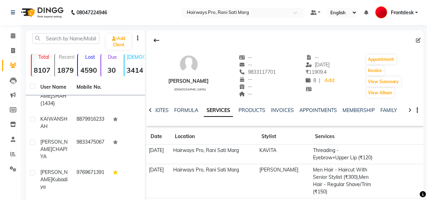
scroll to position [51, 0]
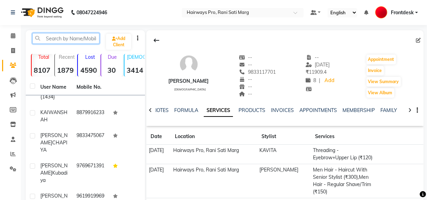
click at [54, 39] on input "text" at bounding box center [65, 38] width 67 height 11
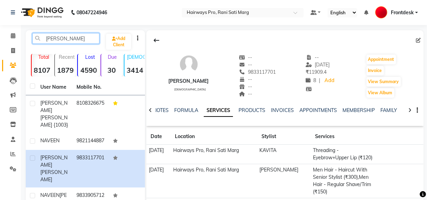
scroll to position [0, 0]
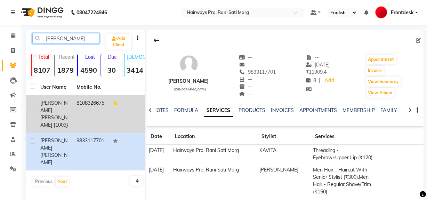
type input "[PERSON_NAME]"
click at [51, 115] on span "[PERSON_NAME] {1003}" at bounding box center [54, 122] width 28 height 14
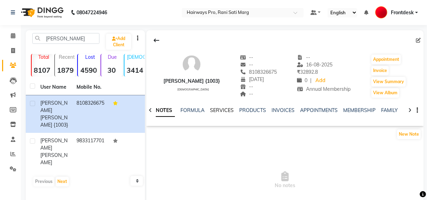
click at [221, 108] on link "SERVICES" at bounding box center [222, 110] width 24 height 6
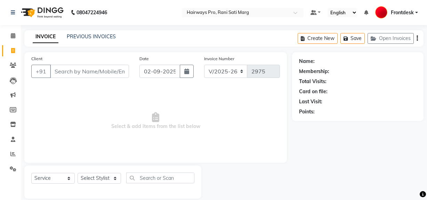
select select "787"
select select "service"
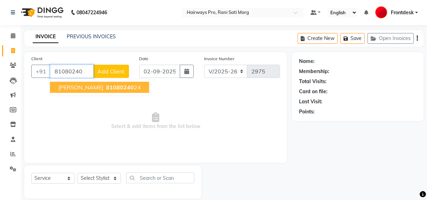
click at [106, 88] on span "81080240" at bounding box center [120, 87] width 28 height 7
type input "8108024024"
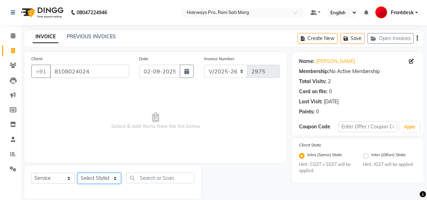
click at [111, 177] on select "Select Stylist ABID DANISH Faiz shaikh Frontdesk INTEZAR SALMANI JYOTI Kamal Sa…" at bounding box center [100, 178] width 44 height 11
select select "13190"
click at [78, 173] on select "Select Stylist ABID DANISH Faiz shaikh Frontdesk INTEZAR SALMANI JYOTI Kamal Sa…" at bounding box center [100, 178] width 44 height 11
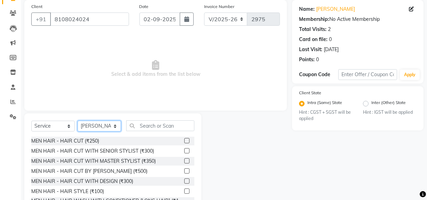
scroll to position [63, 0]
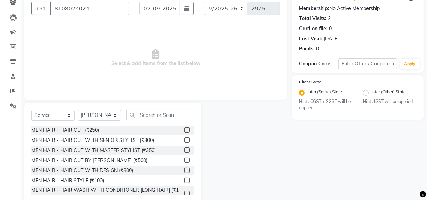
click at [184, 151] on label at bounding box center [186, 150] width 5 height 5
click at [184, 151] on input "checkbox" at bounding box center [186, 150] width 5 height 5
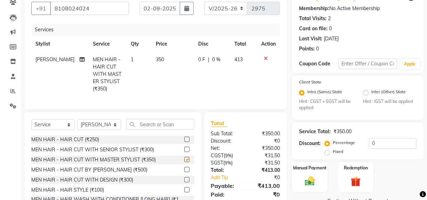
checkbox input "false"
click at [118, 129] on select "Select Stylist ABID DANISH Faiz shaikh Frontdesk INTEZAR SALMANI JYOTI Kamal Sa…" at bounding box center [100, 124] width 44 height 11
select select "45602"
click at [78, 124] on select "Select Stylist ABID DANISH Faiz shaikh Frontdesk INTEZAR SALMANI JYOTI Kamal Sa…" at bounding box center [100, 124] width 44 height 11
click at [169, 129] on input "text" at bounding box center [160, 124] width 68 height 11
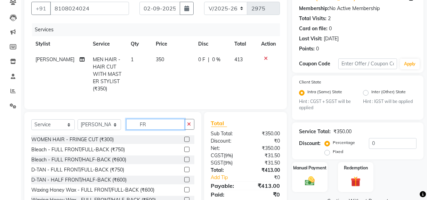
type input "FR"
click at [184, 142] on label at bounding box center [186, 139] width 5 height 5
click at [184, 142] on input "checkbox" at bounding box center [186, 140] width 5 height 5
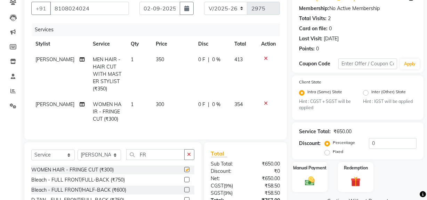
checkbox input "false"
click at [108, 160] on select "Select Stylist ABID DANISH Faiz shaikh Frontdesk INTEZAR SALMANI JYOTI Kamal Sa…" at bounding box center [100, 155] width 44 height 11
select select "86084"
click at [78, 154] on select "Select Stylist ABID DANISH Faiz shaikh Frontdesk INTEZAR SALMANI JYOTI Kamal Sa…" at bounding box center [100, 155] width 44 height 11
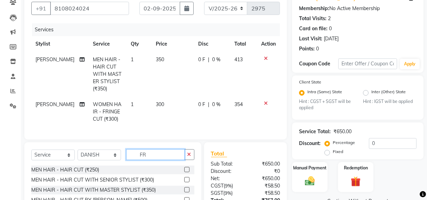
click at [151, 154] on input "FR" at bounding box center [155, 154] width 58 height 11
click at [184, 172] on label at bounding box center [186, 169] width 5 height 5
click at [184, 172] on input "checkbox" at bounding box center [186, 170] width 5 height 5
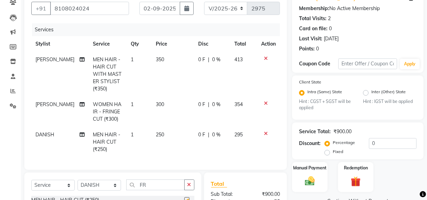
scroll to position [39, 0]
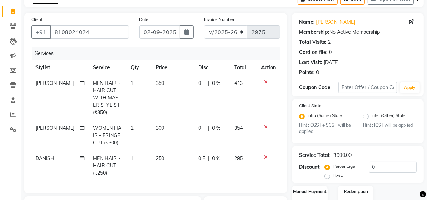
checkbox input "false"
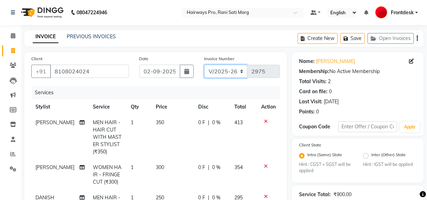
click at [233, 67] on select "INV/25-26 V/2025-26" at bounding box center [226, 71] width 44 height 13
select select "6960"
click at [204, 65] on select "INV/25-26 V/2025-26" at bounding box center [226, 71] width 44 height 13
type input "4186"
click at [418, 38] on icon "button" at bounding box center [417, 38] width 1 height 0
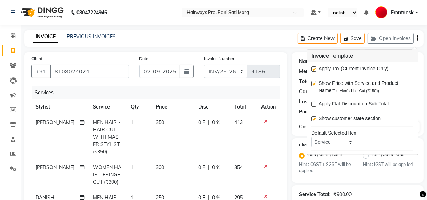
click at [314, 68] on label at bounding box center [314, 68] width 5 height 5
click at [314, 68] on input "checkbox" at bounding box center [314, 69] width 5 height 5
checkbox input "false"
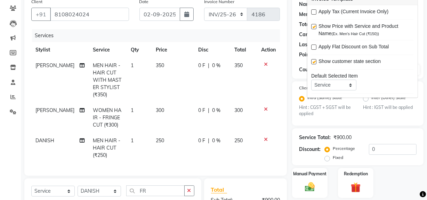
scroll to position [126, 0]
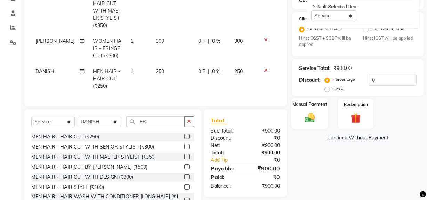
click at [314, 120] on img at bounding box center [310, 118] width 17 height 12
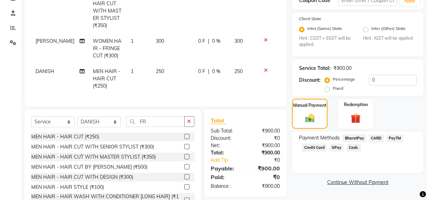
click at [355, 147] on span "Cash." at bounding box center [354, 148] width 14 height 8
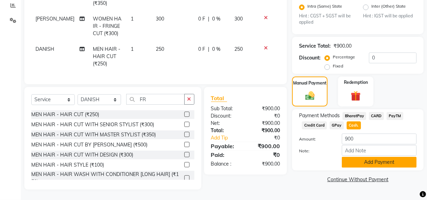
click at [359, 157] on button "Add Payment" at bounding box center [379, 162] width 75 height 11
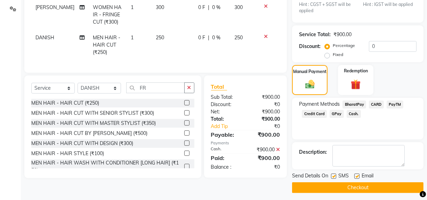
scroll to position [164, 0]
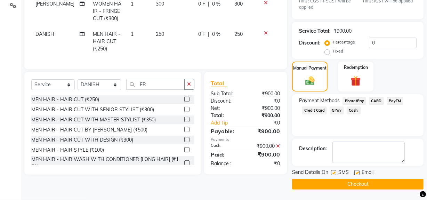
click at [335, 174] on label at bounding box center [333, 172] width 5 height 5
click at [335, 174] on input "checkbox" at bounding box center [333, 173] width 5 height 5
checkbox input "false"
click at [337, 184] on button "Checkout" at bounding box center [358, 184] width 132 height 11
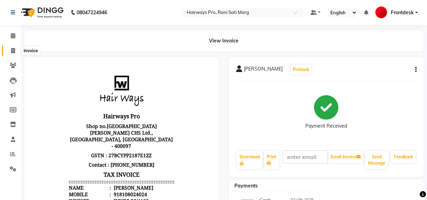
click at [14, 50] on icon at bounding box center [13, 50] width 4 height 5
select select "787"
select select "service"
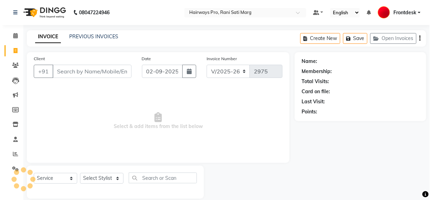
scroll to position [9, 0]
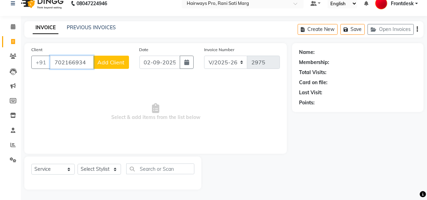
type input "702166934"
click at [119, 63] on span "Add Client" at bounding box center [111, 62] width 28 height 7
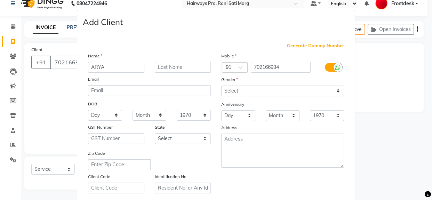
type input "ARYA"
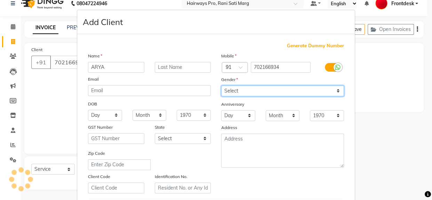
click at [329, 91] on select "Select Male Female Other Prefer Not To Say" at bounding box center [282, 91] width 123 height 11
select select "[DEMOGRAPHIC_DATA]"
click at [221, 86] on select "Select Male Female Other Prefer Not To Say" at bounding box center [282, 91] width 123 height 11
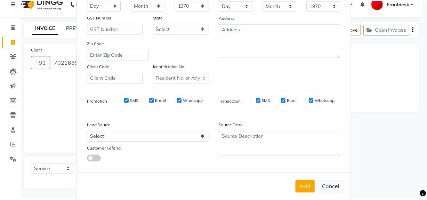
scroll to position [123, 0]
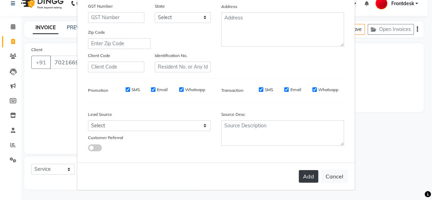
click at [304, 175] on button "Add" at bounding box center [308, 176] width 19 height 13
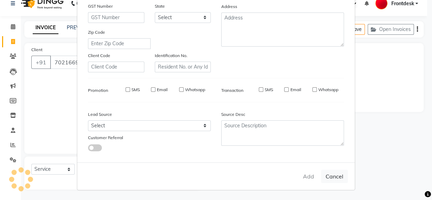
select select
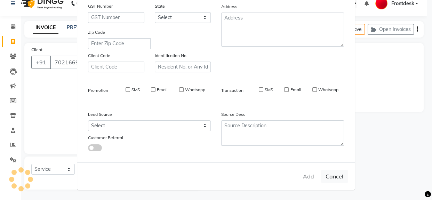
select select
checkbox input "false"
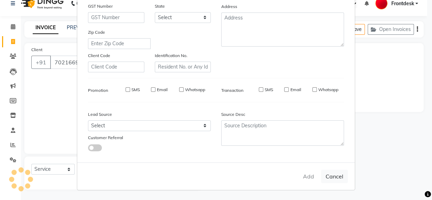
checkbox input "false"
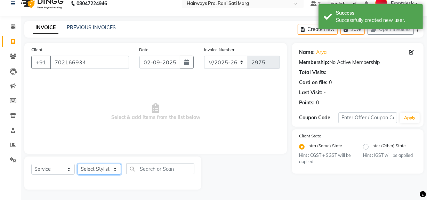
click at [110, 166] on select "Select Stylist ABID DANISH Faiz shaikh Frontdesk INTEZAR SALMANI JYOTI Kamal Sa…" at bounding box center [100, 169] width 44 height 11
select select "13188"
click at [78, 164] on select "Select Stylist ABID DANISH Faiz shaikh Frontdesk INTEZAR SALMANI JYOTI Kamal Sa…" at bounding box center [100, 169] width 44 height 11
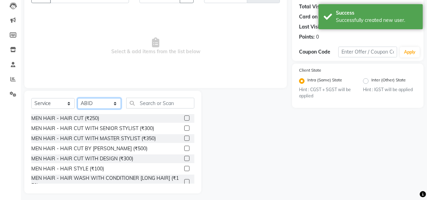
scroll to position [79, 0]
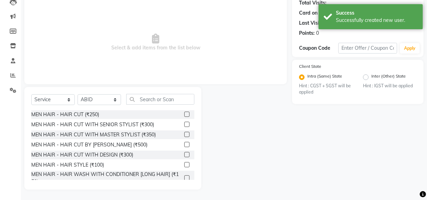
click at [184, 124] on label at bounding box center [186, 124] width 5 height 5
click at [184, 124] on input "checkbox" at bounding box center [186, 125] width 5 height 5
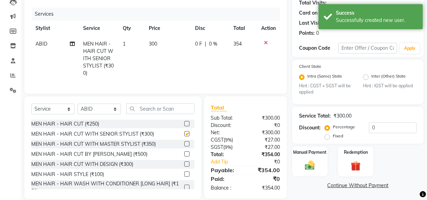
checkbox input "false"
click at [171, 114] on input "text" at bounding box center [160, 108] width 68 height 11
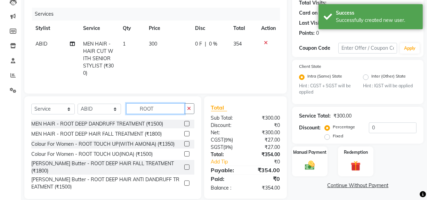
type input "ROOT"
click at [188, 126] on label at bounding box center [186, 123] width 5 height 5
click at [188, 126] on input "checkbox" at bounding box center [186, 124] width 5 height 5
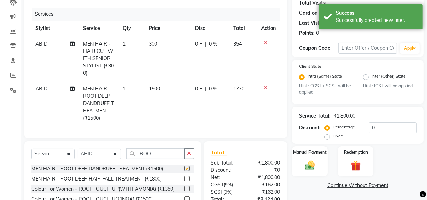
checkbox input "false"
click at [65, 159] on select "Select Service Product Membership Package Voucher Prepaid Gift Card" at bounding box center [53, 154] width 44 height 11
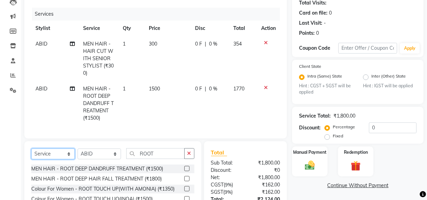
select select "product"
click at [31, 154] on select "Select Service Product Membership Package Voucher Prepaid Gift Card" at bounding box center [53, 154] width 44 height 11
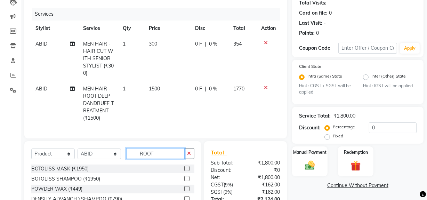
click at [164, 157] on input "ROOT" at bounding box center [155, 153] width 58 height 11
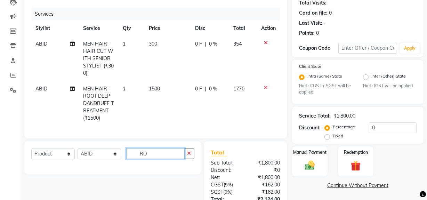
type input "R"
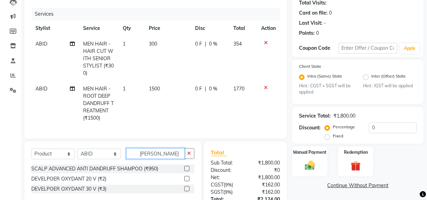
type input "DAN"
click at [187, 171] on label at bounding box center [186, 168] width 5 height 5
click at [187, 171] on input "checkbox" at bounding box center [186, 169] width 5 height 5
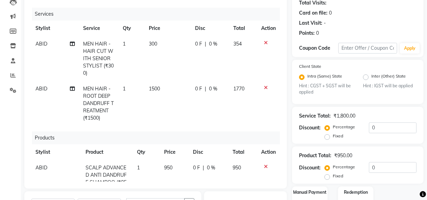
checkbox input "false"
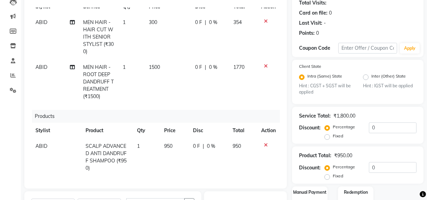
click at [189, 139] on td "0 F | 0 %" at bounding box center [209, 158] width 40 height 38
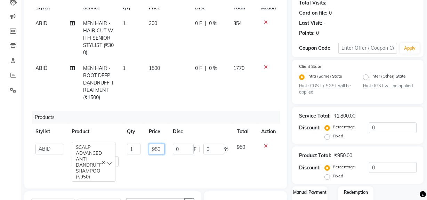
click at [158, 144] on input "950" at bounding box center [157, 149] width 16 height 11
type input "9"
type input "595"
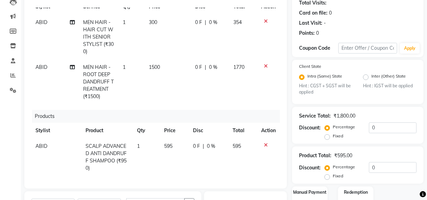
click at [163, 166] on td "595" at bounding box center [174, 158] width 29 height 38
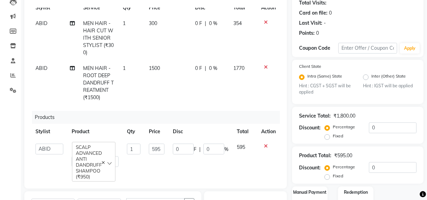
click at [163, 42] on td "300" at bounding box center [168, 38] width 46 height 45
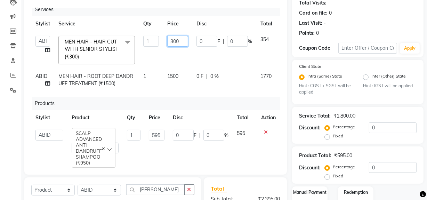
click at [183, 38] on input "300" at bounding box center [177, 41] width 21 height 11
type input "3"
type input "254"
click at [187, 59] on tr "ABID DANISH Faiz shaikh Frontdesk INTEZAR SALMANI JYOTI Kamal Salmani KAVITA MU…" at bounding box center [165, 50] width 268 height 37
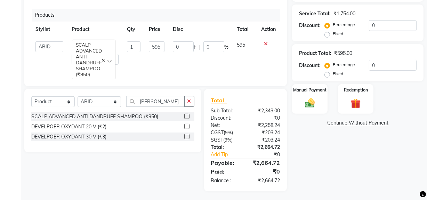
scroll to position [56, 0]
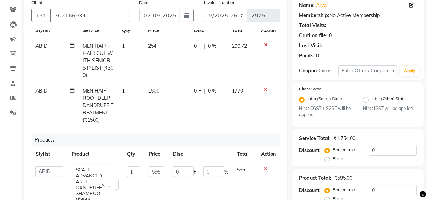
click at [264, 87] on icon at bounding box center [266, 89] width 4 height 5
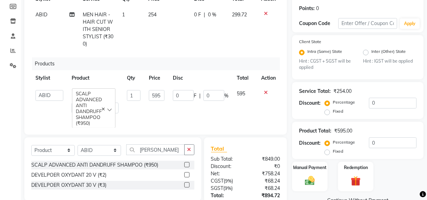
scroll to position [151, 0]
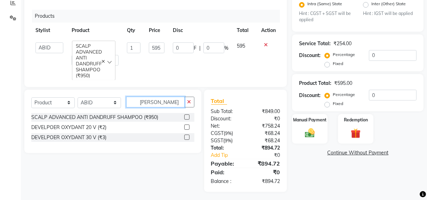
click at [156, 106] on input "DAN" at bounding box center [155, 102] width 58 height 11
type input "D"
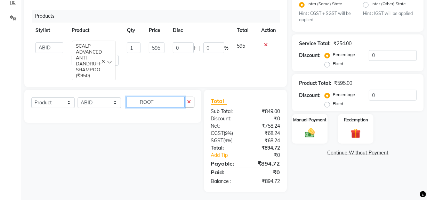
type input "ROOT"
click at [64, 108] on select "Select Service Product Membership Package Voucher Prepaid Gift Card" at bounding box center [53, 102] width 44 height 11
select select "service"
click at [31, 103] on select "Select Service Product Membership Package Voucher Prepaid Gift Card" at bounding box center [53, 102] width 44 height 11
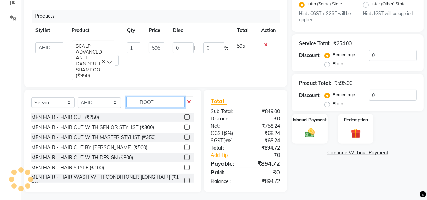
click at [168, 108] on input "ROOT" at bounding box center [155, 102] width 58 height 11
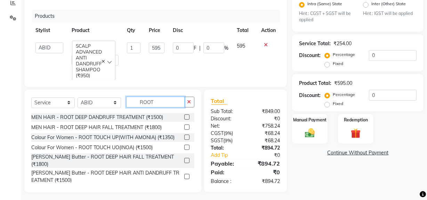
type input "ROOT"
click at [186, 130] on label at bounding box center [186, 127] width 5 height 5
click at [186, 130] on input "checkbox" at bounding box center [186, 127] width 5 height 5
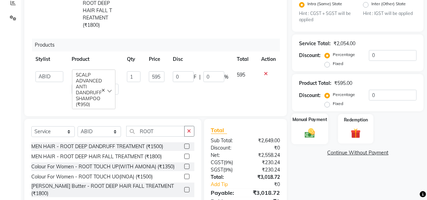
checkbox input "false"
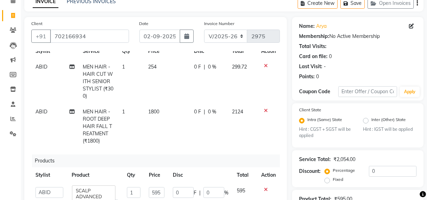
scroll to position [0, 0]
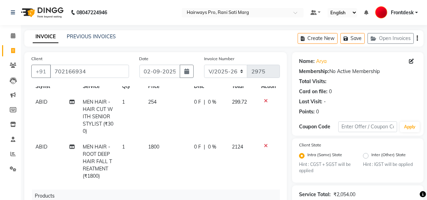
click at [174, 109] on td "254" at bounding box center [167, 116] width 46 height 45
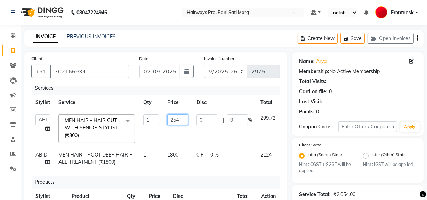
drag, startPoint x: 182, startPoint y: 118, endPoint x: 180, endPoint y: 129, distance: 10.8
click at [182, 119] on input "254" at bounding box center [177, 120] width 21 height 11
type input "255"
click at [180, 129] on td "255" at bounding box center [177, 128] width 29 height 37
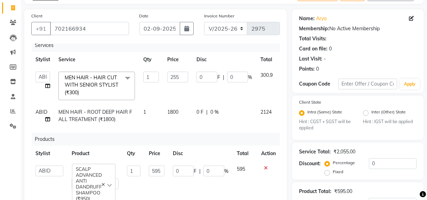
scroll to position [16, 0]
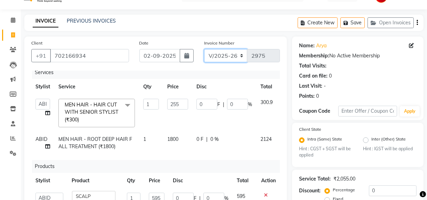
drag, startPoint x: 240, startPoint y: 55, endPoint x: 239, endPoint y: 59, distance: 4.6
click at [240, 55] on select "INV/25-26 V/2025-26" at bounding box center [226, 55] width 44 height 13
select select "6960"
click at [204, 49] on select "INV/25-26 V/2025-26" at bounding box center [226, 55] width 44 height 13
type input "4189"
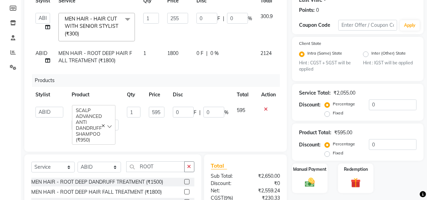
scroll to position [111, 0]
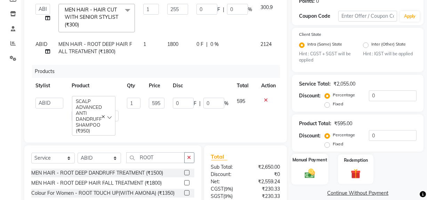
click at [313, 171] on img at bounding box center [310, 174] width 17 height 12
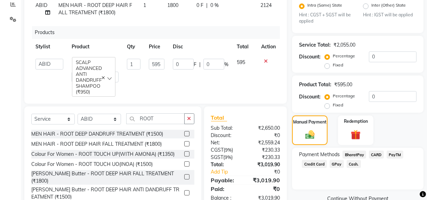
scroll to position [174, 0]
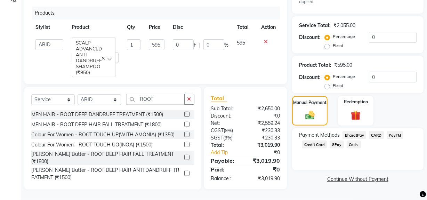
click at [354, 141] on span "Cash." at bounding box center [354, 145] width 14 height 8
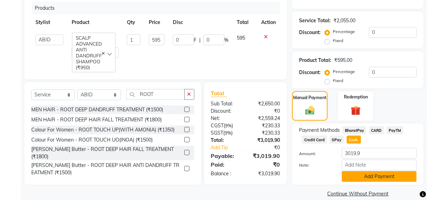
click at [359, 174] on button "Add Payment" at bounding box center [379, 176] width 75 height 11
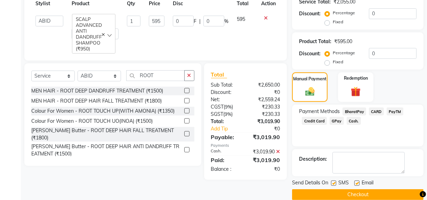
scroll to position [203, 0]
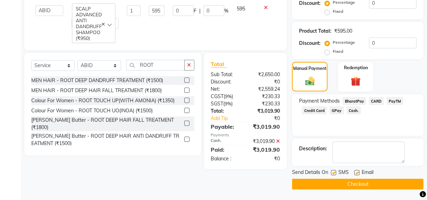
click at [333, 173] on label at bounding box center [333, 172] width 5 height 5
click at [333, 173] on input "checkbox" at bounding box center [333, 173] width 5 height 5
checkbox input "false"
click at [334, 181] on button "Checkout" at bounding box center [358, 184] width 132 height 11
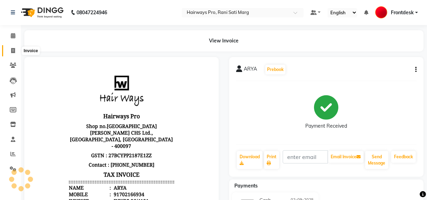
drag, startPoint x: 12, startPoint y: 49, endPoint x: 22, endPoint y: 55, distance: 11.7
click at [12, 49] on icon at bounding box center [13, 50] width 4 height 5
select select "service"
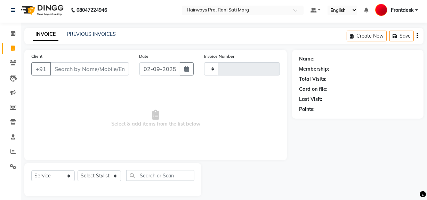
type input "2976"
select select "787"
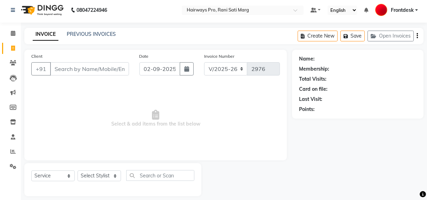
scroll to position [9, 0]
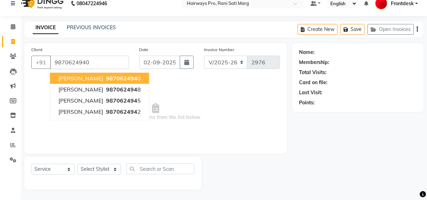
type input "9870624940"
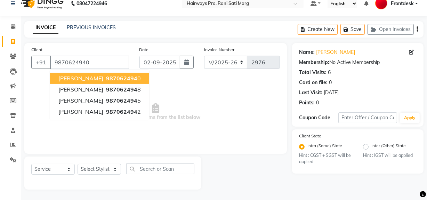
click at [190, 80] on span "Select & add items from the list below" at bounding box center [155, 112] width 249 height 70
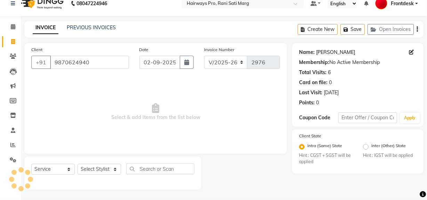
click at [329, 51] on link "[PERSON_NAME]" at bounding box center [335, 52] width 39 height 7
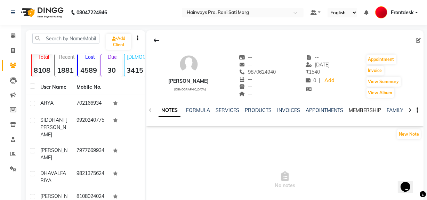
click at [378, 109] on link "MEMBERSHIP" at bounding box center [365, 110] width 32 height 6
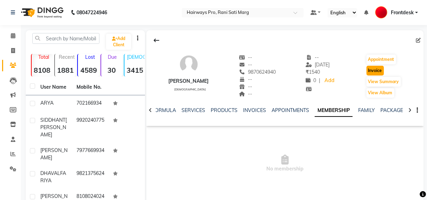
click at [374, 67] on button "Invoice" at bounding box center [375, 71] width 17 height 10
select select "service"
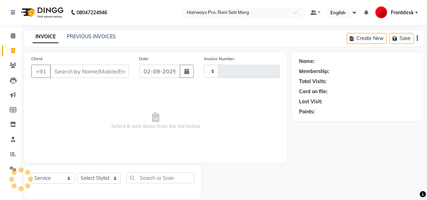
scroll to position [9, 0]
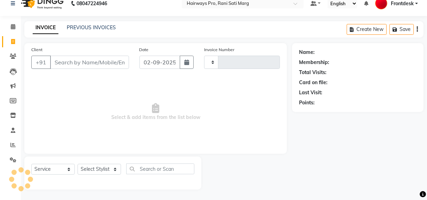
type input "9"
type input "2976"
type input "98"
select select "787"
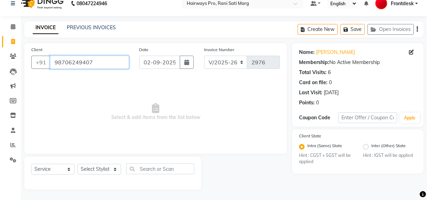
click at [96, 63] on input "98706249407" at bounding box center [89, 62] width 79 height 13
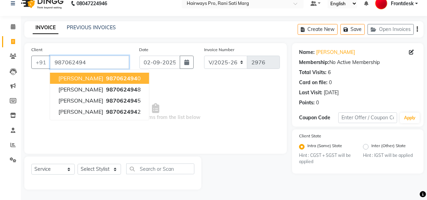
click at [96, 63] on input "987062494" at bounding box center [89, 62] width 79 height 13
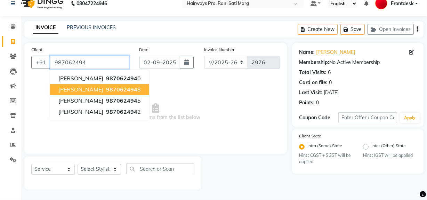
click at [111, 90] on span "987062494" at bounding box center [121, 89] width 31 height 7
type input "9870624948"
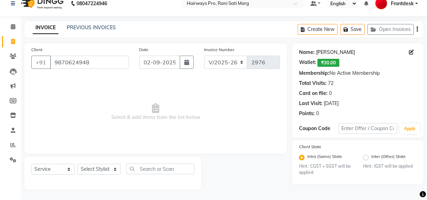
click at [329, 55] on link "[PERSON_NAME]" at bounding box center [335, 52] width 39 height 7
click at [13, 43] on icon at bounding box center [13, 41] width 4 height 5
select select "service"
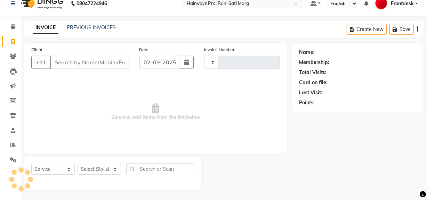
type input "2976"
select select "787"
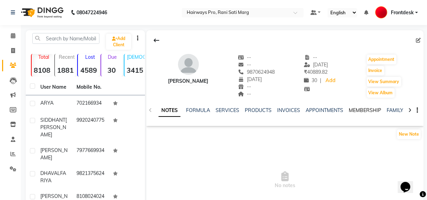
click at [361, 110] on link "MEMBERSHIP" at bounding box center [365, 110] width 32 height 6
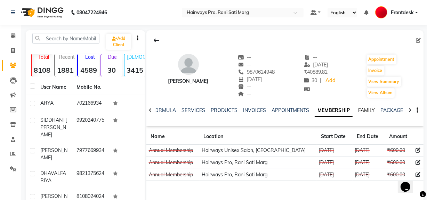
click at [369, 111] on link "FAMILY" at bounding box center [367, 110] width 17 height 6
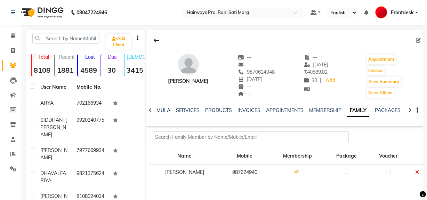
click at [314, 107] on div "MEMBERSHIP" at bounding box center [325, 110] width 32 height 7
click at [314, 108] on link "MEMBERSHIP" at bounding box center [325, 110] width 32 height 6
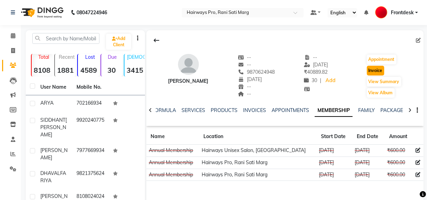
click at [372, 70] on button "Invoice" at bounding box center [375, 71] width 17 height 10
select select "service"
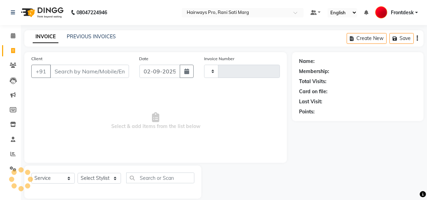
scroll to position [9, 0]
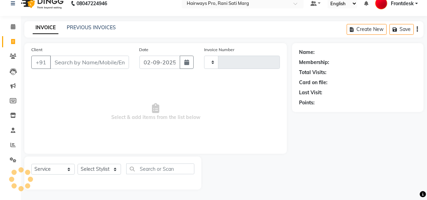
type input "2976"
select select "787"
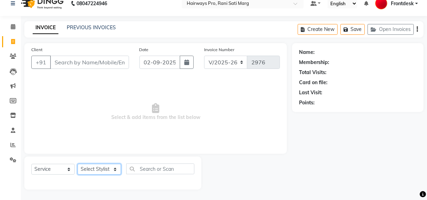
click at [113, 167] on select "Select Stylist" at bounding box center [100, 169] width 44 height 11
type input "9870624948"
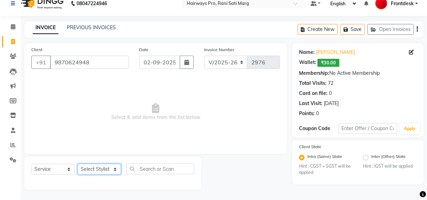
select select "13190"
click at [78, 164] on select "Select Stylist ABID DANISH [PERSON_NAME] Frontdesk INTEZAR [PERSON_NAME] [PERSO…" at bounding box center [100, 169] width 44 height 11
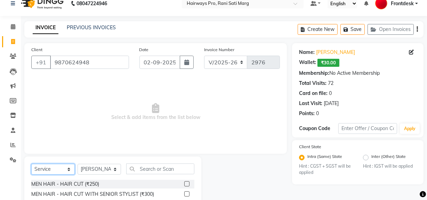
click at [66, 173] on select "Select Service Product Membership Package Voucher Prepaid Gift Card" at bounding box center [53, 169] width 44 height 11
click at [31, 164] on select "Select Service Product Membership Package Voucher Prepaid Gift Card" at bounding box center [53, 169] width 44 height 11
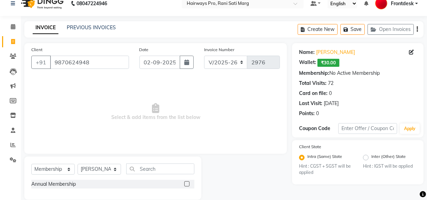
click at [186, 183] on label at bounding box center [186, 183] width 5 height 5
click at [186, 183] on input "checkbox" at bounding box center [186, 184] width 5 height 5
select select "select"
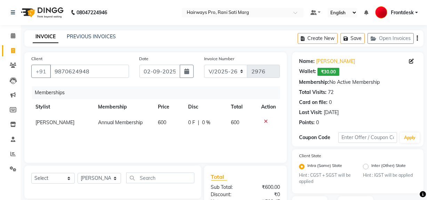
scroll to position [0, 0]
click at [219, 70] on select "INV/25-26 V/2025-26" at bounding box center [226, 71] width 44 height 13
select select "6960"
click at [204, 65] on select "INV/25-26 V/2025-26" at bounding box center [226, 71] width 44 height 13
type input "4192"
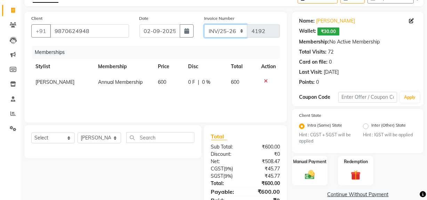
scroll to position [71, 0]
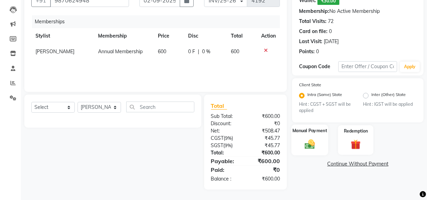
click at [312, 139] on img at bounding box center [310, 145] width 17 height 12
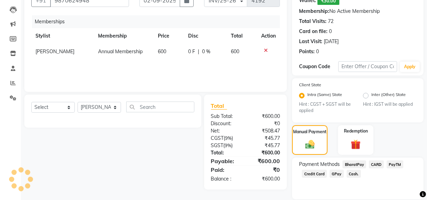
click at [352, 173] on span "Cash." at bounding box center [354, 174] width 14 height 8
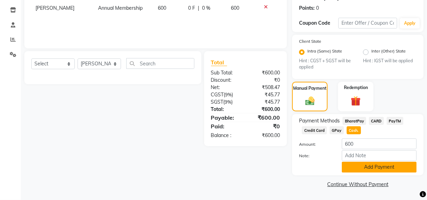
click at [360, 168] on button "Add Payment" at bounding box center [379, 167] width 75 height 11
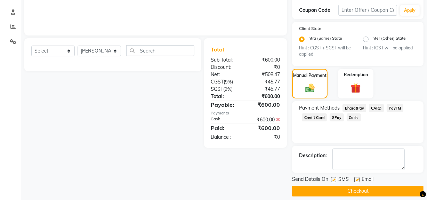
scroll to position [134, 0]
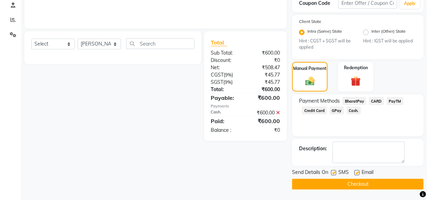
click at [347, 184] on button "Checkout" at bounding box center [358, 184] width 132 height 11
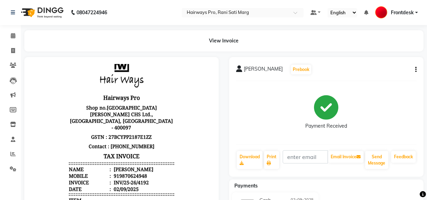
scroll to position [28, 0]
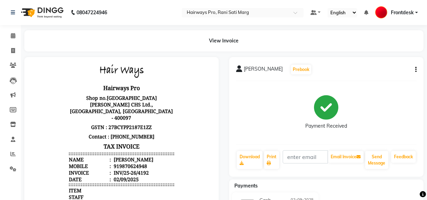
click at [112, 163] on div "919870624948" at bounding box center [129, 166] width 35 height 7
copy div "919870624948"
click at [15, 51] on span at bounding box center [13, 51] width 12 height 8
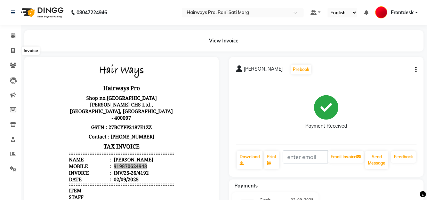
select select "service"
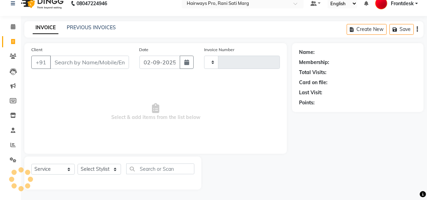
click at [72, 66] on input "Client" at bounding box center [89, 62] width 79 height 13
type input "2976"
select select "787"
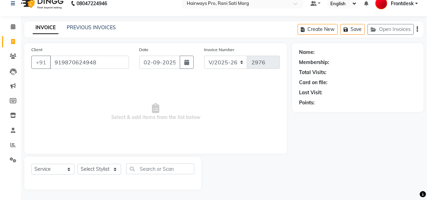
type input "919870624948"
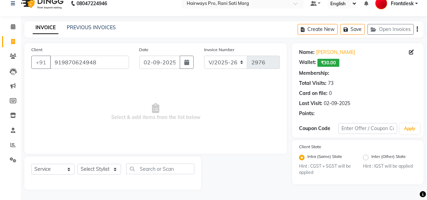
select select "1: Object"
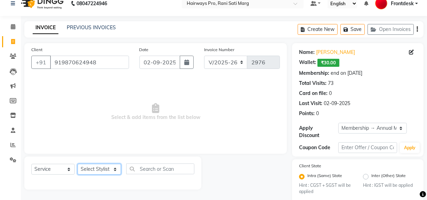
click at [111, 168] on select "Select Stylist ABID DANISH [PERSON_NAME] Frontdesk INTEZAR [PERSON_NAME] [PERSO…" at bounding box center [100, 169] width 44 height 11
select select "13190"
click at [78, 164] on select "Select Stylist ABID DANISH [PERSON_NAME] Frontdesk INTEZAR [PERSON_NAME] [PERSO…" at bounding box center [100, 169] width 44 height 11
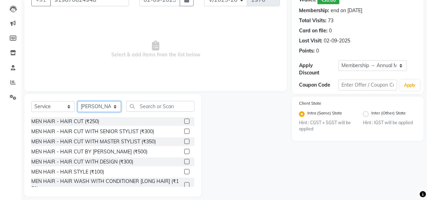
scroll to position [72, 0]
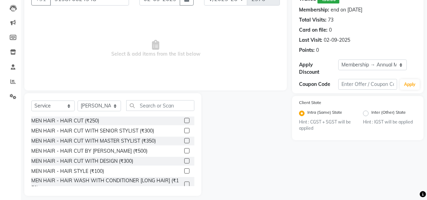
click at [184, 141] on label at bounding box center [186, 140] width 5 height 5
click at [184, 141] on input "checkbox" at bounding box center [186, 141] width 5 height 5
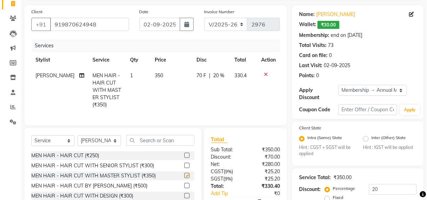
scroll to position [0, 0]
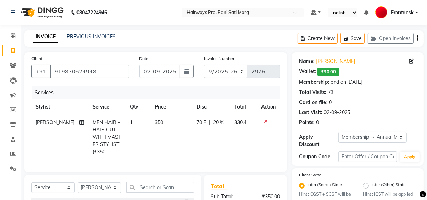
checkbox input "false"
click at [237, 70] on select "INV/25-26 V/2025-26" at bounding box center [226, 71] width 44 height 13
select select "6960"
click at [204, 65] on select "INV/25-26 V/2025-26" at bounding box center [226, 71] width 44 height 13
type input "4193"
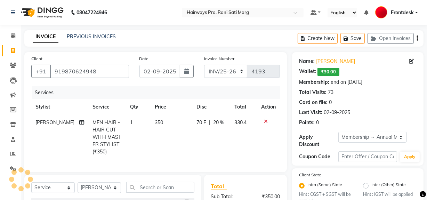
click at [418, 38] on icon "button" at bounding box center [417, 38] width 1 height 0
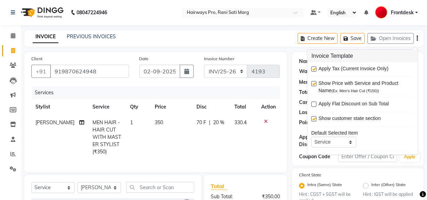
click at [314, 66] on label at bounding box center [314, 68] width 5 height 5
click at [314, 67] on input "checkbox" at bounding box center [314, 69] width 5 height 5
checkbox input "false"
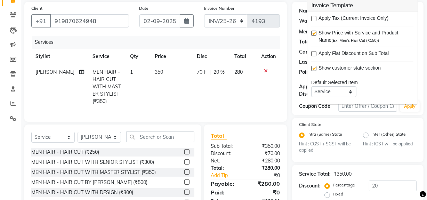
scroll to position [110, 0]
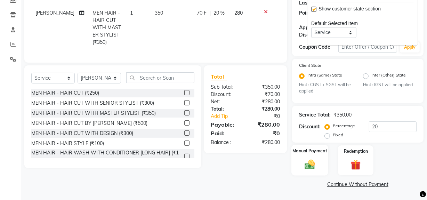
click at [311, 163] on img at bounding box center [310, 165] width 17 height 12
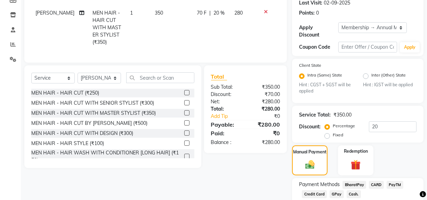
click at [349, 190] on div "BharatPay" at bounding box center [353, 185] width 26 height 9
click at [351, 192] on span "Cash." at bounding box center [354, 194] width 14 height 8
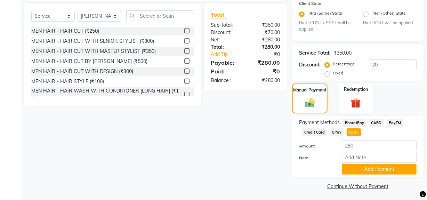
scroll to position [174, 0]
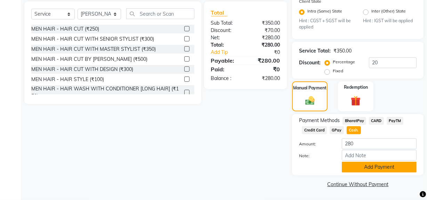
click at [356, 164] on button "Add Payment" at bounding box center [379, 167] width 75 height 11
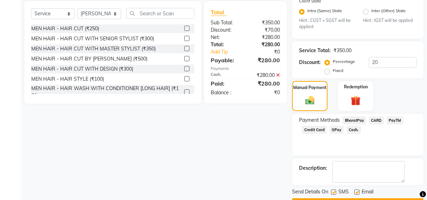
click at [333, 193] on label at bounding box center [333, 192] width 5 height 5
click at [333, 193] on input "checkbox" at bounding box center [333, 192] width 5 height 5
checkbox input "false"
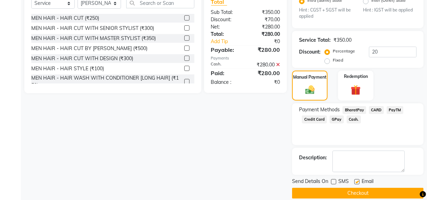
scroll to position [194, 0]
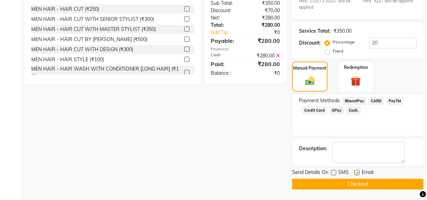
click at [340, 187] on button "Checkout" at bounding box center [358, 184] width 132 height 11
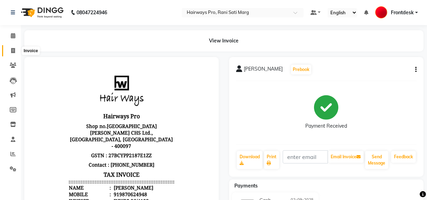
click at [15, 50] on icon at bounding box center [13, 50] width 4 height 5
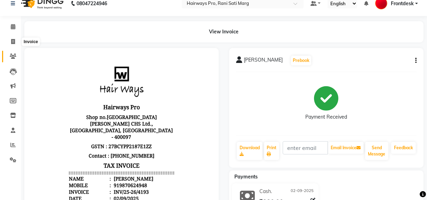
select select "service"
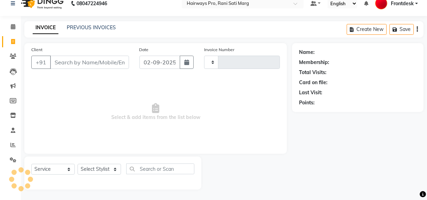
type input "2976"
select select "787"
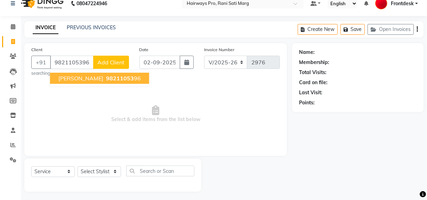
type input "9821105396"
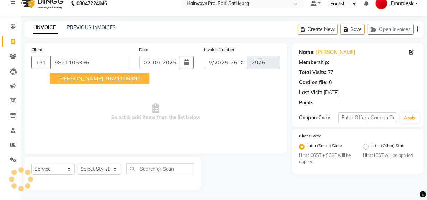
select select "1: Object"
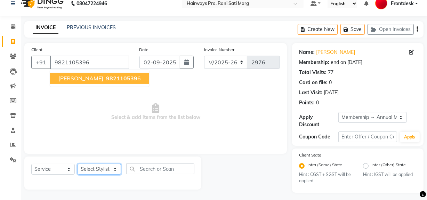
click at [114, 171] on select "Select Stylist ABID DANISH [PERSON_NAME] Frontdesk INTEZAR [PERSON_NAME] [PERSO…" at bounding box center [100, 169] width 44 height 11
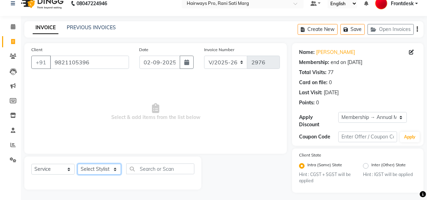
select select "45602"
click at [78, 164] on select "Select Stylist ABID DANISH [PERSON_NAME] Frontdesk INTEZAR [PERSON_NAME] [PERSO…" at bounding box center [100, 169] width 44 height 11
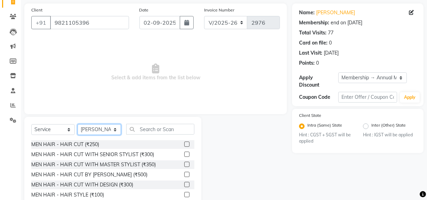
scroll to position [79, 0]
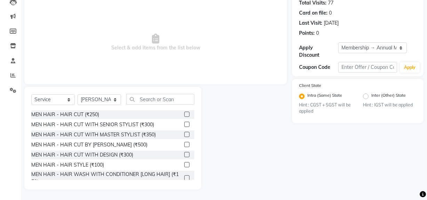
click at [184, 115] on label at bounding box center [186, 114] width 5 height 5
click at [184, 115] on input "checkbox" at bounding box center [186, 114] width 5 height 5
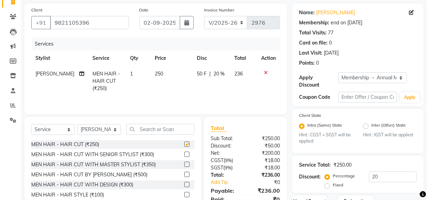
scroll to position [0, 0]
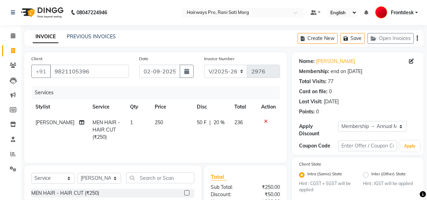
checkbox input "false"
click at [232, 70] on select "INV/25-26 V/2025-26" at bounding box center [226, 71] width 44 height 13
select select "6960"
click at [204, 65] on select "INV/25-26 V/2025-26" at bounding box center [226, 71] width 44 height 13
type input "4194"
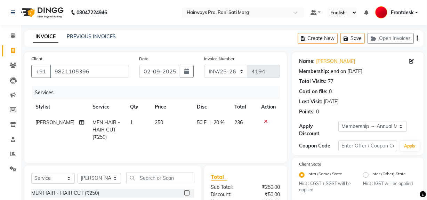
click at [416, 39] on div "Create New Save Open Invoices" at bounding box center [361, 38] width 126 height 16
click at [418, 39] on button "button" at bounding box center [417, 38] width 1 height 16
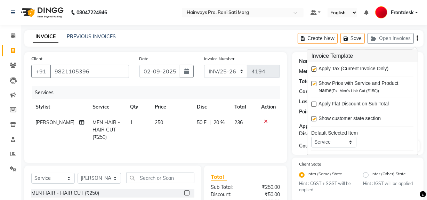
click at [313, 68] on label at bounding box center [314, 68] width 5 height 5
click at [313, 68] on input "checkbox" at bounding box center [314, 69] width 5 height 5
checkbox input "false"
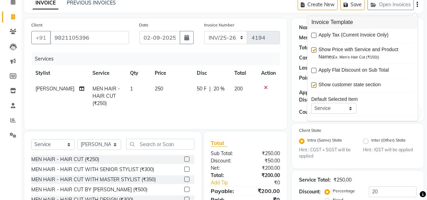
scroll to position [99, 0]
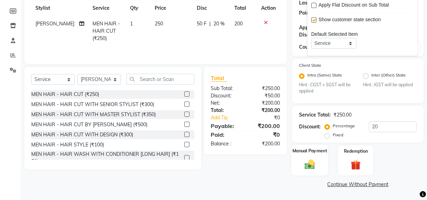
click at [312, 165] on img at bounding box center [310, 165] width 17 height 12
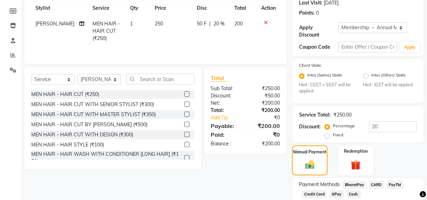
click at [352, 192] on span "Cash." at bounding box center [354, 194] width 14 height 8
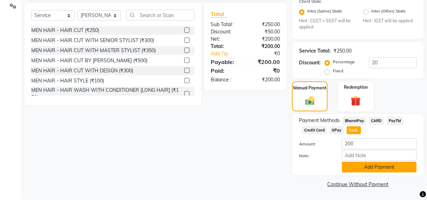
click at [359, 167] on button "Add Payment" at bounding box center [379, 167] width 75 height 11
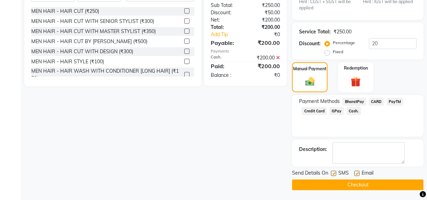
scroll to position [182, 0]
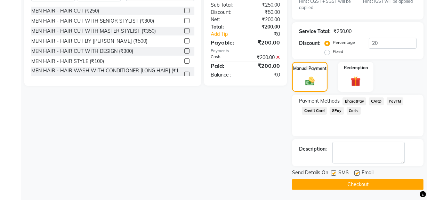
click at [334, 174] on label at bounding box center [333, 173] width 5 height 5
click at [334, 174] on input "checkbox" at bounding box center [333, 173] width 5 height 5
checkbox input "false"
click at [334, 189] on button "Checkout" at bounding box center [358, 184] width 132 height 11
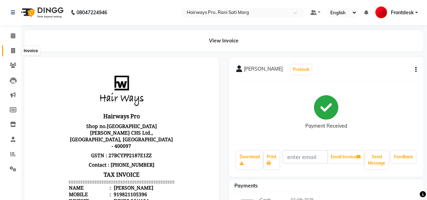
click at [14, 49] on icon at bounding box center [13, 50] width 4 height 5
select select "service"
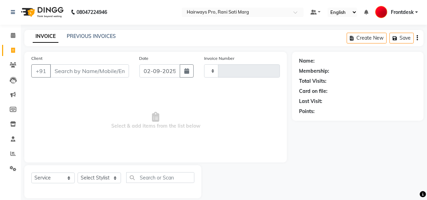
type input "2976"
select select "787"
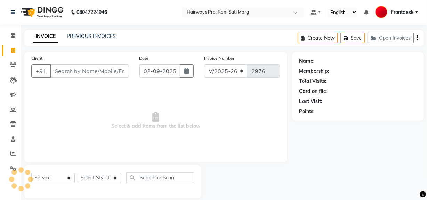
scroll to position [9, 0]
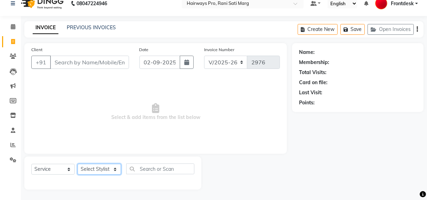
click at [107, 166] on select "Select Stylist ABID DANISH [PERSON_NAME] Frontdesk INTEZAR [PERSON_NAME] [PERSO…" at bounding box center [100, 169] width 44 height 11
select select "17690"
click at [78, 164] on select "Select Stylist ABID DANISH [PERSON_NAME] Frontdesk INTEZAR [PERSON_NAME] [PERSO…" at bounding box center [100, 169] width 44 height 11
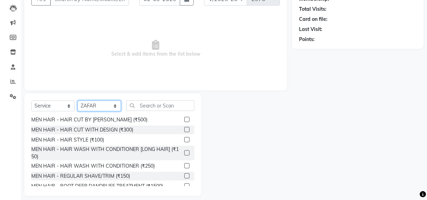
scroll to position [0, 0]
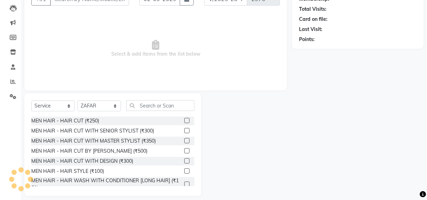
click at [184, 140] on label at bounding box center [186, 140] width 5 height 5
click at [184, 140] on input "checkbox" at bounding box center [186, 141] width 5 height 5
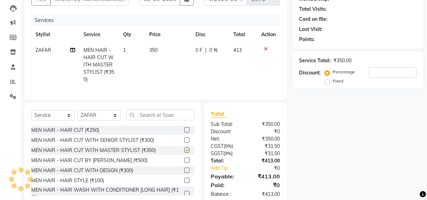
scroll to position [10, 0]
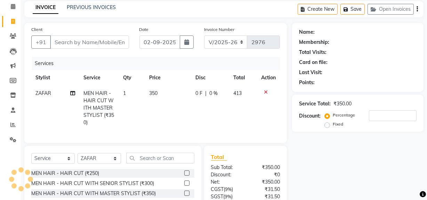
checkbox input "false"
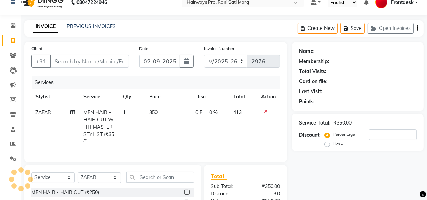
scroll to position [0, 0]
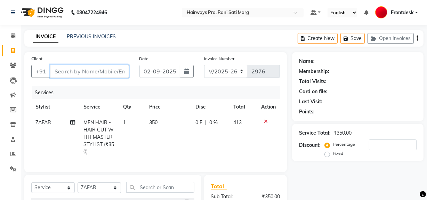
click at [88, 74] on input "Client" at bounding box center [89, 71] width 79 height 13
type input "8"
type input "0"
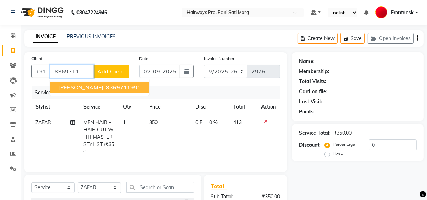
click at [116, 87] on span "8369711" at bounding box center [118, 87] width 24 height 7
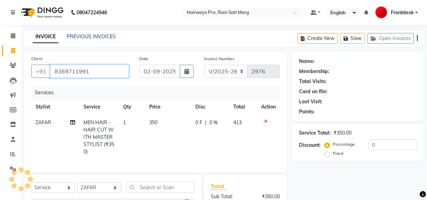
type input "8369711991"
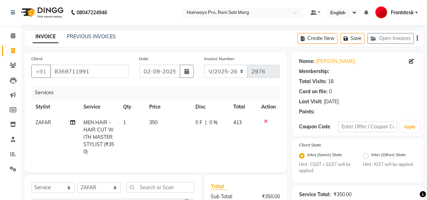
select select "1: Object"
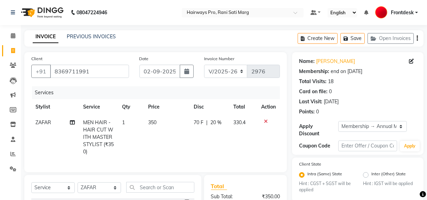
type input "20"
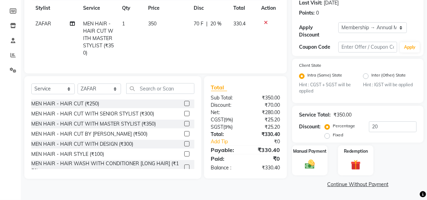
scroll to position [31, 0]
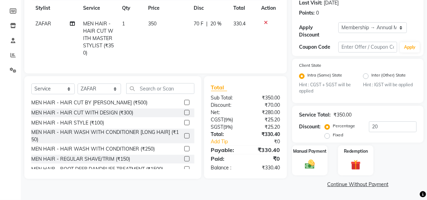
click at [184, 161] on label at bounding box center [186, 158] width 5 height 5
click at [184, 161] on input "checkbox" at bounding box center [186, 159] width 5 height 5
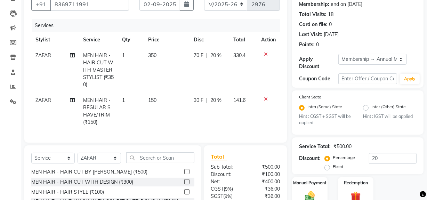
scroll to position [5, 0]
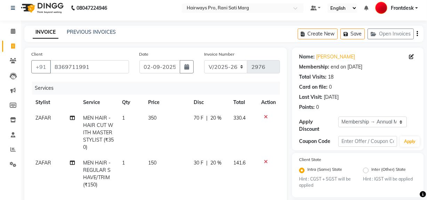
checkbox input "false"
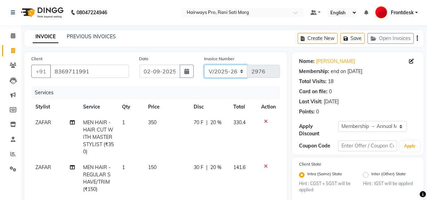
click at [235, 67] on select "INV/25-26 V/2025-26" at bounding box center [226, 71] width 44 height 13
select select "6960"
click at [204, 65] on select "INV/25-26 V/2025-26" at bounding box center [226, 71] width 44 height 13
type input "4195"
click at [418, 38] on icon "button" at bounding box center [417, 38] width 1 height 0
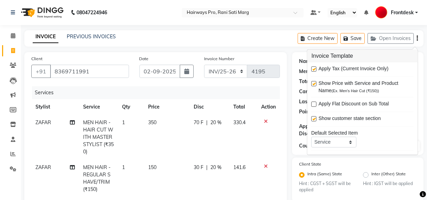
click at [314, 69] on label at bounding box center [314, 68] width 5 height 5
click at [314, 69] on input "checkbox" at bounding box center [314, 69] width 5 height 5
checkbox input "false"
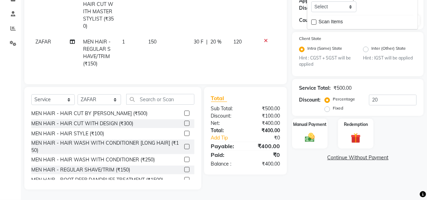
scroll to position [130, 0]
click at [306, 137] on img at bounding box center [310, 138] width 17 height 12
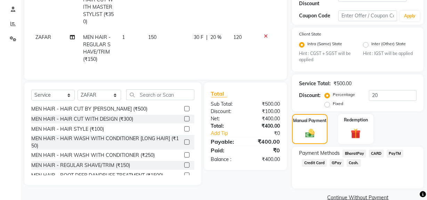
click at [358, 162] on span "Cash." at bounding box center [354, 163] width 14 height 8
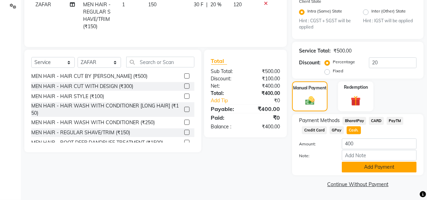
click at [368, 169] on button "Add Payment" at bounding box center [379, 167] width 75 height 11
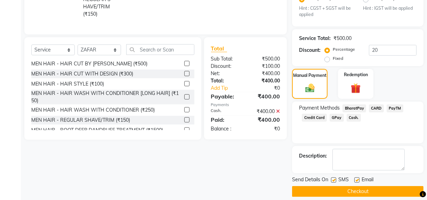
scroll to position [182, 0]
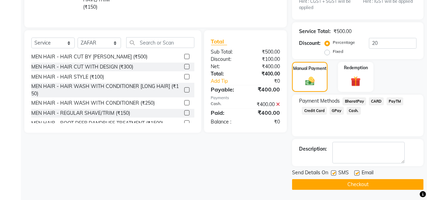
click at [335, 174] on label at bounding box center [333, 173] width 5 height 5
click at [335, 174] on input "checkbox" at bounding box center [333, 173] width 5 height 5
checkbox input "false"
click at [341, 192] on main "INVOICE PREVIOUS INVOICES Create New Save Open Invoices Client [PHONE_NUMBER] D…" at bounding box center [224, 24] width 407 height 353
click at [341, 187] on button "Checkout" at bounding box center [358, 184] width 132 height 11
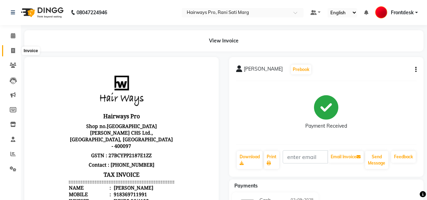
click at [11, 47] on span at bounding box center [13, 51] width 12 height 8
select select "service"
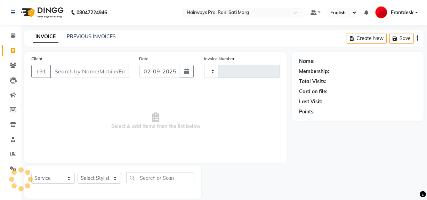
scroll to position [9, 0]
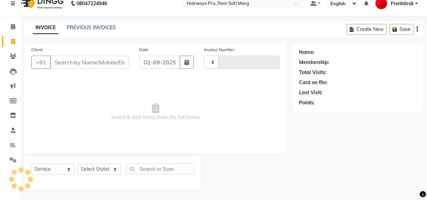
type input "2976"
select select "787"
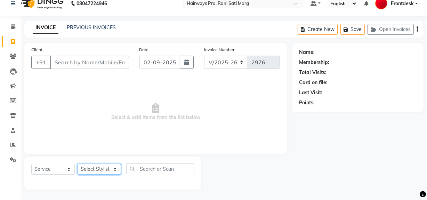
click at [109, 172] on select "Select Stylist ABID DANISH [PERSON_NAME] Frontdesk INTEZAR [PERSON_NAME] [PERSO…" at bounding box center [100, 169] width 44 height 11
select select "13190"
click at [78, 164] on select "Select Stylist ABID DANISH [PERSON_NAME] Frontdesk INTEZAR [PERSON_NAME] [PERSO…" at bounding box center [100, 169] width 44 height 11
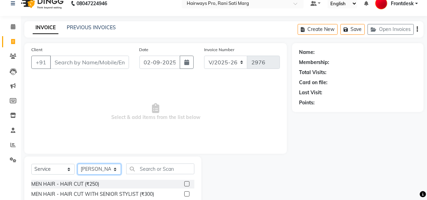
scroll to position [79, 0]
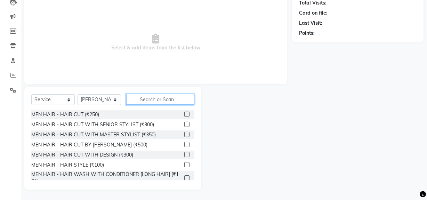
click at [149, 97] on input "text" at bounding box center [160, 99] width 68 height 11
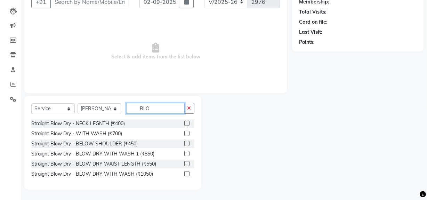
scroll to position [70, 0]
type input "BLOW"
click at [186, 142] on label at bounding box center [186, 143] width 5 height 5
click at [186, 142] on input "checkbox" at bounding box center [186, 144] width 5 height 5
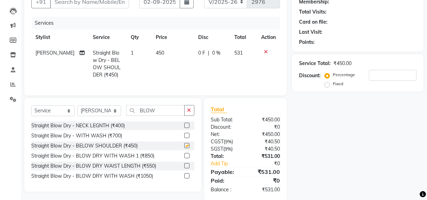
checkbox input "false"
click at [173, 116] on input "BLOW" at bounding box center [155, 110] width 58 height 11
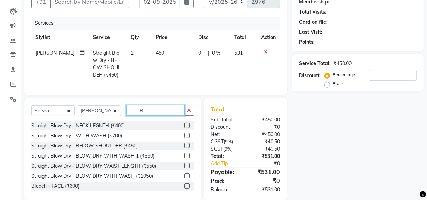
type input "B"
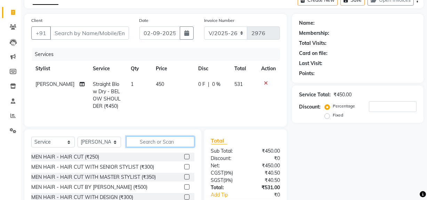
scroll to position [85, 0]
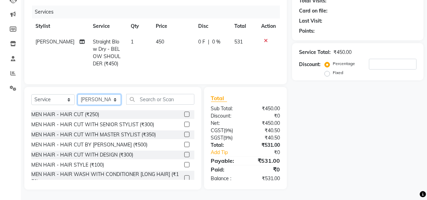
click at [116, 100] on select "Select Stylist ABID DANISH [PERSON_NAME] Frontdesk INTEZAR [PERSON_NAME] [PERSO…" at bounding box center [100, 99] width 44 height 11
select select "13187"
click at [78, 95] on select "Select Stylist ABID DANISH [PERSON_NAME] Frontdesk INTEZAR [PERSON_NAME] [PERSO…" at bounding box center [100, 99] width 44 height 11
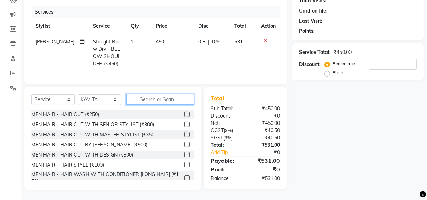
click at [160, 102] on input "text" at bounding box center [160, 99] width 68 height 11
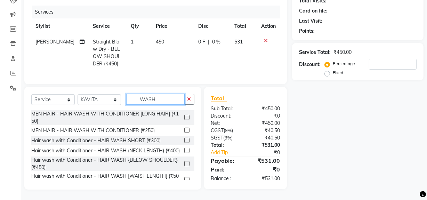
type input "WASH"
click at [184, 141] on label at bounding box center [186, 140] width 5 height 5
click at [184, 141] on input "checkbox" at bounding box center [186, 141] width 5 height 5
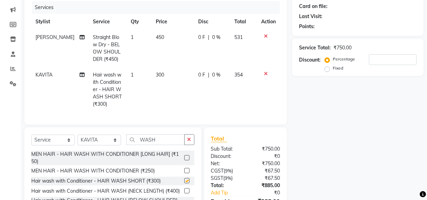
checkbox input "false"
click at [165, 144] on input "WASH" at bounding box center [155, 139] width 58 height 11
type input "W"
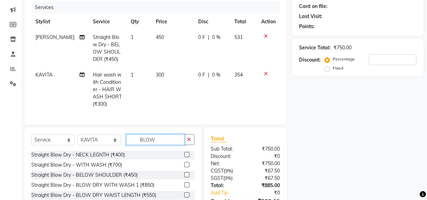
type input "BLOW"
click at [187, 157] on label at bounding box center [186, 154] width 5 height 5
click at [187, 157] on input "checkbox" at bounding box center [186, 155] width 5 height 5
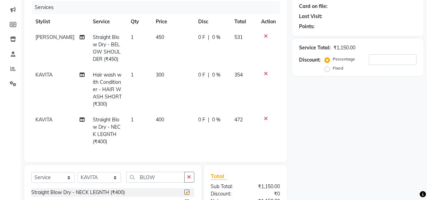
checkbox input "false"
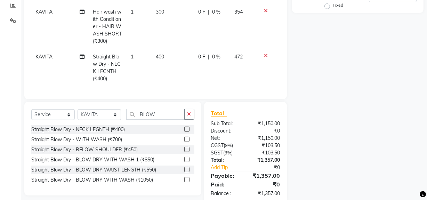
scroll to position [149, 0]
click at [160, 119] on input "BLOW" at bounding box center [155, 114] width 58 height 11
type input "B"
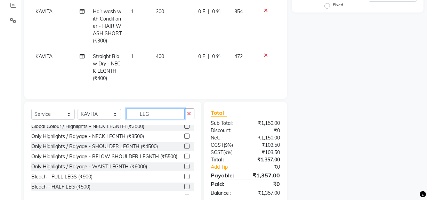
scroll to position [87, 0]
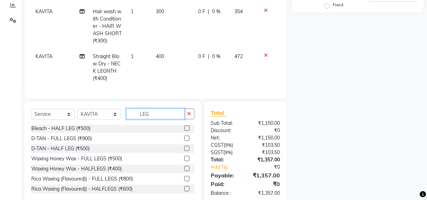
type input "LEG"
click at [184, 161] on label at bounding box center [186, 158] width 5 height 5
click at [184, 161] on input "checkbox" at bounding box center [186, 159] width 5 height 5
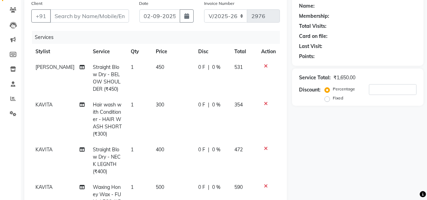
checkbox input "false"
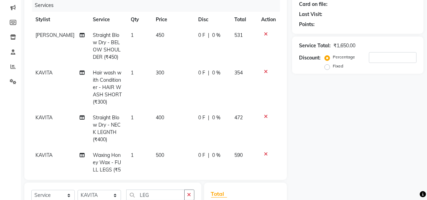
scroll to position [31, 0]
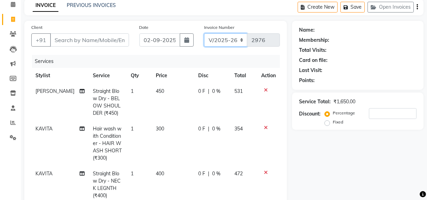
click at [237, 35] on select "INV/25-26 V/2025-26" at bounding box center [226, 39] width 44 height 13
click at [418, 5] on div "Create New Save Open Invoices" at bounding box center [361, 7] width 126 height 16
click at [418, 6] on button "button" at bounding box center [417, 7] width 1 height 16
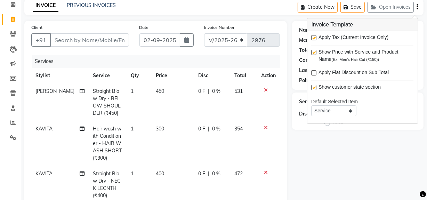
click at [313, 38] on label at bounding box center [314, 37] width 5 height 5
click at [313, 38] on input "checkbox" at bounding box center [314, 38] width 5 height 5
checkbox input "false"
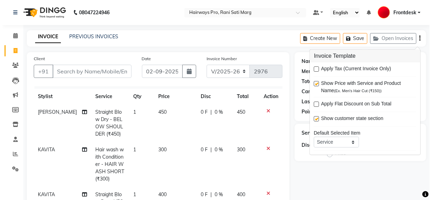
scroll to position [0, 0]
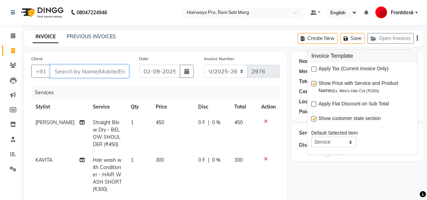
click at [95, 74] on input "Client" at bounding box center [89, 71] width 79 height 13
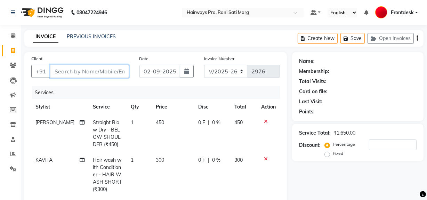
type input "7"
type input "0"
type input "7426944376"
click at [113, 74] on span "Add Client" at bounding box center [111, 71] width 28 height 7
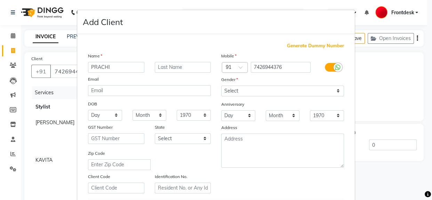
type input "PRACHI"
click at [331, 89] on select "Select [DEMOGRAPHIC_DATA] [DEMOGRAPHIC_DATA] Other Prefer Not To Say" at bounding box center [282, 91] width 123 height 11
select select "[DEMOGRAPHIC_DATA]"
click at [221, 86] on select "Select [DEMOGRAPHIC_DATA] [DEMOGRAPHIC_DATA] Other Prefer Not To Say" at bounding box center [282, 91] width 123 height 11
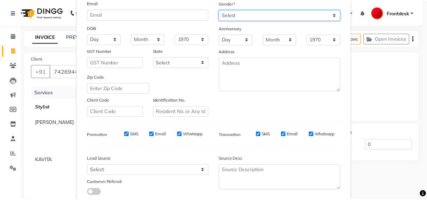
scroll to position [123, 0]
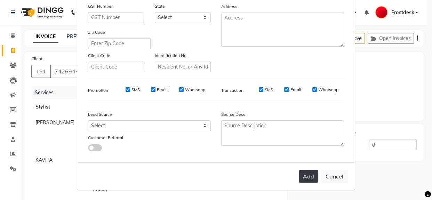
click at [305, 180] on button "Add" at bounding box center [308, 176] width 19 height 13
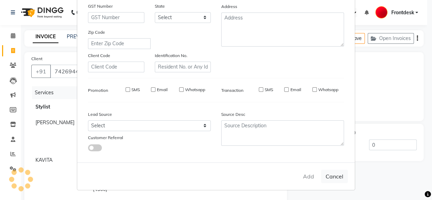
select select
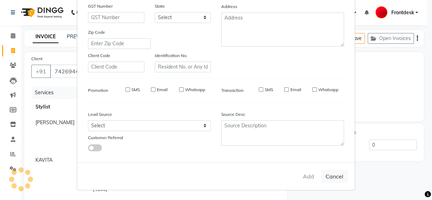
select select
checkbox input "false"
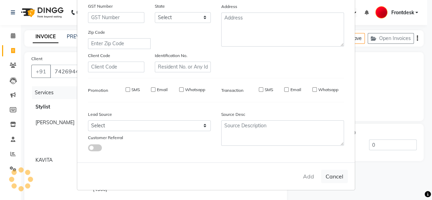
checkbox input "false"
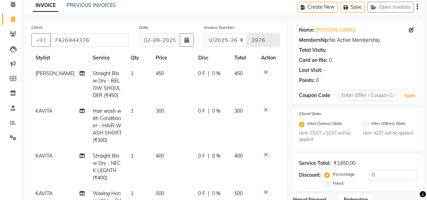
scroll to position [0, 0]
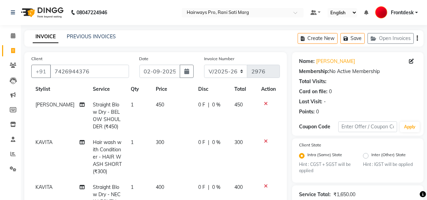
click at [418, 37] on button "button" at bounding box center [417, 38] width 1 height 16
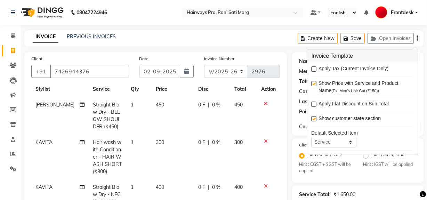
click at [315, 70] on label at bounding box center [314, 68] width 5 height 5
click at [315, 70] on input "checkbox" at bounding box center [314, 69] width 5 height 5
checkbox input "true"
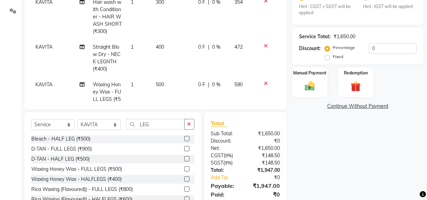
click at [184, 55] on td "400" at bounding box center [173, 58] width 43 height 38
select select "13187"
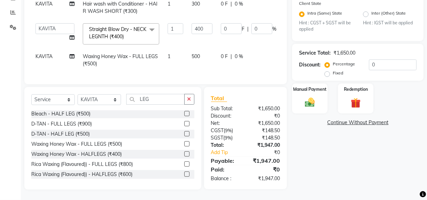
scroll to position [146, 0]
click at [192, 29] on input "400" at bounding box center [202, 28] width 21 height 11
type input "4"
type input "339"
click at [192, 33] on tbody "MUSTAFA Straight Blow Dry - BELOW SHOULDER (₹450) 1 450 0 F | 0 % 531 KAVITA Ha…" at bounding box center [177, 22] width 293 height 99
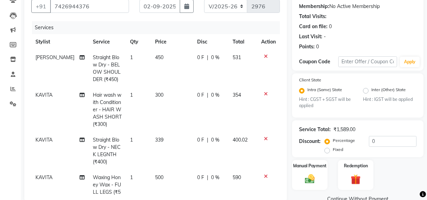
scroll to position [51, 0]
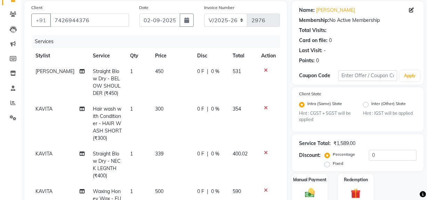
click at [170, 104] on td "300" at bounding box center [172, 123] width 42 height 45
select select "13187"
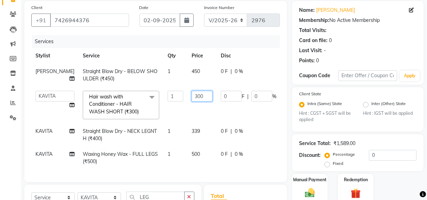
click at [195, 98] on input "300" at bounding box center [202, 96] width 21 height 11
type input "3"
type input "254"
click at [194, 117] on tr "ABID DANISH [PERSON_NAME] Frontdesk INTEZAR [PERSON_NAME] [PERSON_NAME] [PERSON…" at bounding box center [179, 105] width 296 height 37
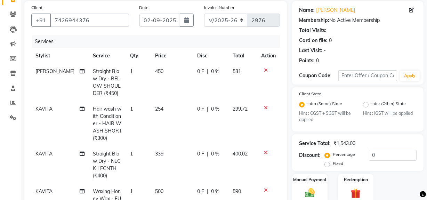
click at [198, 79] on td "0 F | 0 %" at bounding box center [211, 83] width 36 height 38
select select "13190"
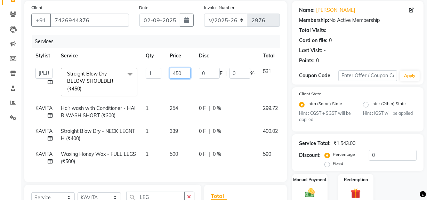
click at [184, 70] on input "450" at bounding box center [180, 73] width 21 height 11
type input "4"
type input "382"
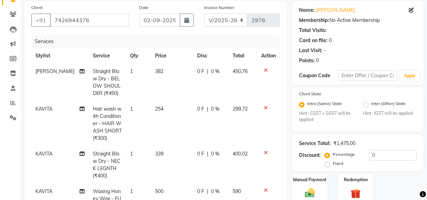
click at [195, 89] on td "0 F | 0 %" at bounding box center [211, 83] width 36 height 38
select select "13190"
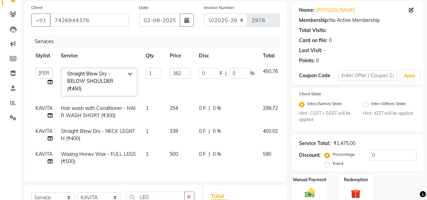
click at [177, 90] on td "382" at bounding box center [180, 82] width 29 height 37
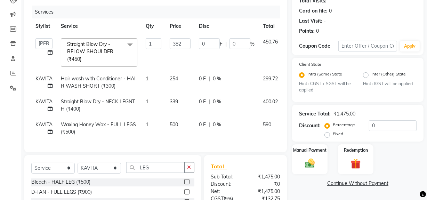
scroll to position [154, 0]
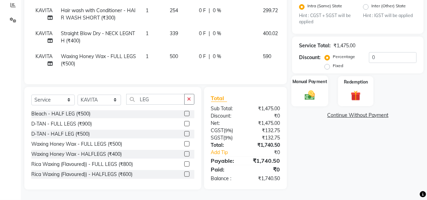
click at [315, 94] on img at bounding box center [310, 95] width 17 height 12
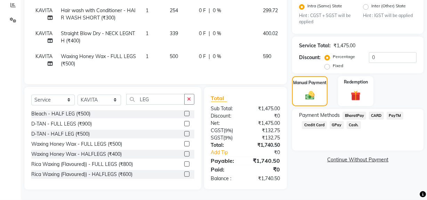
click at [337, 121] on span "GPay" at bounding box center [337, 125] width 14 height 8
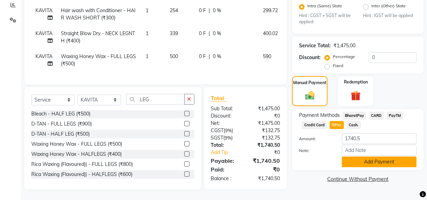
click at [352, 157] on button "Add Payment" at bounding box center [379, 162] width 75 height 11
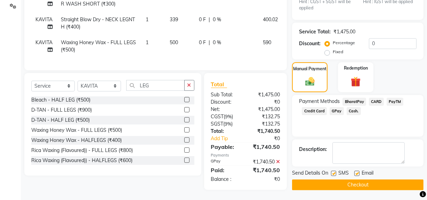
scroll to position [168, 0]
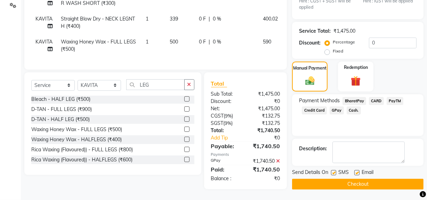
click at [346, 180] on button "Checkout" at bounding box center [358, 184] width 132 height 11
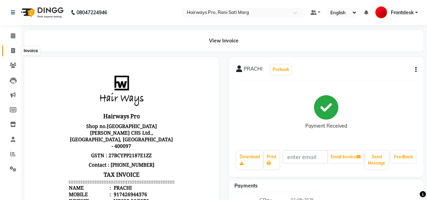
click at [11, 50] on icon at bounding box center [13, 50] width 4 height 5
select select "service"
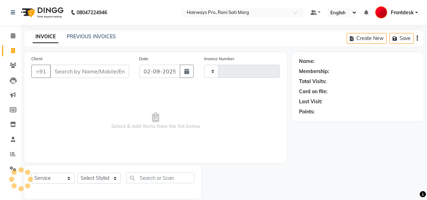
scroll to position [9, 0]
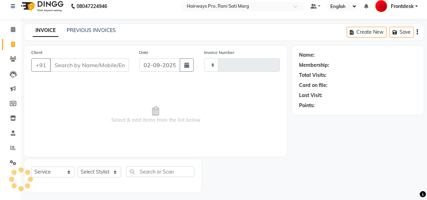
type input "2977"
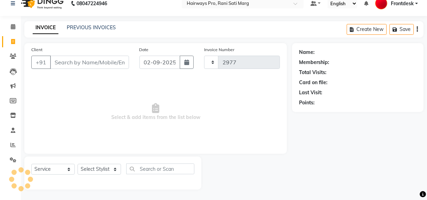
select select "787"
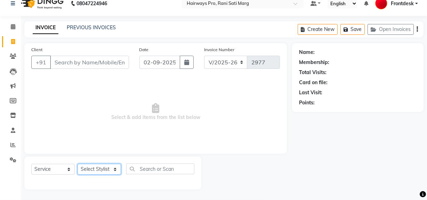
click at [107, 170] on select "Select Stylist" at bounding box center [100, 169] width 44 height 11
select select "13186"
click at [78, 164] on select "Select Stylist ABID DANISH [PERSON_NAME] Frontdesk INTEZAR [PERSON_NAME] [PERSO…" at bounding box center [100, 169] width 44 height 11
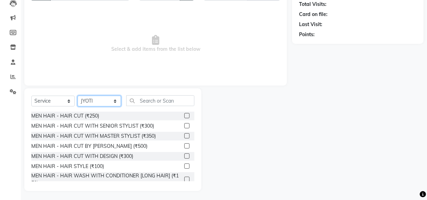
scroll to position [79, 0]
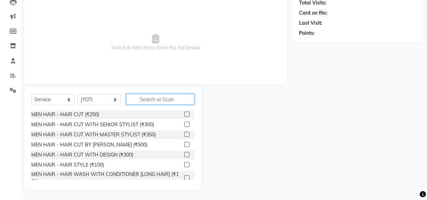
click at [161, 97] on input "text" at bounding box center [160, 99] width 68 height 11
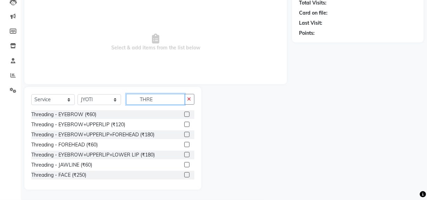
type input "THRE"
click at [184, 135] on label at bounding box center [186, 134] width 5 height 5
click at [184, 135] on input "checkbox" at bounding box center [186, 135] width 5 height 5
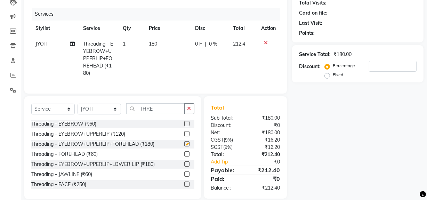
checkbox input "false"
click at [184, 126] on label at bounding box center [186, 123] width 5 height 5
click at [184, 126] on input "checkbox" at bounding box center [186, 124] width 5 height 5
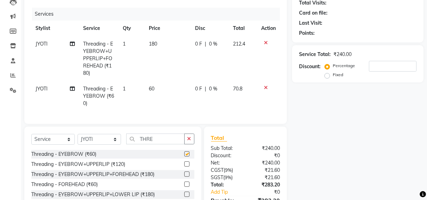
checkbox input "false"
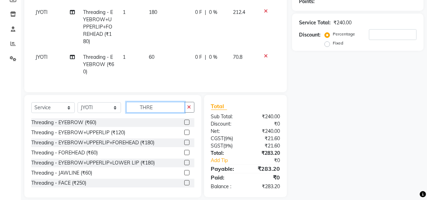
click at [163, 113] on input "THRE" at bounding box center [155, 107] width 58 height 11
type input "T"
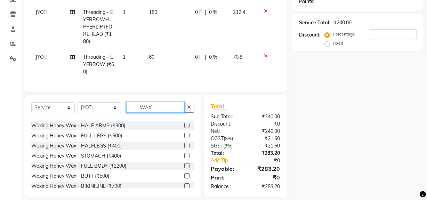
scroll to position [63, 0]
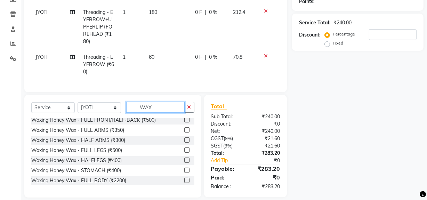
type input "WAX"
click at [184, 133] on label at bounding box center [186, 129] width 5 height 5
click at [184, 133] on input "checkbox" at bounding box center [186, 130] width 5 height 5
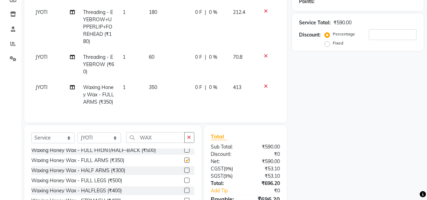
checkbox input "false"
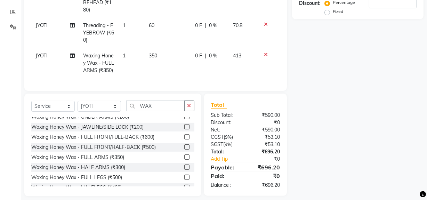
scroll to position [31, 0]
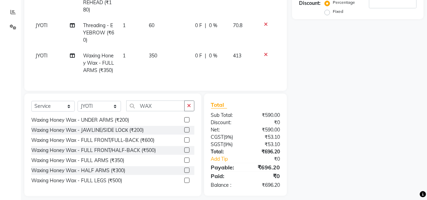
click at [184, 123] on label at bounding box center [186, 119] width 5 height 5
click at [184, 123] on input "checkbox" at bounding box center [186, 120] width 5 height 5
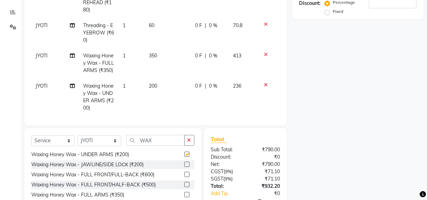
checkbox input "false"
click at [160, 143] on input "WAX" at bounding box center [155, 140] width 58 height 11
type input "W"
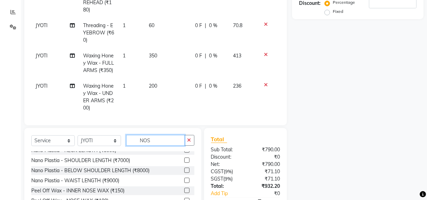
scroll to position [0, 0]
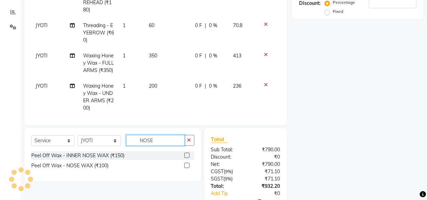
type input "NOSE"
click at [187, 165] on label at bounding box center [186, 165] width 5 height 5
click at [187, 165] on input "checkbox" at bounding box center [186, 166] width 5 height 5
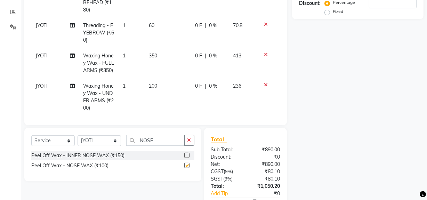
checkbox input "false"
click at [162, 141] on input "NOSE" at bounding box center [155, 140] width 58 height 11
type input "N"
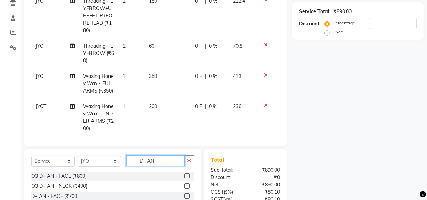
scroll to position [110, 0]
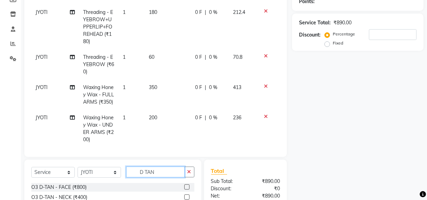
type input "D TAN"
click at [184, 187] on label at bounding box center [186, 186] width 5 height 5
click at [184, 187] on input "checkbox" at bounding box center [186, 187] width 5 height 5
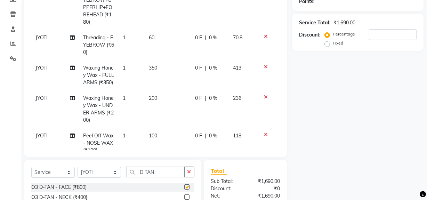
checkbox input "false"
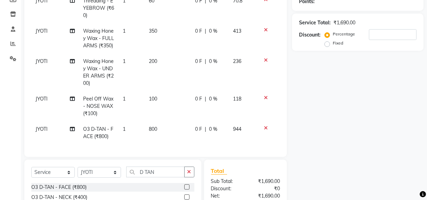
scroll to position [68, 0]
click at [172, 170] on input "D TAN" at bounding box center [155, 172] width 58 height 11
type input "D"
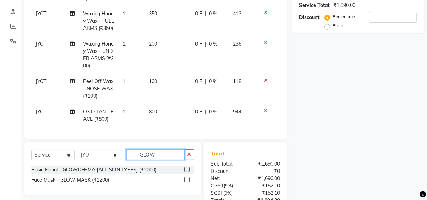
scroll to position [142, 0]
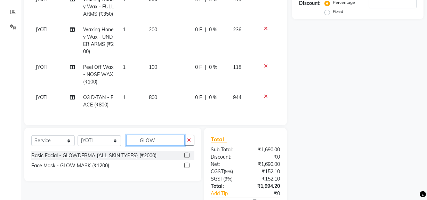
type input "GLOW"
click at [188, 154] on label at bounding box center [186, 155] width 5 height 5
click at [188, 154] on input "checkbox" at bounding box center [186, 156] width 5 height 5
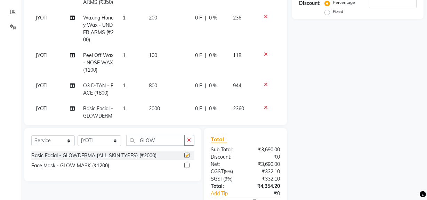
checkbox input "false"
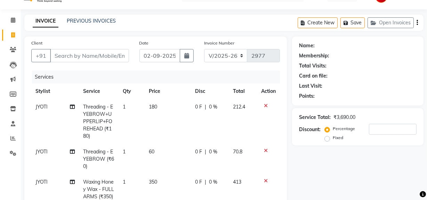
scroll to position [15, 0]
click at [98, 56] on input "Client" at bounding box center [89, 55] width 79 height 13
click at [93, 49] on input "Client" at bounding box center [89, 55] width 79 height 13
type input "9"
type input "0"
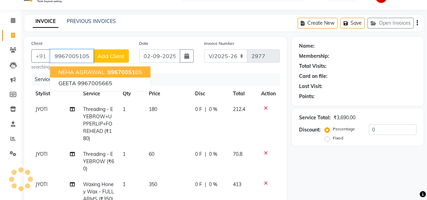
type input "9967005105"
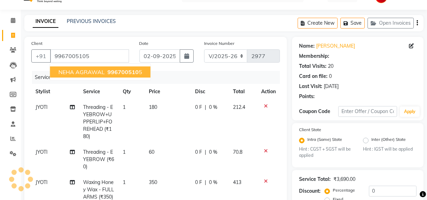
select select "1: Object"
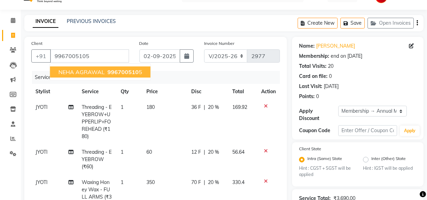
click at [82, 73] on span "NEHA AGRAWAL" at bounding box center [81, 72] width 46 height 7
type input "0"
select select "1: Object"
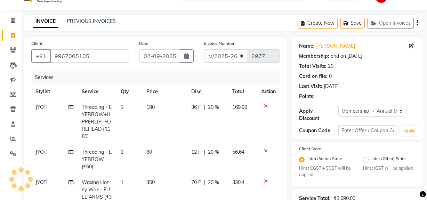
type input "20"
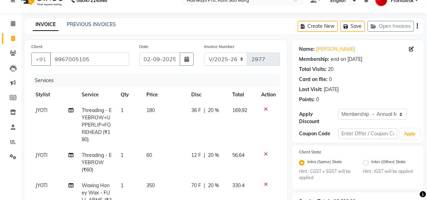
scroll to position [0, 0]
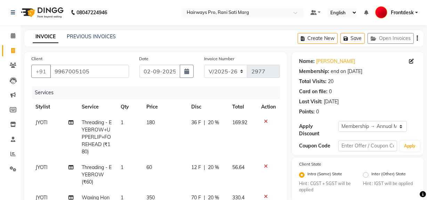
click at [168, 132] on td "180" at bounding box center [164, 137] width 45 height 45
select select "13186"
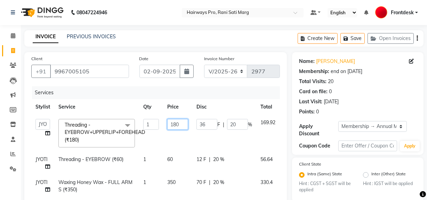
click at [181, 125] on input "180" at bounding box center [177, 124] width 21 height 11
type input "1"
type input "122"
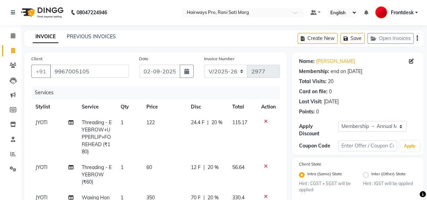
click at [233, 122] on span "115.17" at bounding box center [240, 122] width 15 height 6
select select "13186"
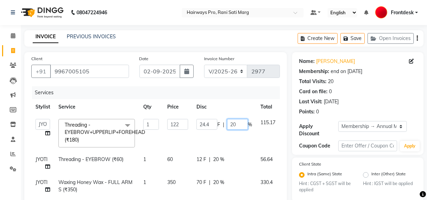
click at [239, 122] on input "20" at bounding box center [237, 124] width 21 height 11
type input "2"
click at [199, 139] on td "24.4 F | %" at bounding box center [225, 133] width 64 height 37
select select "13186"
click at [169, 161] on span "60" at bounding box center [170, 159] width 6 height 6
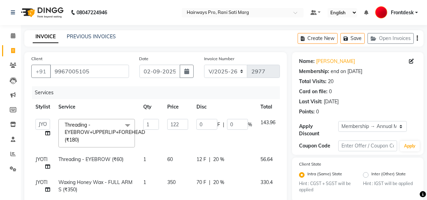
select select "13186"
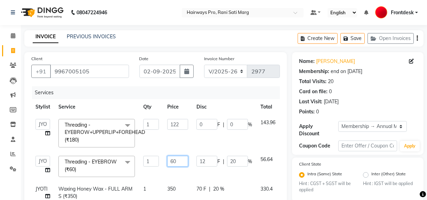
click at [178, 160] on input "60" at bounding box center [177, 161] width 21 height 11
type input "6"
type input "40"
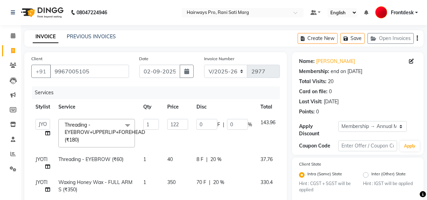
click at [236, 160] on div "8 F | 20 %" at bounding box center [225, 159] width 56 height 7
select select "13186"
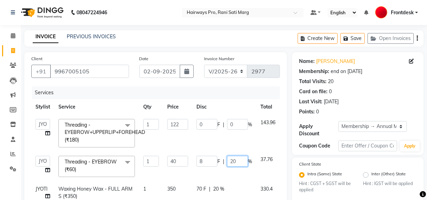
click at [236, 160] on input "20" at bounding box center [237, 161] width 21 height 11
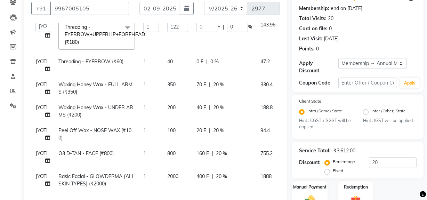
scroll to position [46, 0]
click at [182, 130] on td "100" at bounding box center [177, 134] width 29 height 23
select select "13186"
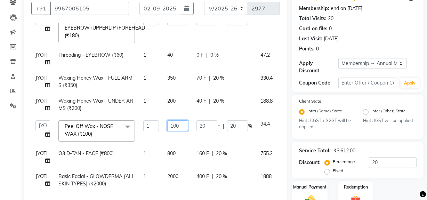
click at [184, 121] on input "100" at bounding box center [177, 125] width 21 height 11
type input "1"
type input "67"
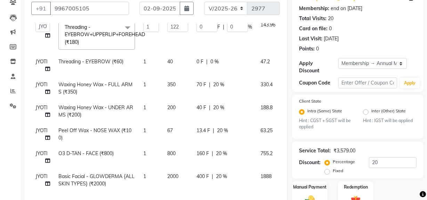
click at [239, 127] on div "13.4 F | 20 %" at bounding box center [225, 130] width 56 height 7
select select "13186"
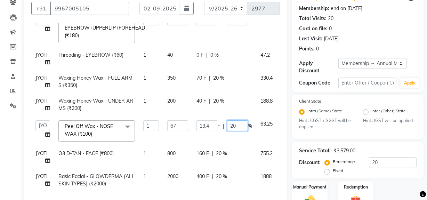
click at [241, 123] on input "20" at bounding box center [237, 125] width 21 height 11
type input "2"
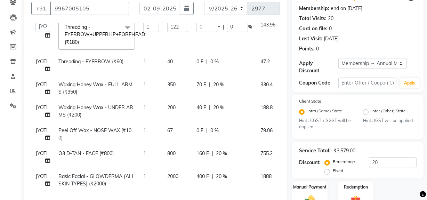
click at [199, 132] on td "0 F | 0 %" at bounding box center [225, 134] width 64 height 23
select select "13186"
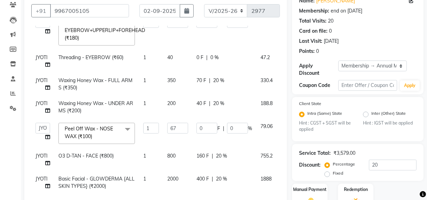
scroll to position [56, 0]
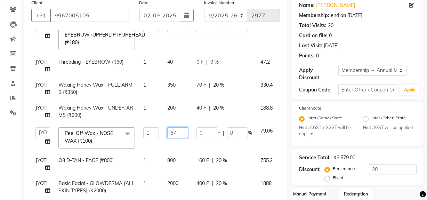
click at [187, 127] on input "67" at bounding box center [177, 132] width 21 height 11
type input "68"
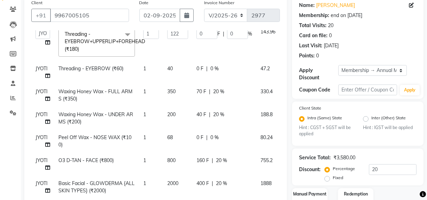
click at [184, 139] on td "68" at bounding box center [177, 141] width 29 height 23
select select "13186"
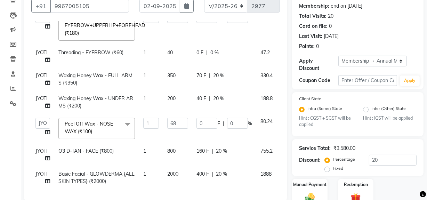
scroll to position [126, 0]
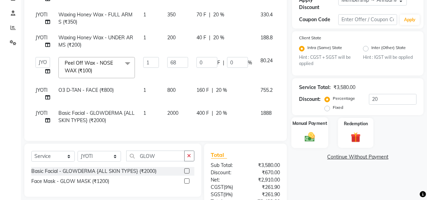
click at [313, 141] on img at bounding box center [310, 137] width 17 height 12
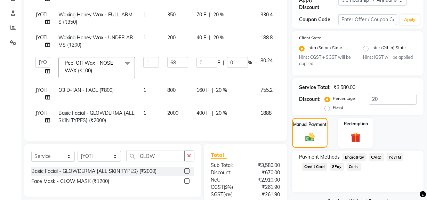
click at [355, 165] on span "Cash." at bounding box center [354, 167] width 14 height 8
click at [374, 174] on div "Payment Methods BharatPay CARD PayTM Credit Card GPay Cash. Amount: 3433.8 Note…" at bounding box center [358, 182] width 118 height 56
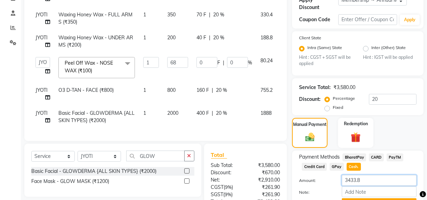
click at [374, 178] on input "3433.8" at bounding box center [379, 180] width 75 height 11
type input "3"
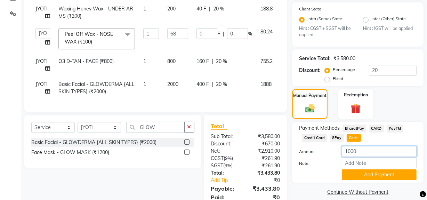
scroll to position [183, 0]
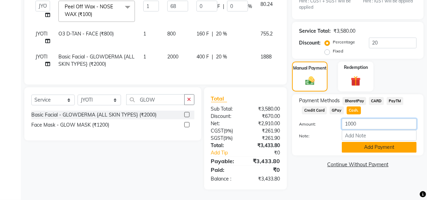
type input "1000"
click at [381, 148] on button "Add Payment" at bounding box center [379, 147] width 75 height 11
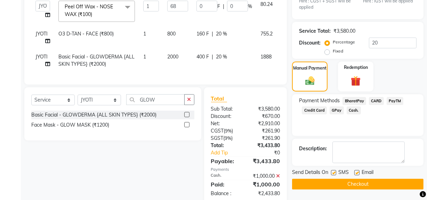
click at [376, 100] on span "CARD" at bounding box center [376, 101] width 15 height 8
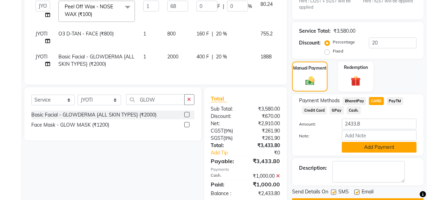
click at [372, 148] on button "Add Payment" at bounding box center [379, 147] width 75 height 11
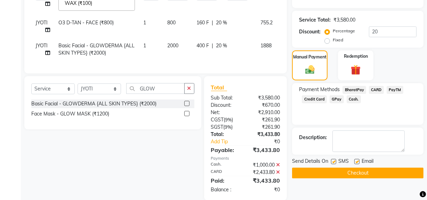
scroll to position [205, 0]
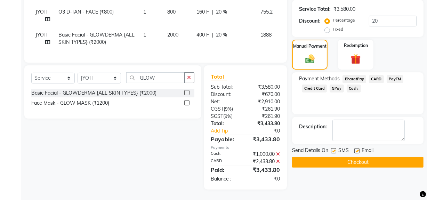
click at [368, 159] on button "Checkout" at bounding box center [358, 162] width 132 height 11
